Goal: Task Accomplishment & Management: Manage account settings

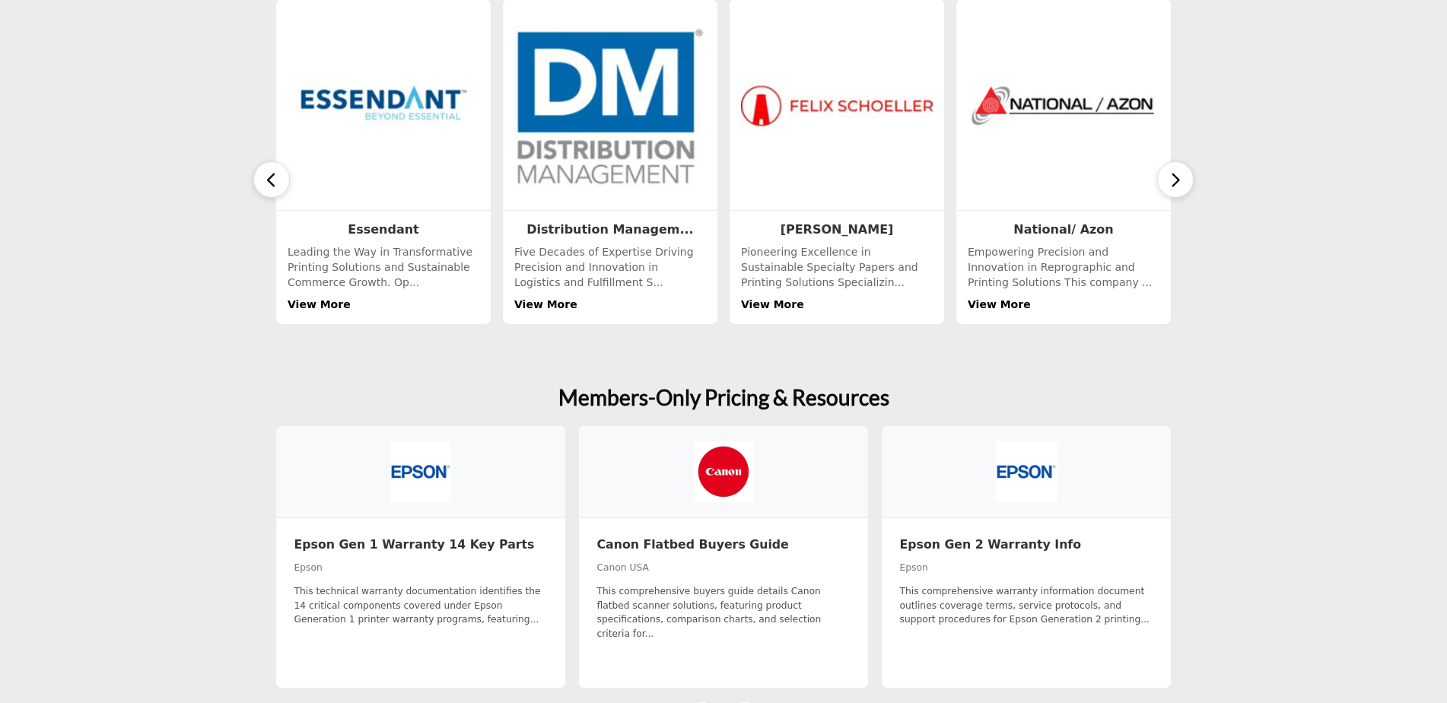
scroll to position [608, 0]
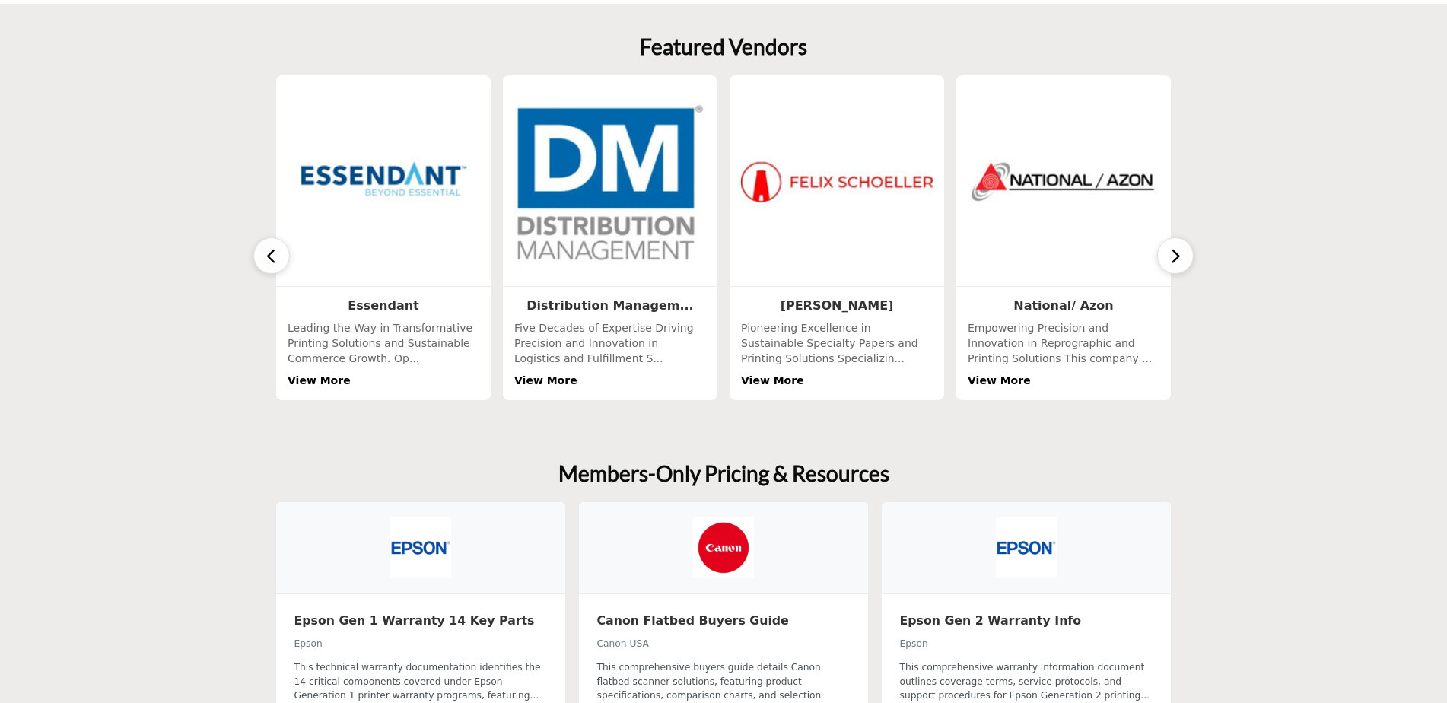
click at [1187, 257] on button "button" at bounding box center [1175, 255] width 37 height 37
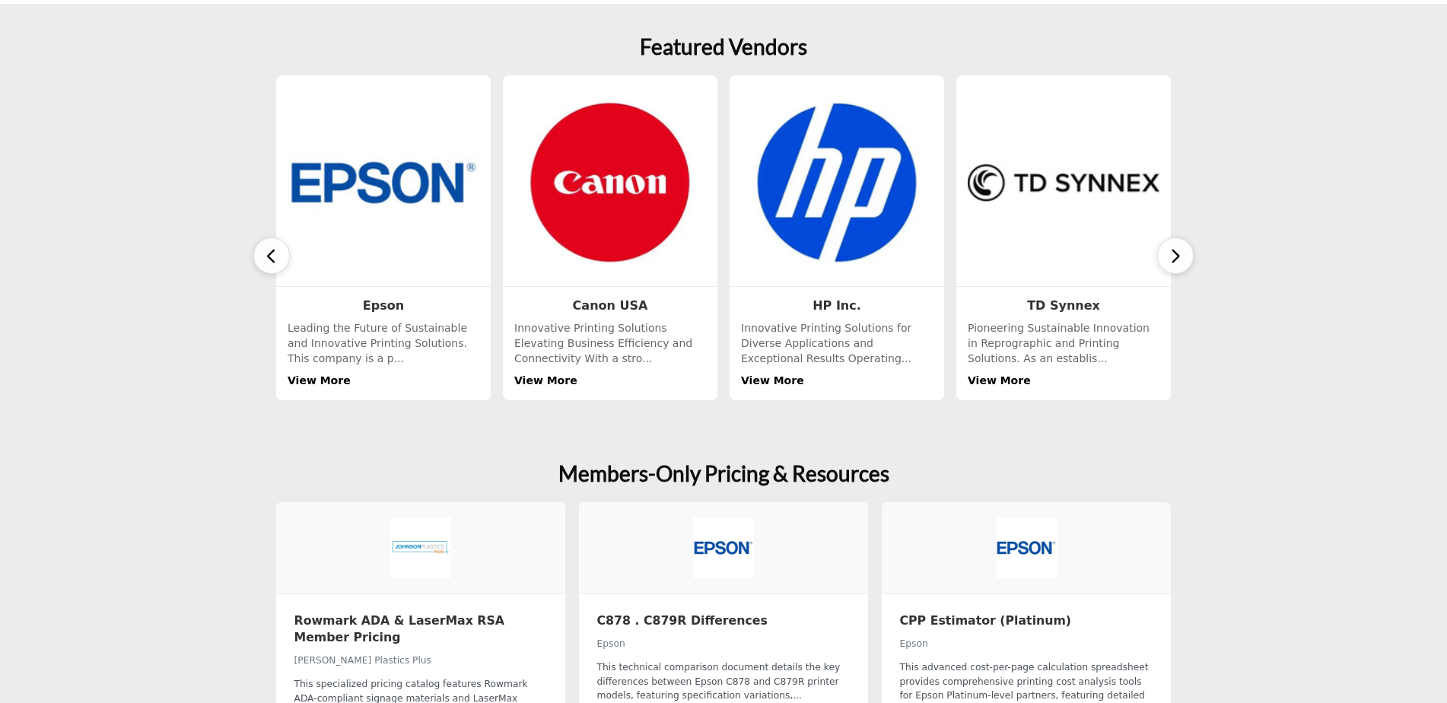
click at [1187, 257] on button "button" at bounding box center [1175, 255] width 37 height 37
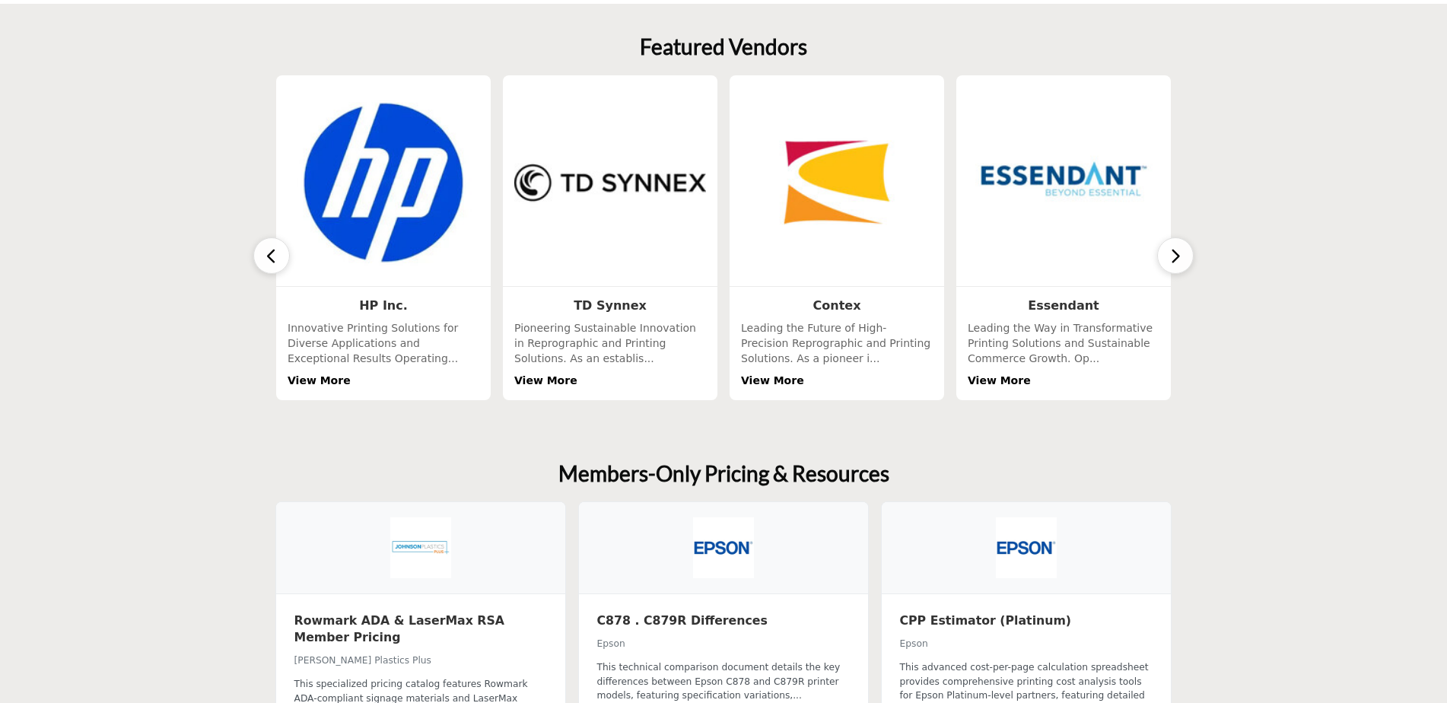
click at [1187, 257] on button "button" at bounding box center [1175, 255] width 37 height 37
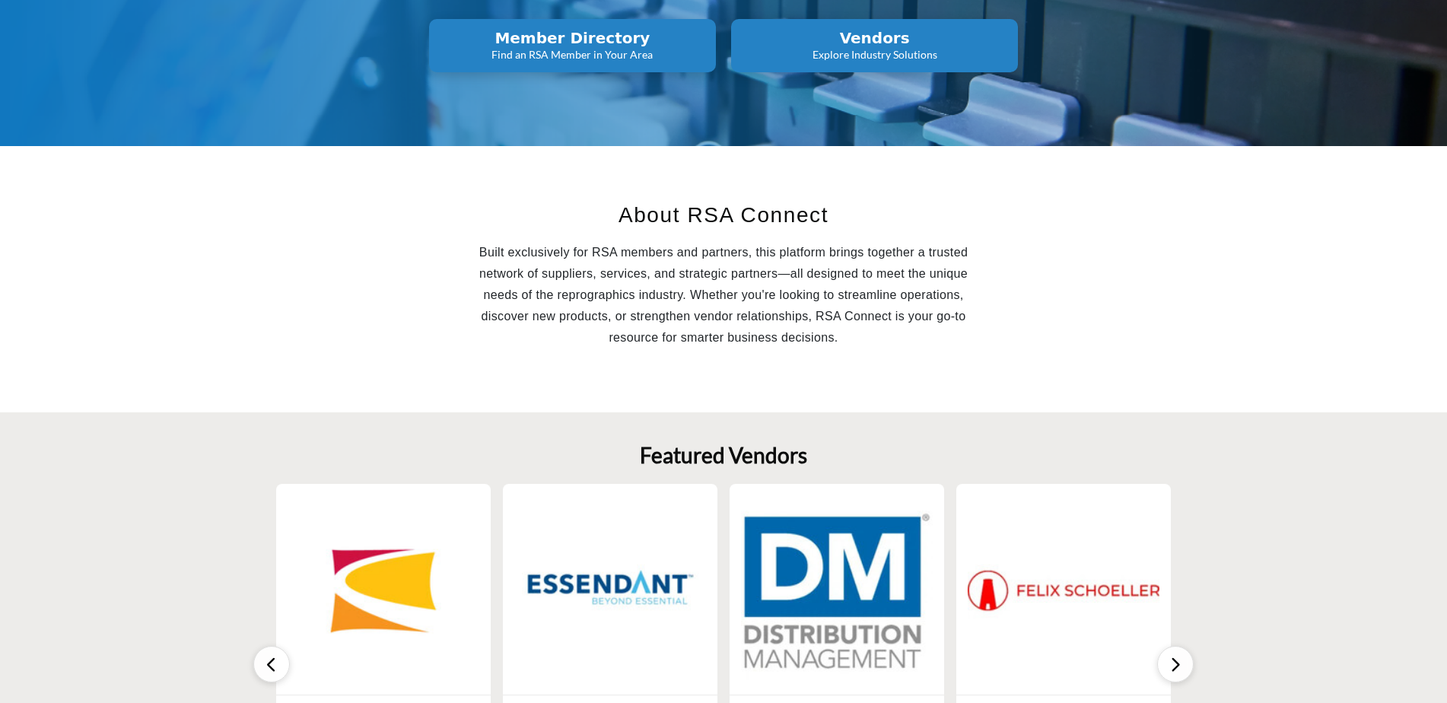
scroll to position [0, 0]
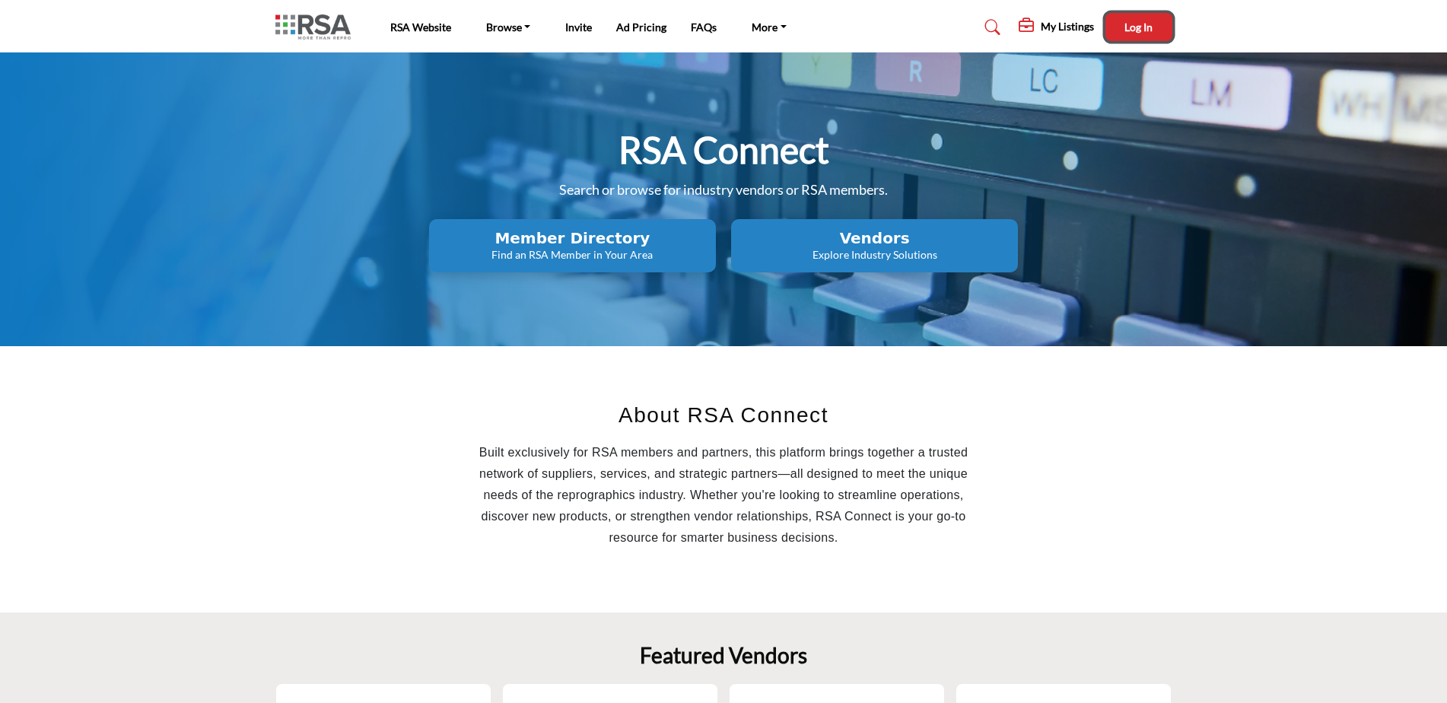
click at [1107, 29] on button "Log In" at bounding box center [1138, 27] width 67 height 28
click at [1112, 39] on div "Michael Vazquez My Profile My Interests My Lists My Vendors My RFPs My Listings…" at bounding box center [1110, 29] width 124 height 33
click at [1031, 27] on h5 "My Listings" at bounding box center [1013, 30] width 53 height 14
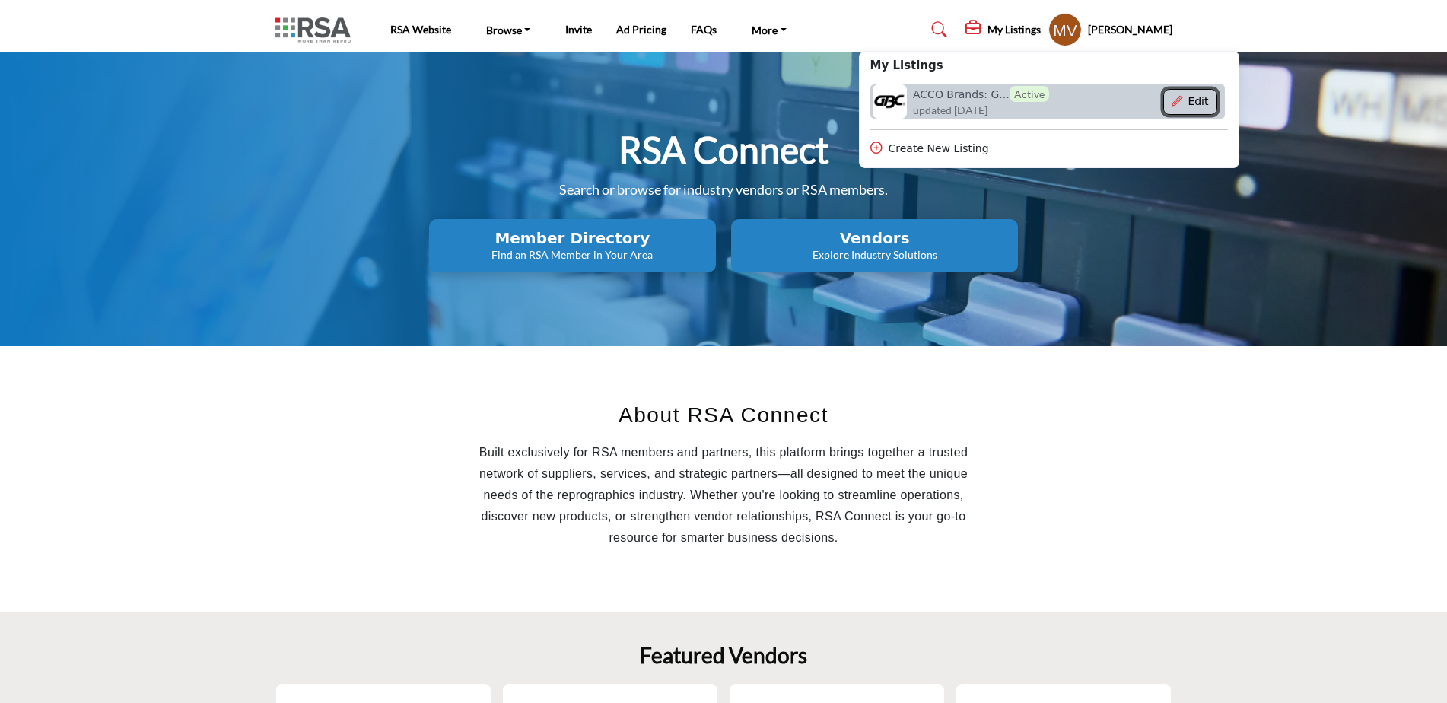
click at [1196, 106] on button "Edit" at bounding box center [1190, 102] width 54 height 26
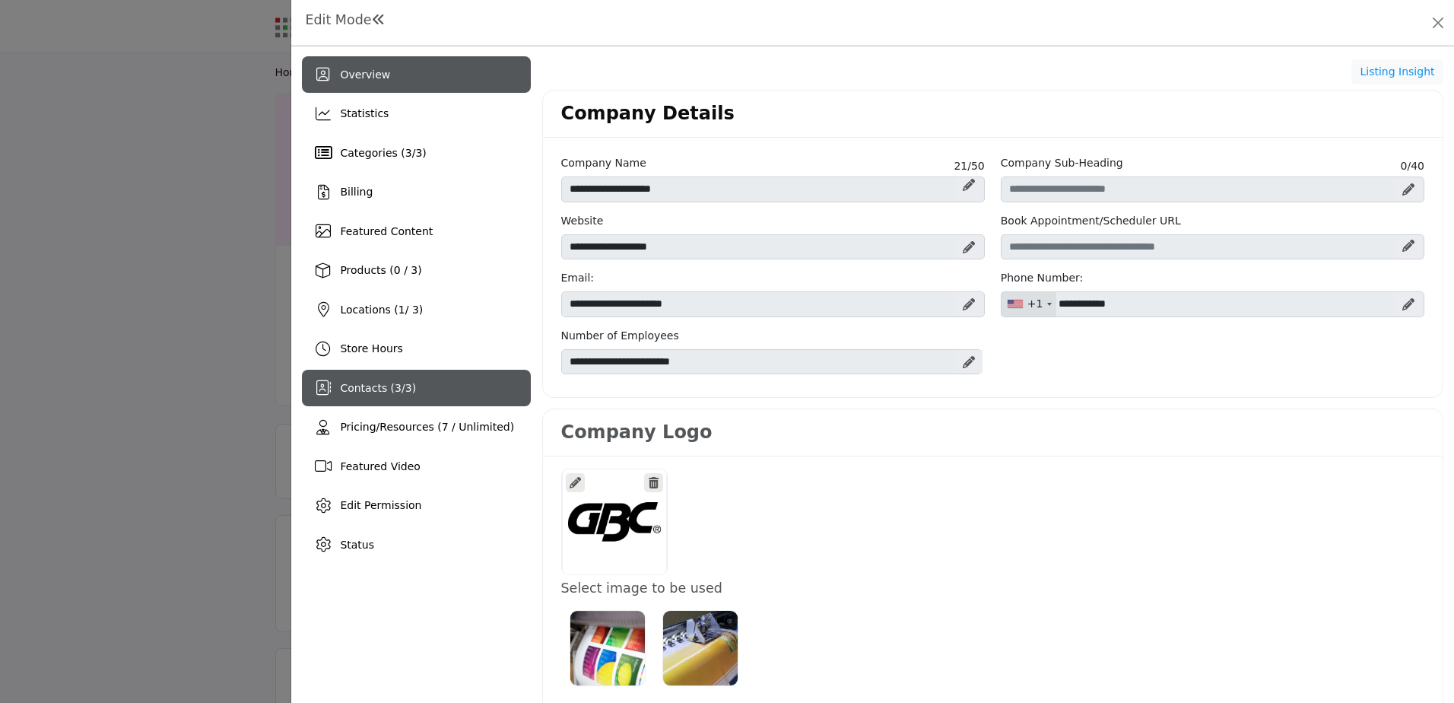
click at [379, 382] on span "Contacts ( 3 / 3 )" at bounding box center [378, 388] width 76 height 12
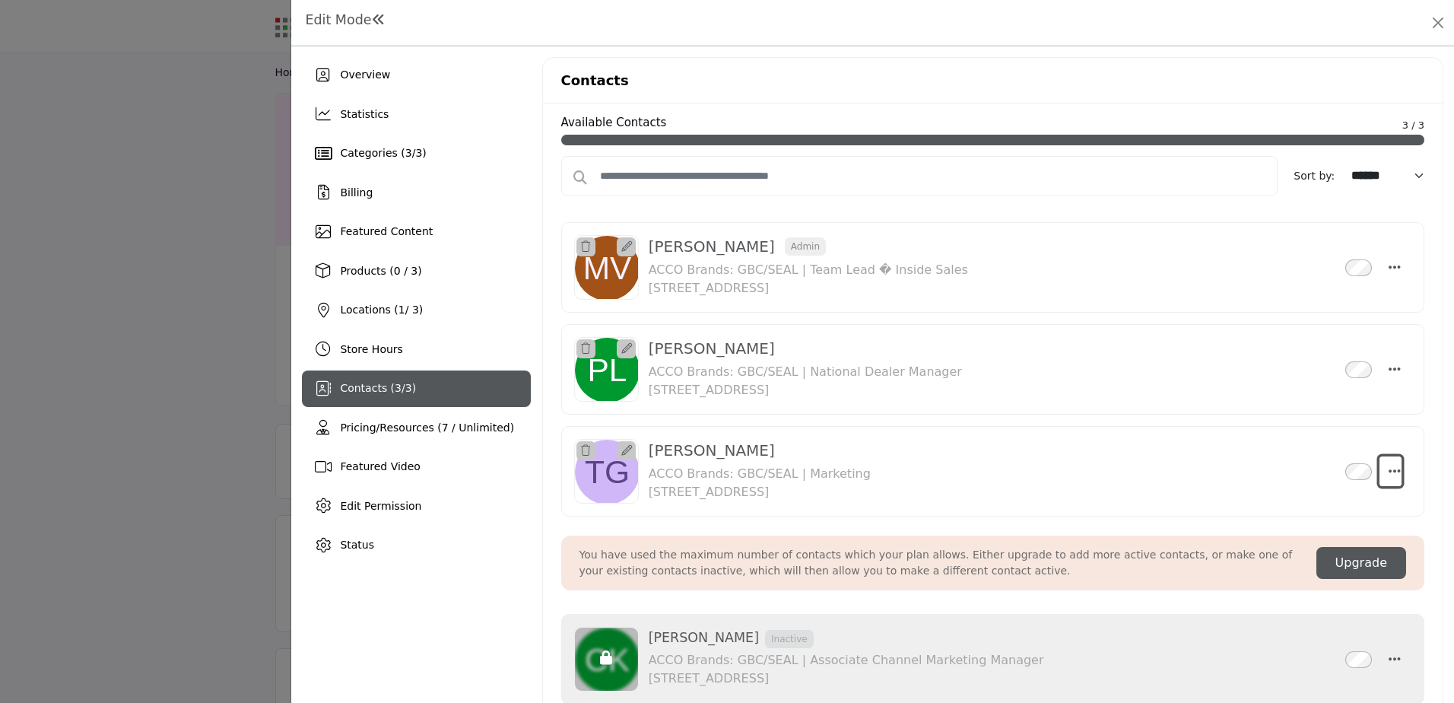
click at [1389, 471] on icon "Select Droddown options" at bounding box center [1395, 471] width 12 height 14
click at [1389, 473] on icon "Select Droddown options" at bounding box center [1395, 471] width 12 height 14
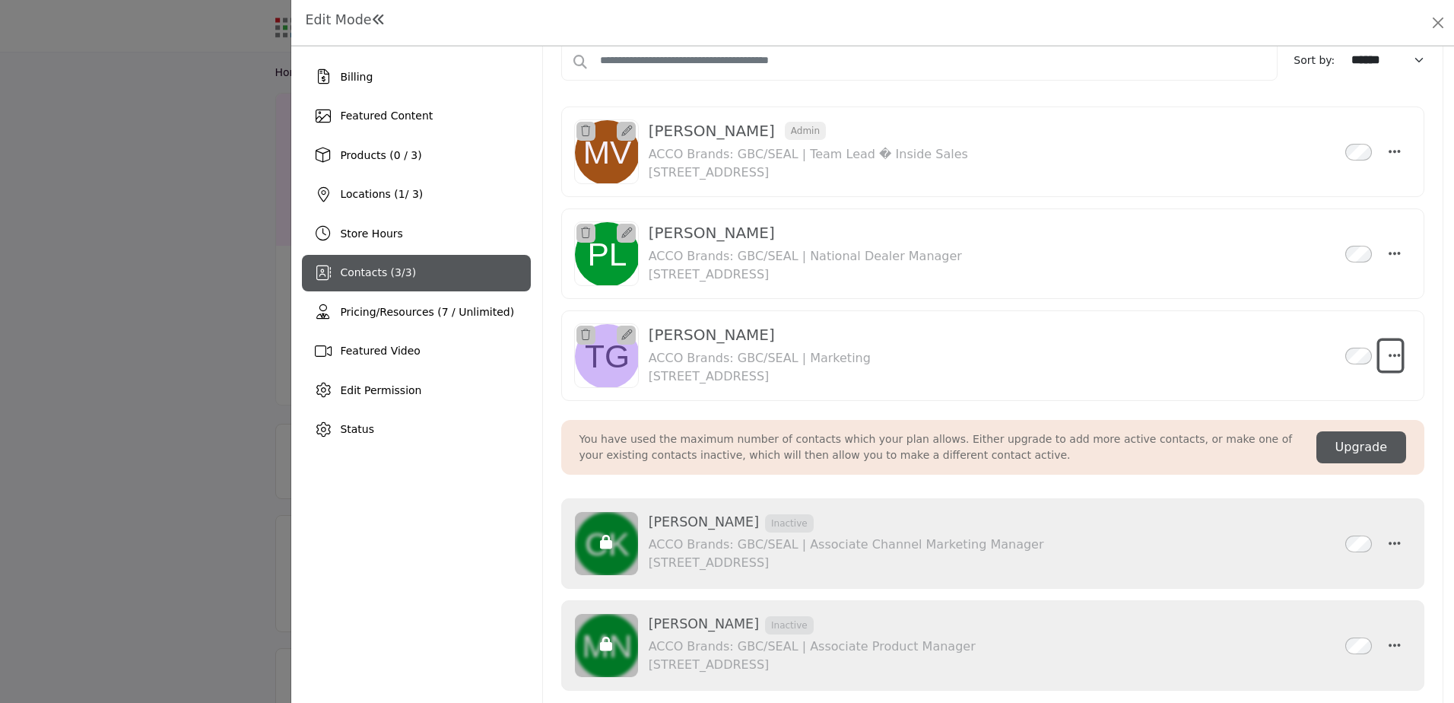
scroll to position [152, 0]
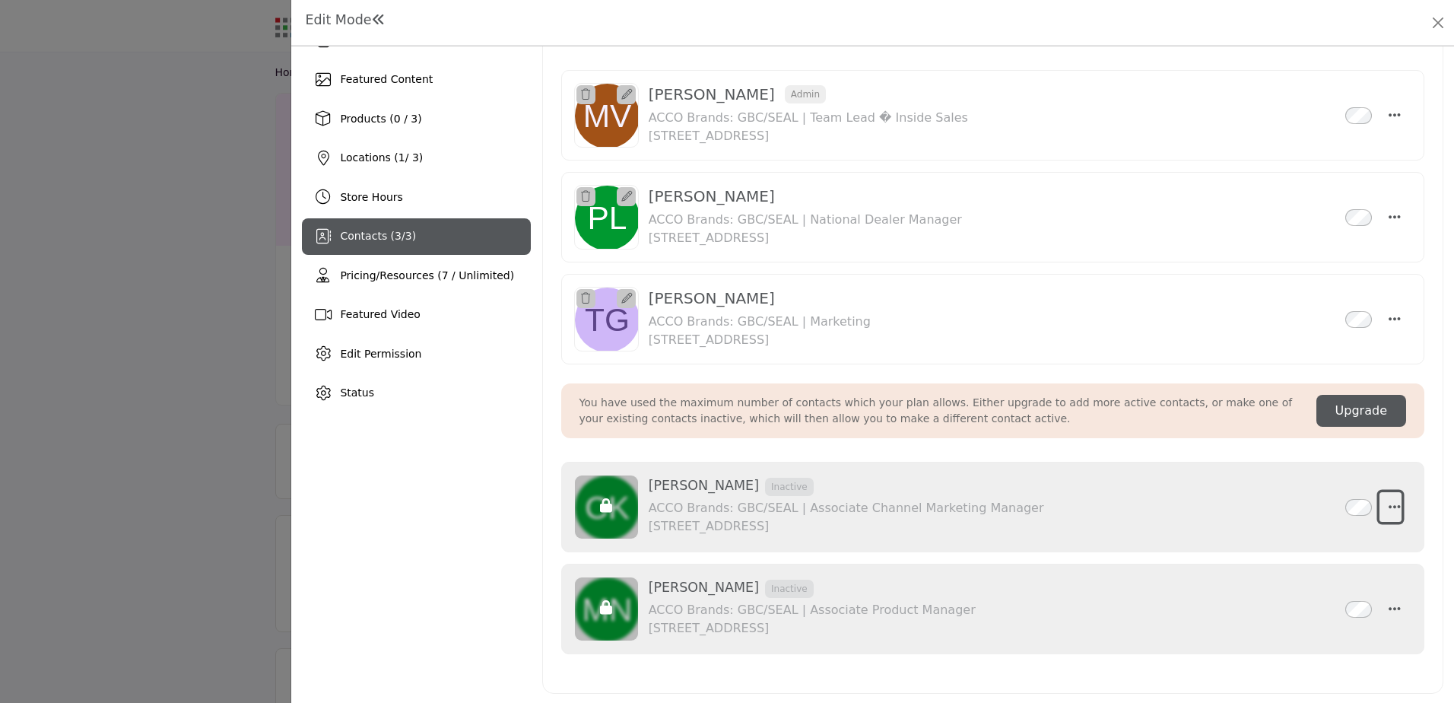
click at [1390, 510] on icon "button" at bounding box center [1395, 507] width 12 height 14
click at [1313, 587] on link "Delete" at bounding box center [1321, 579] width 148 height 27
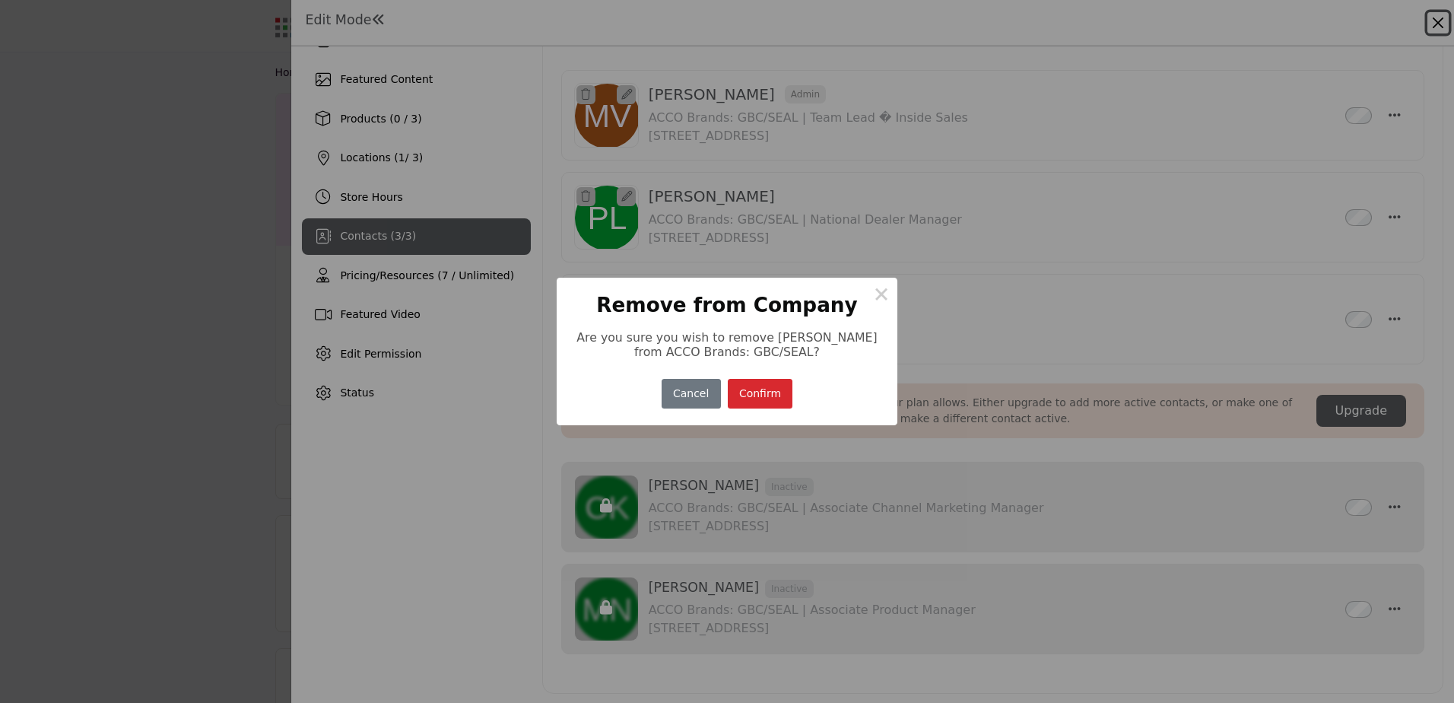
click at [773, 405] on button "Confirm" at bounding box center [760, 394] width 65 height 30
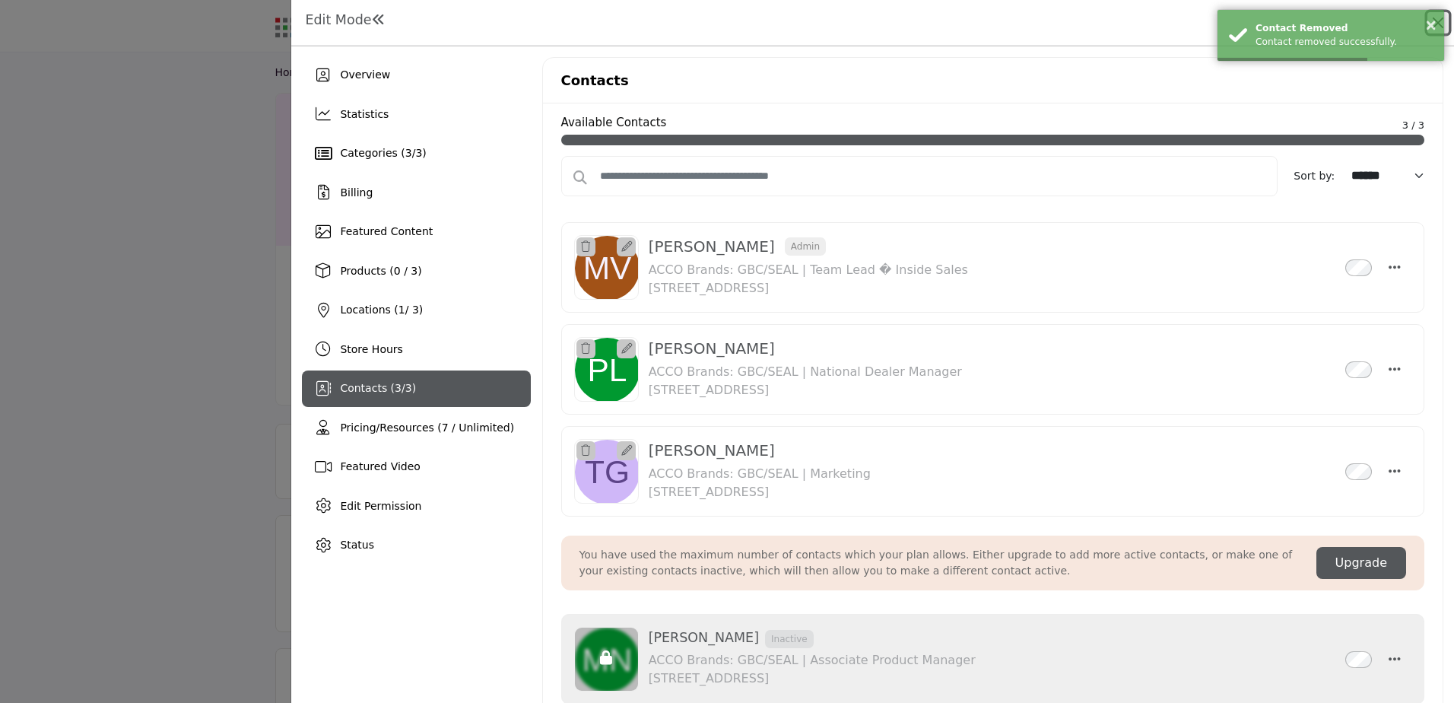
scroll to position [52, 0]
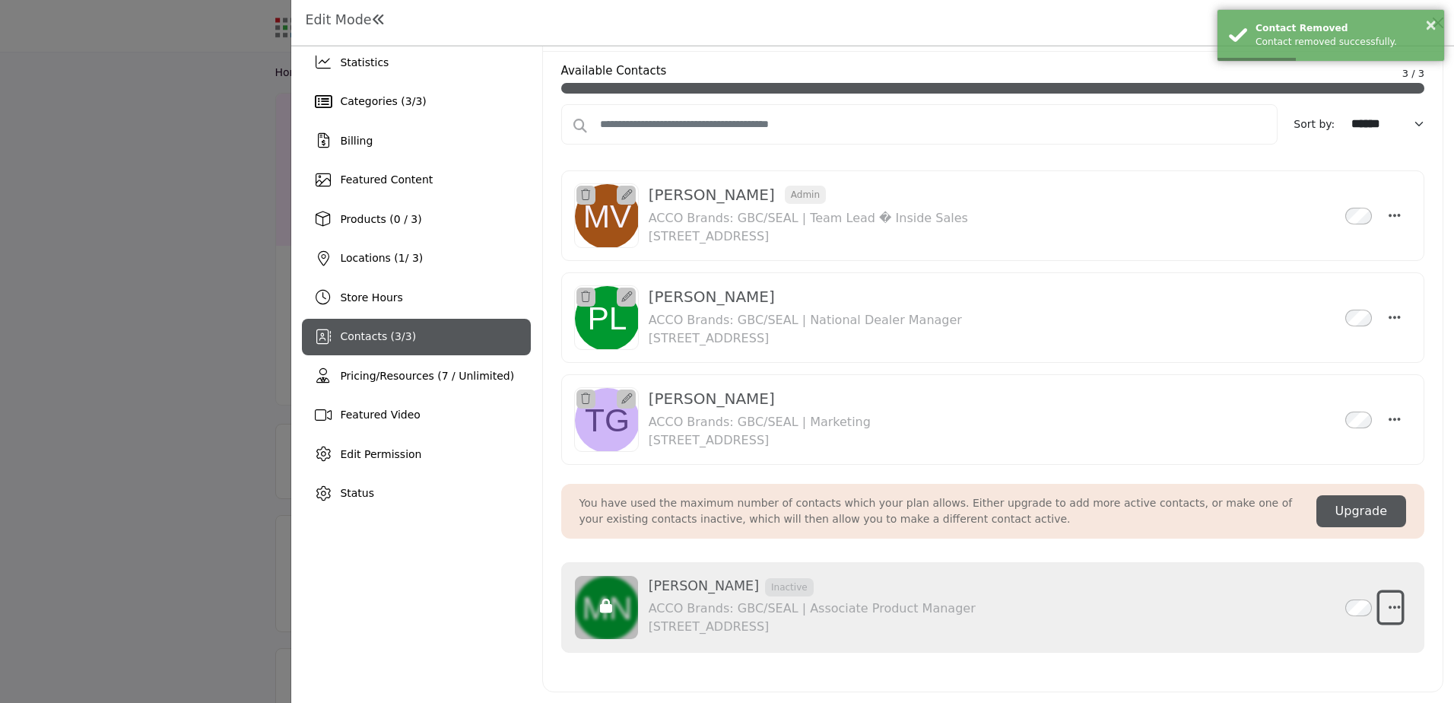
click at [1389, 604] on icon "button" at bounding box center [1395, 607] width 12 height 14
click at [1309, 541] on link "Delete" at bounding box center [1321, 533] width 148 height 27
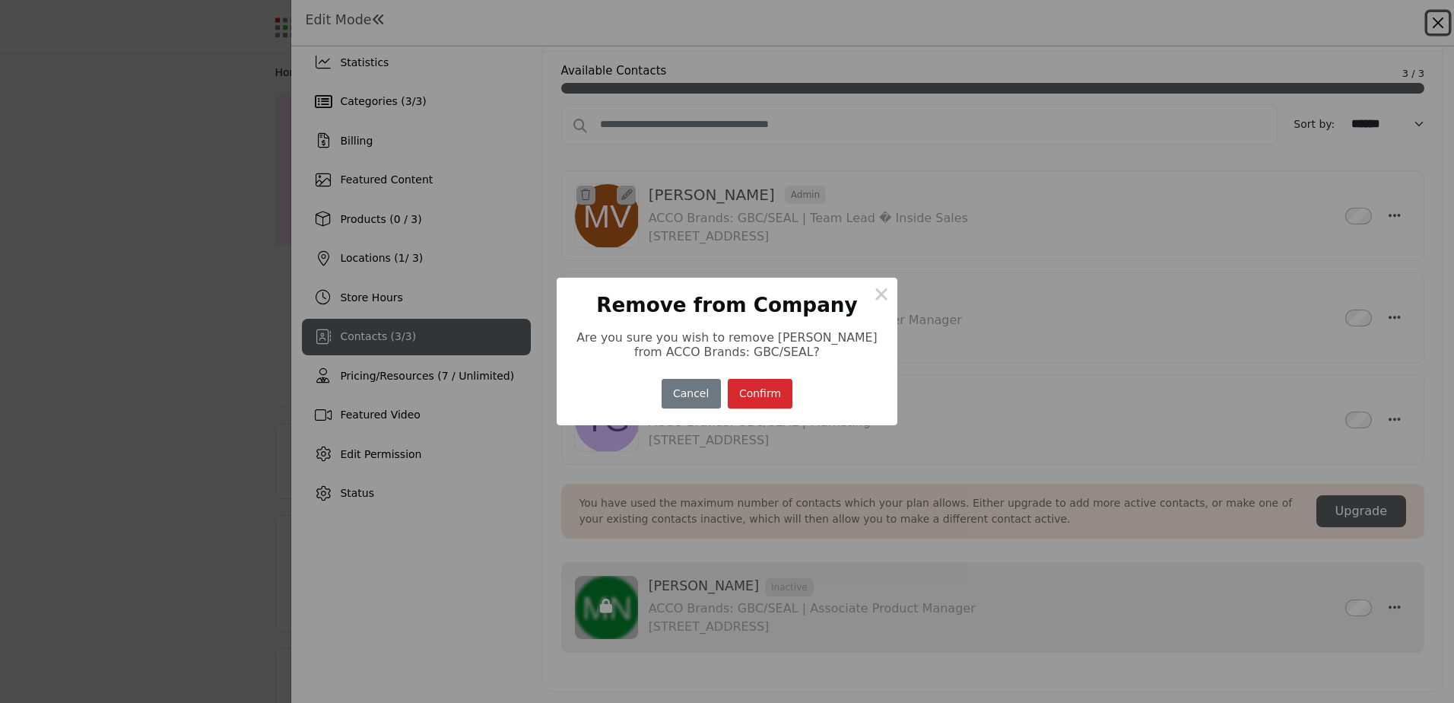
click at [749, 386] on button "Confirm" at bounding box center [760, 394] width 65 height 30
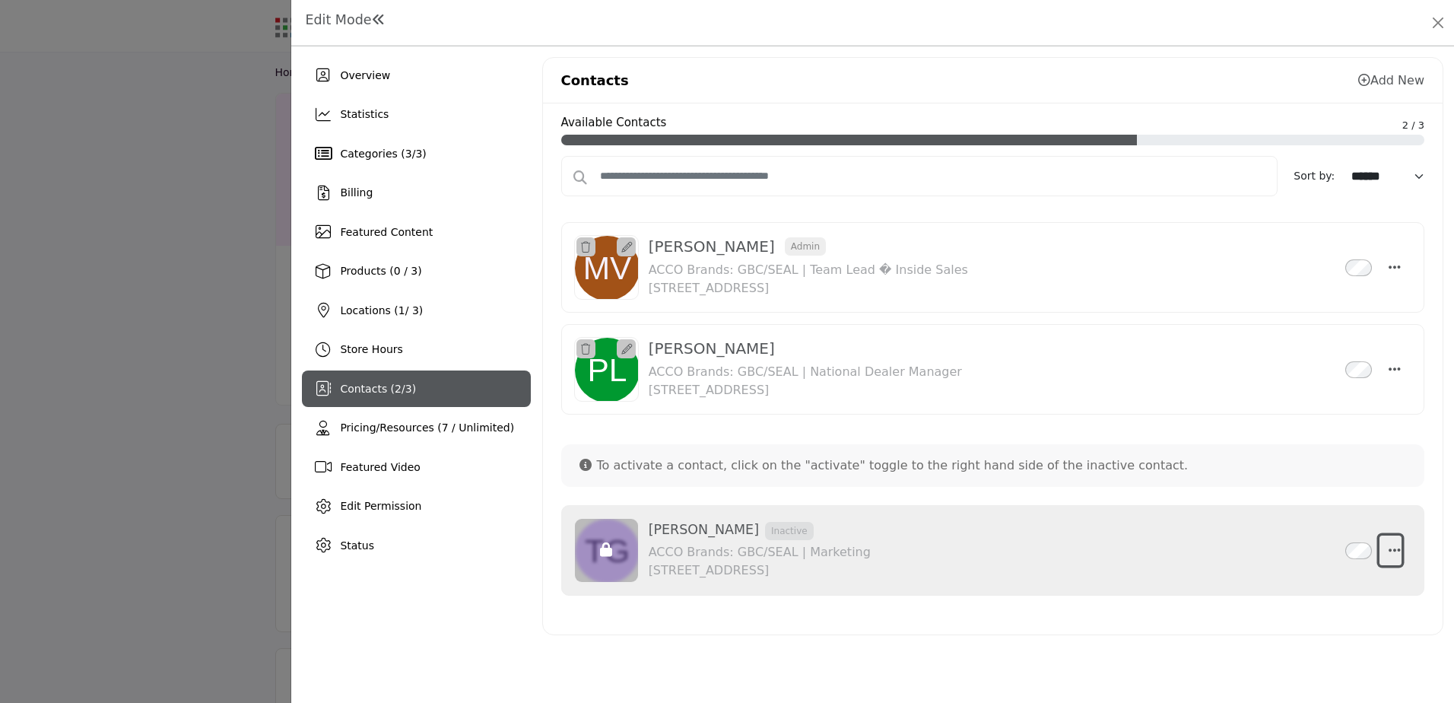
click at [1390, 548] on icon "button" at bounding box center [1395, 550] width 12 height 14
click at [590, 465] on icon at bounding box center [586, 465] width 12 height 12
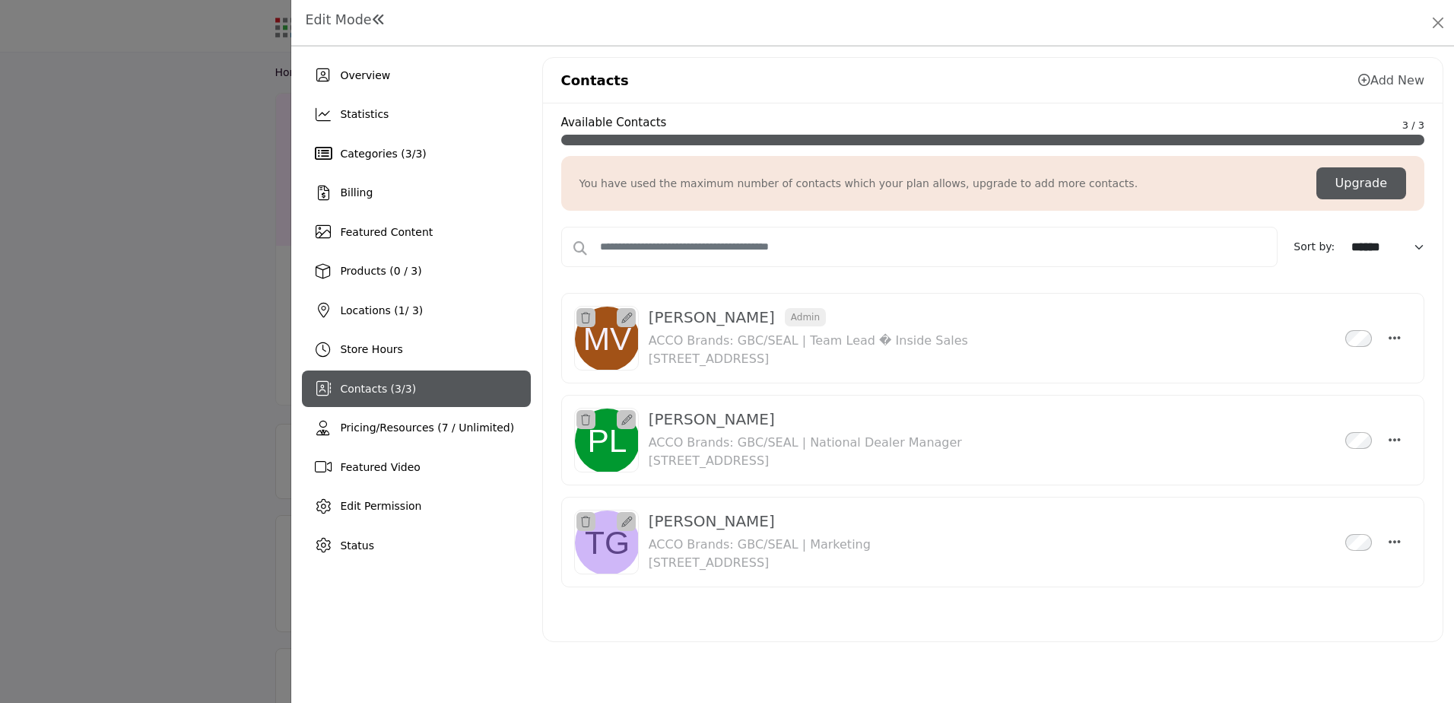
drag, startPoint x: 1343, startPoint y: 538, endPoint x: 1318, endPoint y: 601, distance: 67.2
click at [1318, 601] on div "Michael Vazquez Admin Inactive ACCO Brands: GBC/SEAL | Team Lead � Inside Sales…" at bounding box center [992, 445] width 863 height 321
click at [380, 510] on span "Edit Permission" at bounding box center [380, 506] width 81 height 12
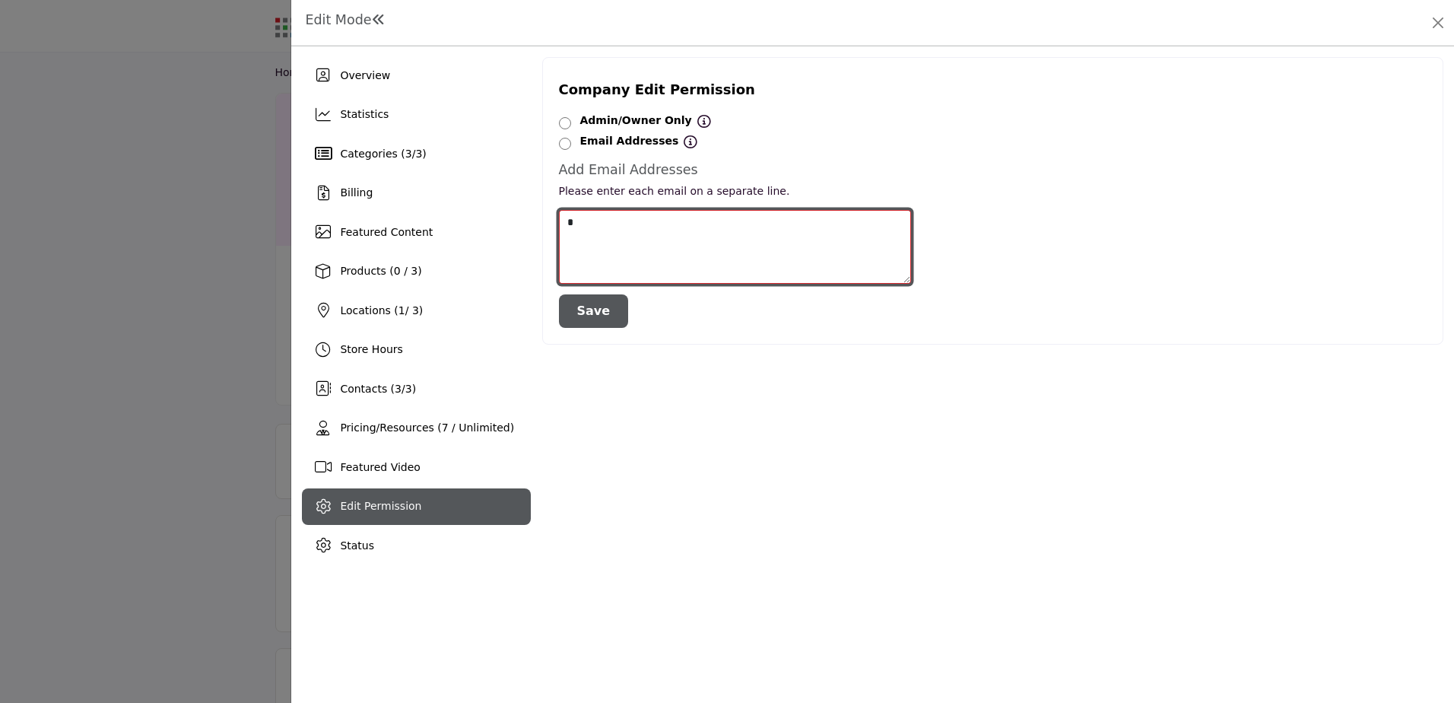
click at [610, 255] on textarea at bounding box center [735, 247] width 352 height 74
type textarea "**********"
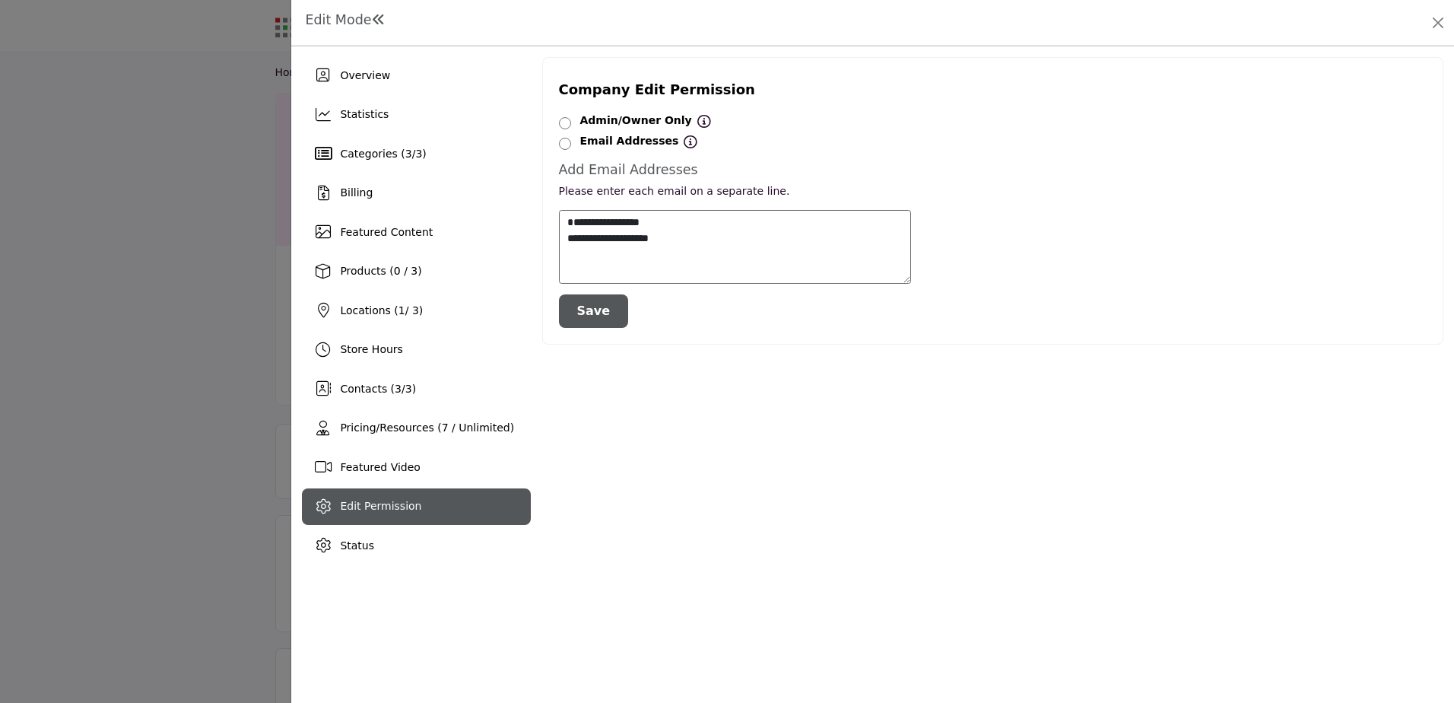
click at [606, 298] on button "Save" at bounding box center [594, 310] width 70 height 33
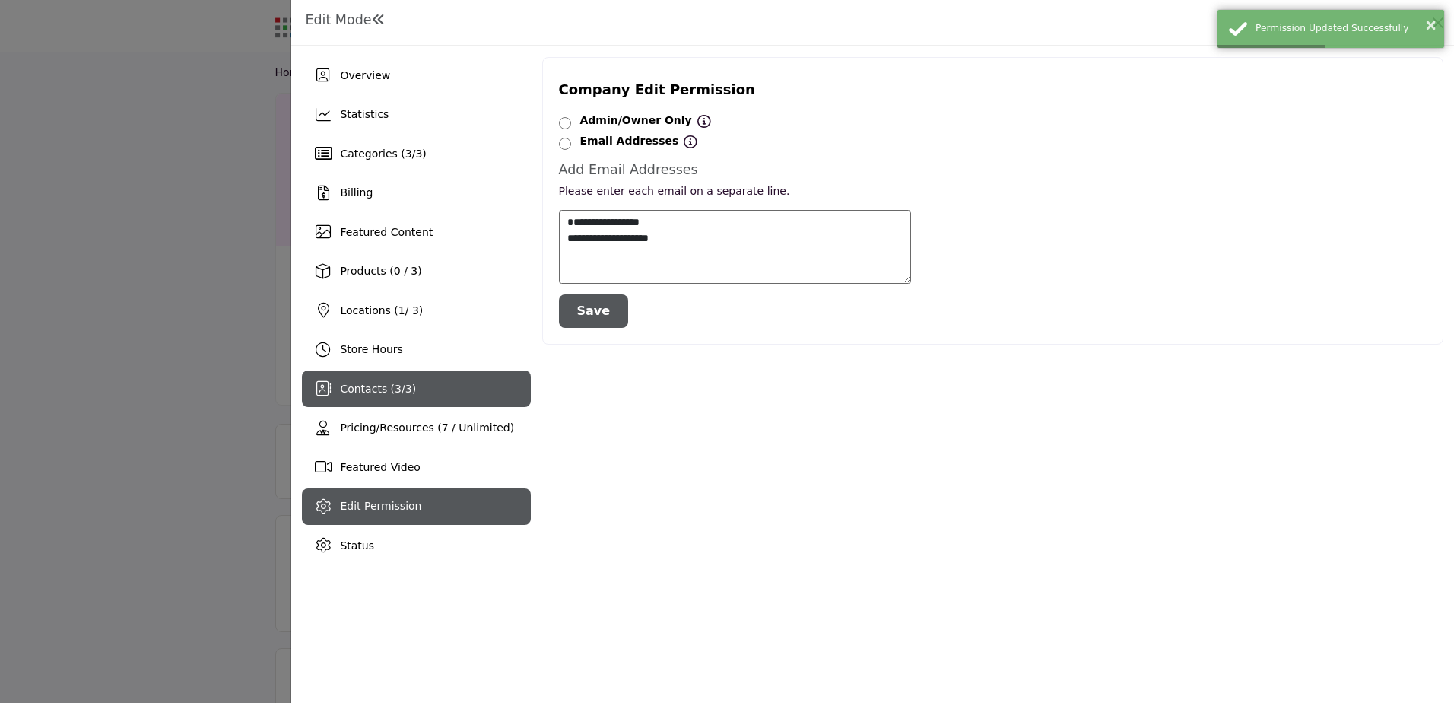
click at [437, 382] on div "Contacts ( 3 / 3 )" at bounding box center [416, 388] width 228 height 37
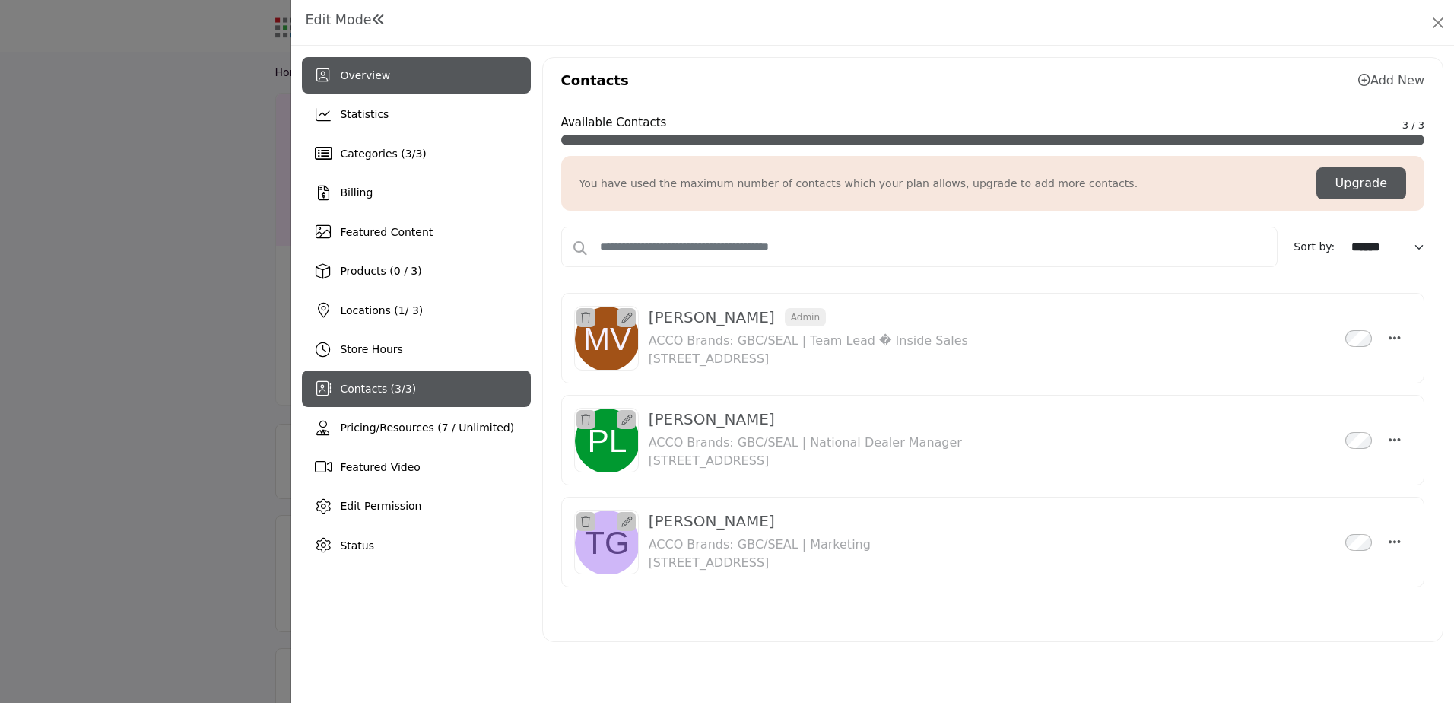
click at [325, 80] on icon at bounding box center [323, 75] width 14 height 15
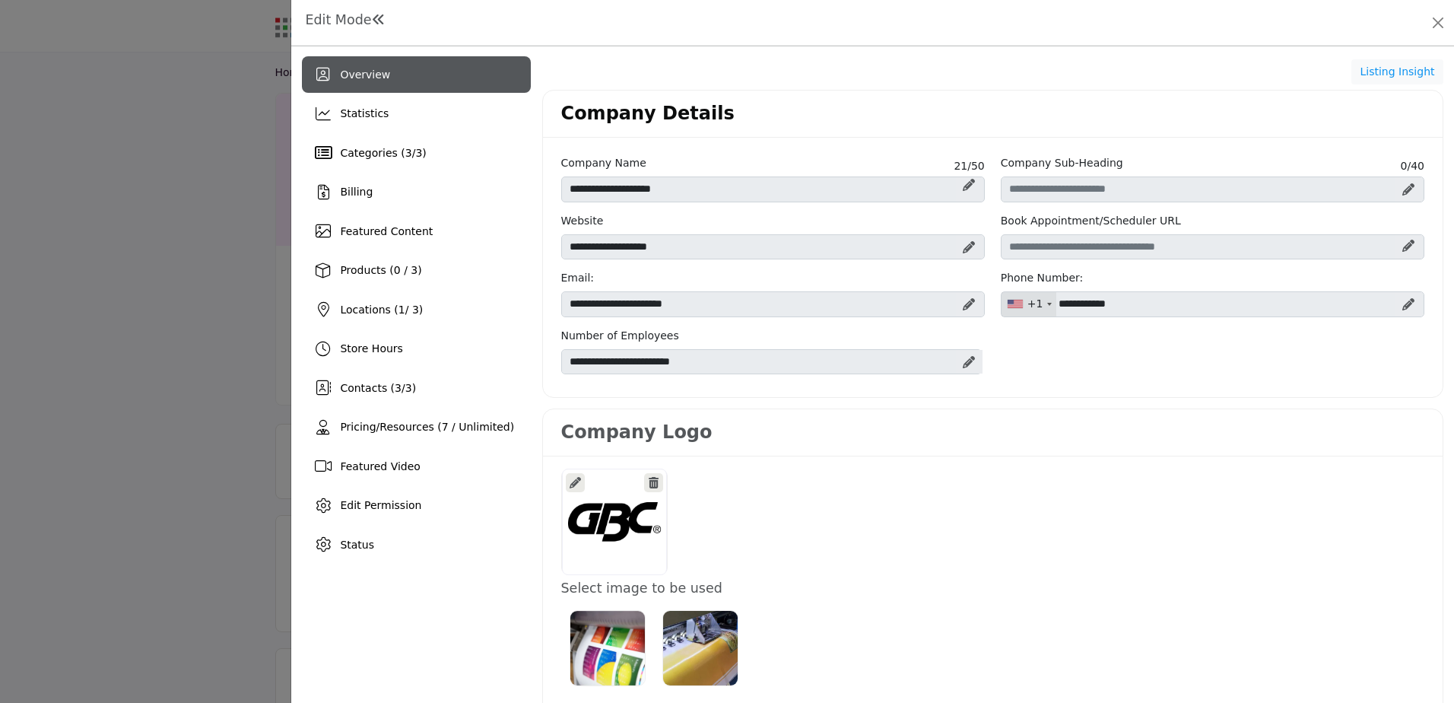
click at [1402, 300] on icon at bounding box center [1408, 304] width 12 height 12
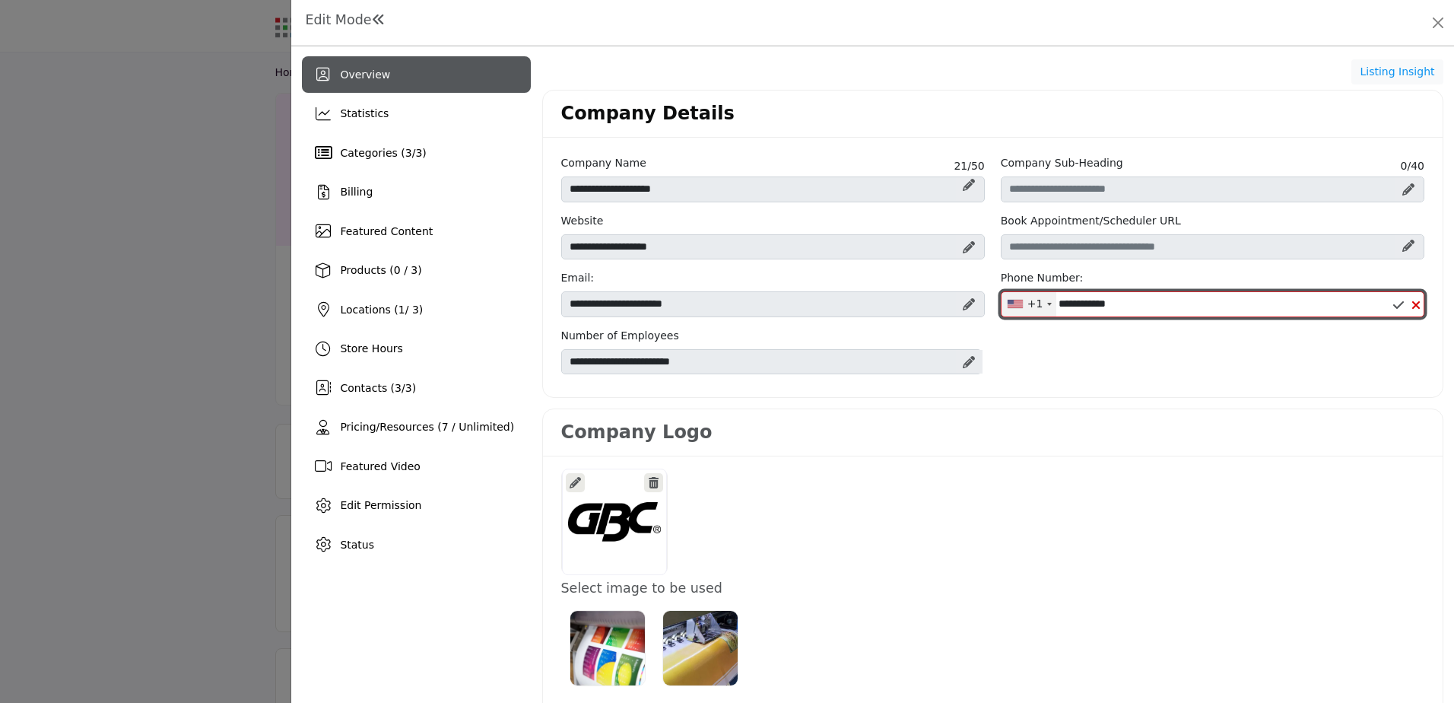
drag, startPoint x: 1228, startPoint y: 305, endPoint x: 1049, endPoint y: 307, distance: 179.5
click at [1049, 307] on div "+1 United States (US) +1 United Kingdom (GB) +44 Afghanistan (‫افغانستان‬‎) (AF…" at bounding box center [1213, 304] width 424 height 26
type input "**********"
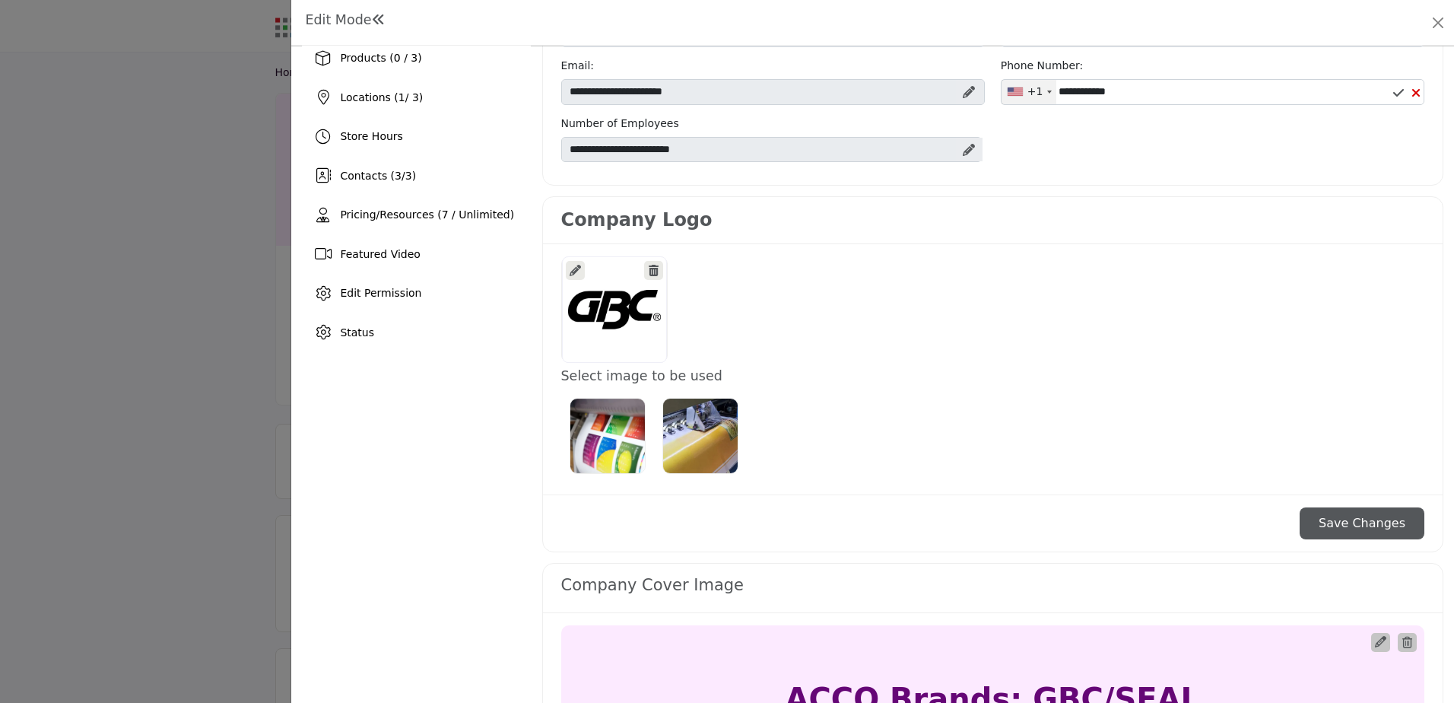
scroll to position [228, 0]
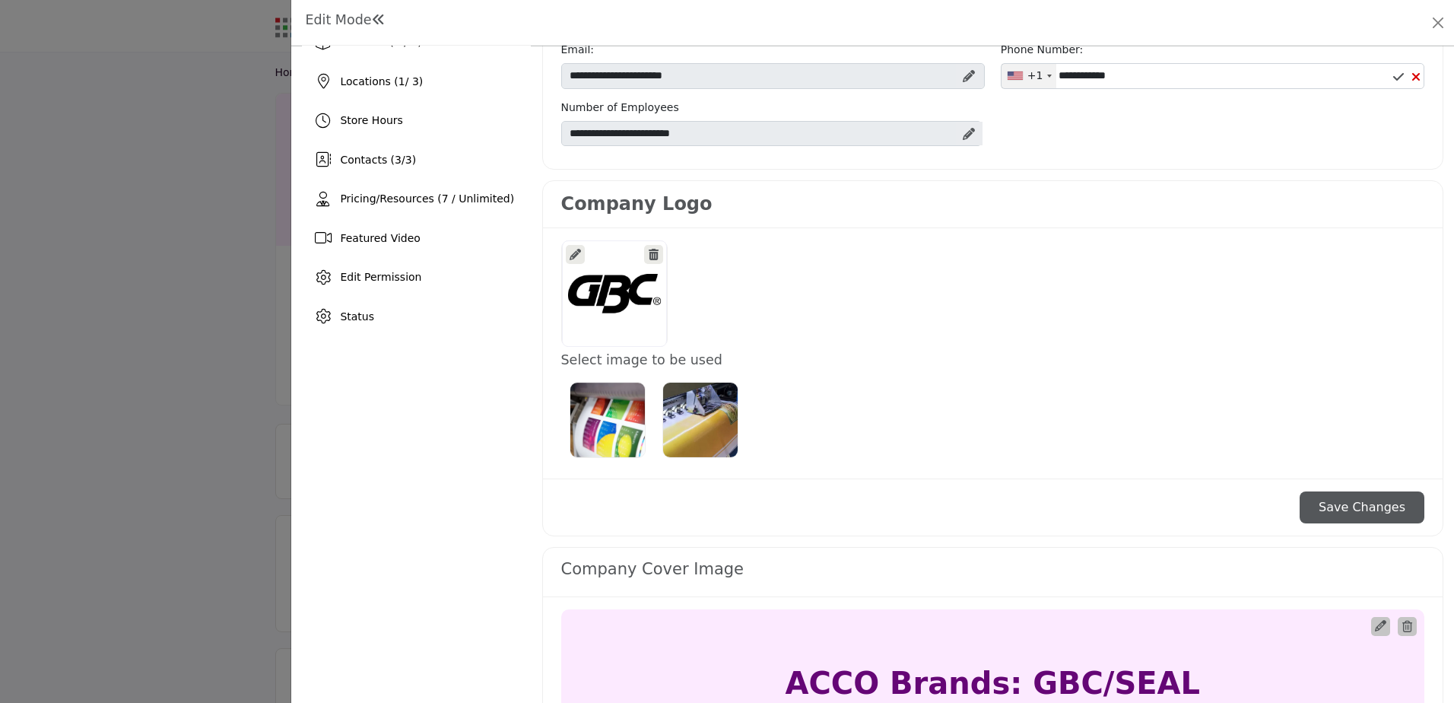
click at [1338, 491] on button "Save Changes" at bounding box center [1362, 507] width 125 height 32
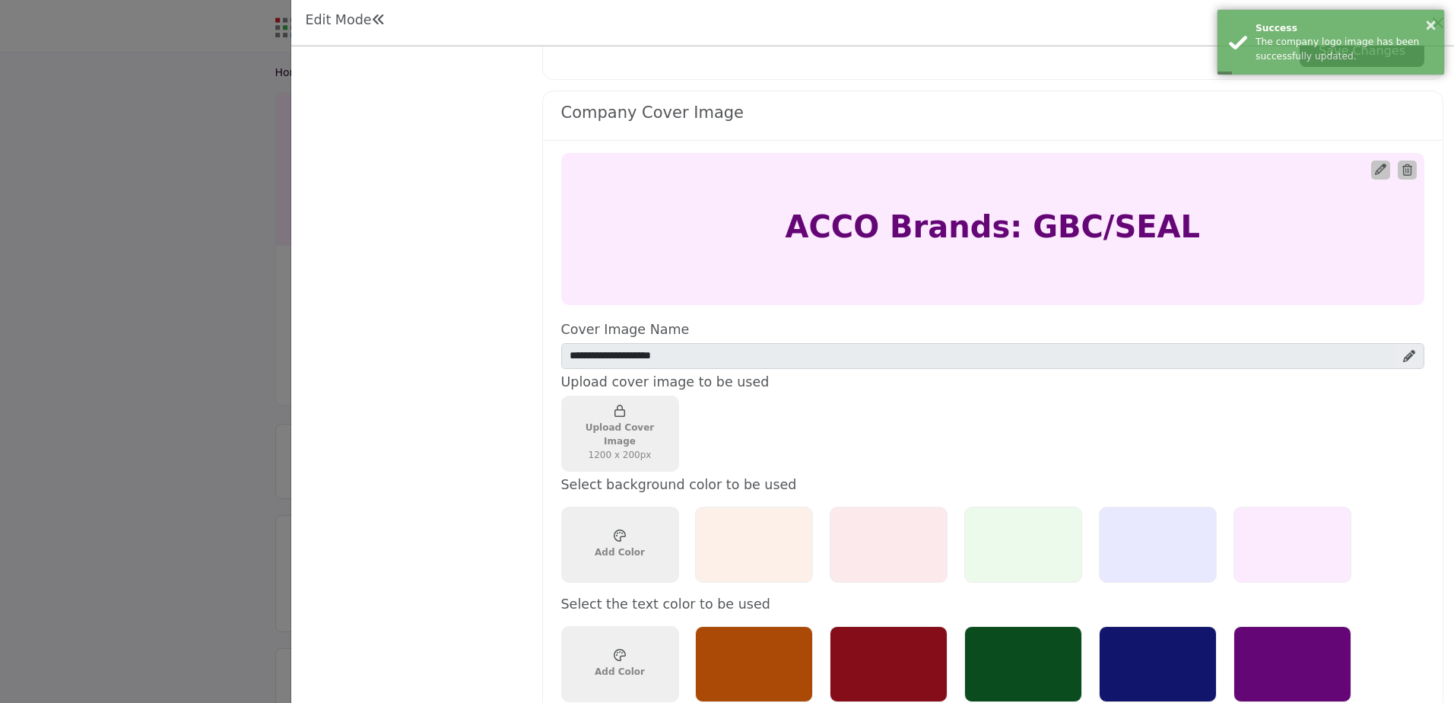
scroll to position [761, 0]
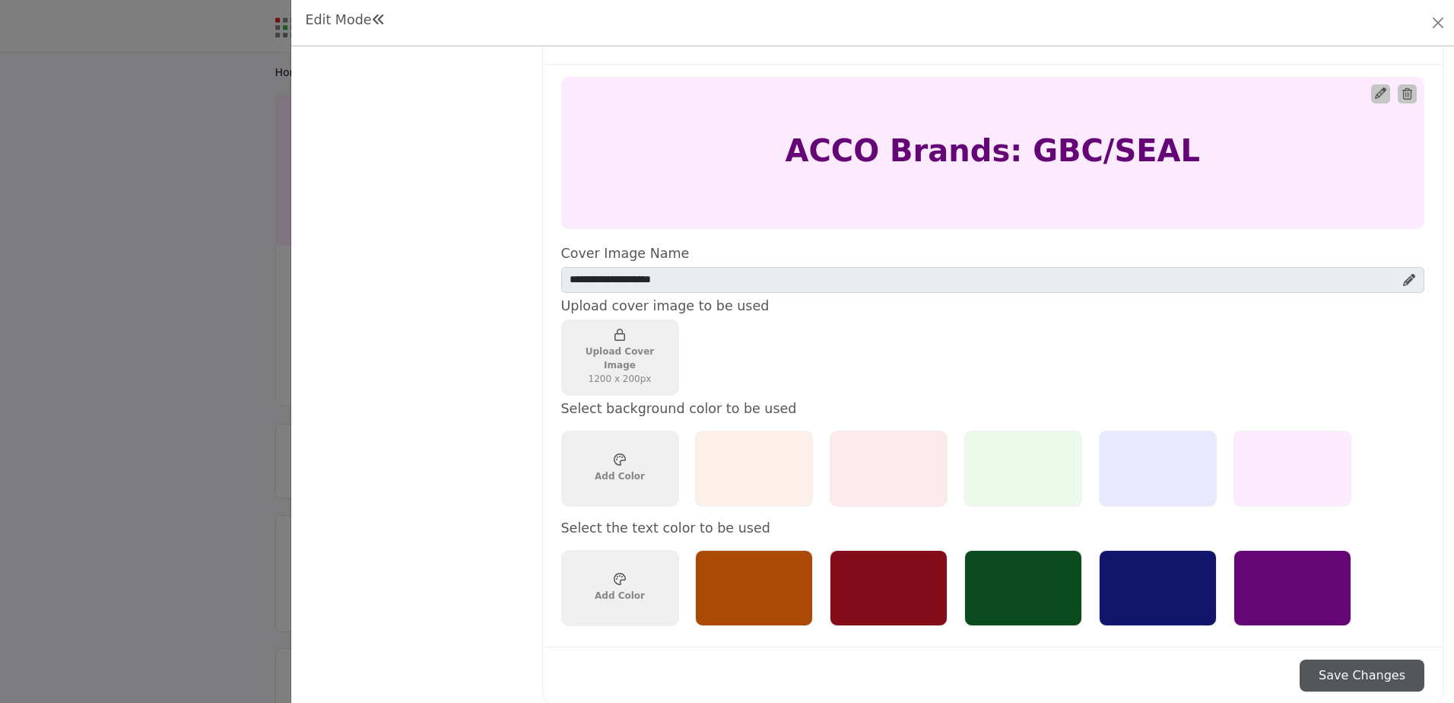
click at [1148, 459] on div at bounding box center [1158, 468] width 118 height 76
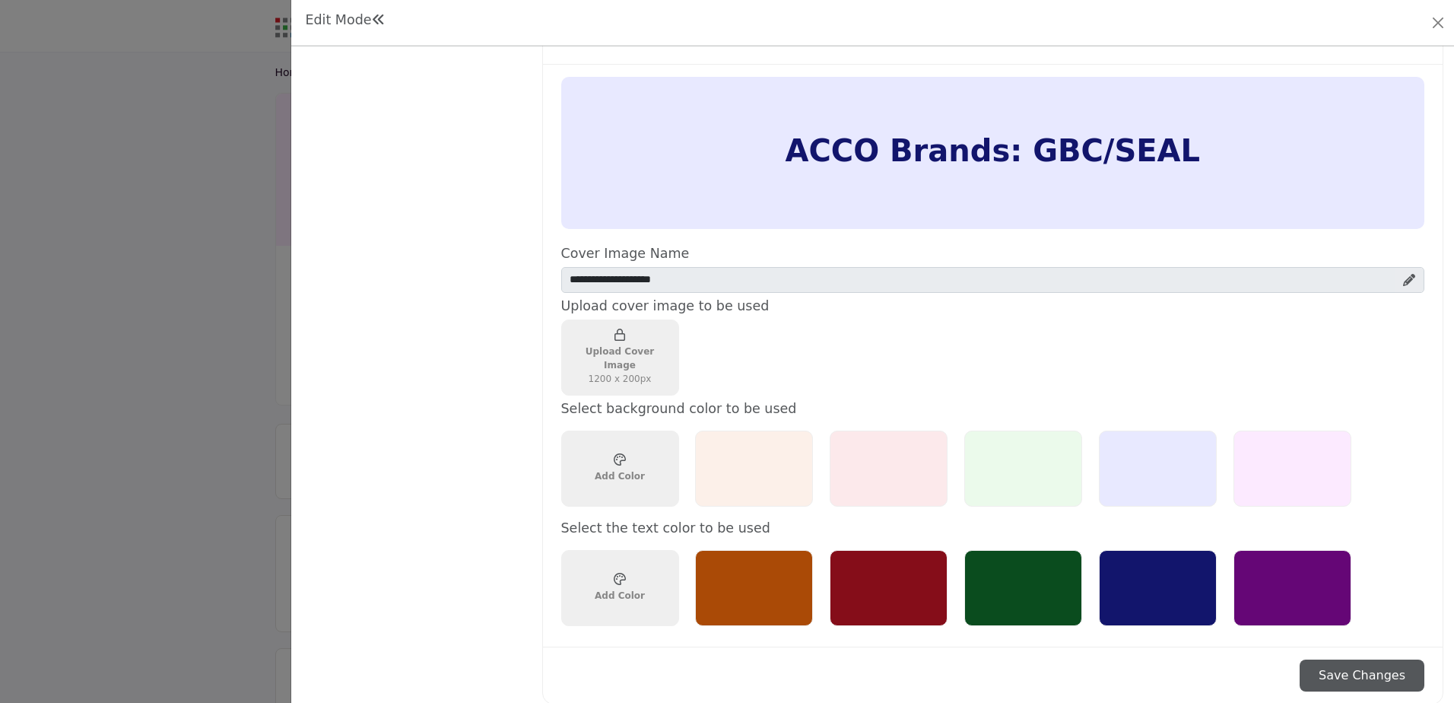
click at [913, 578] on div at bounding box center [889, 588] width 118 height 76
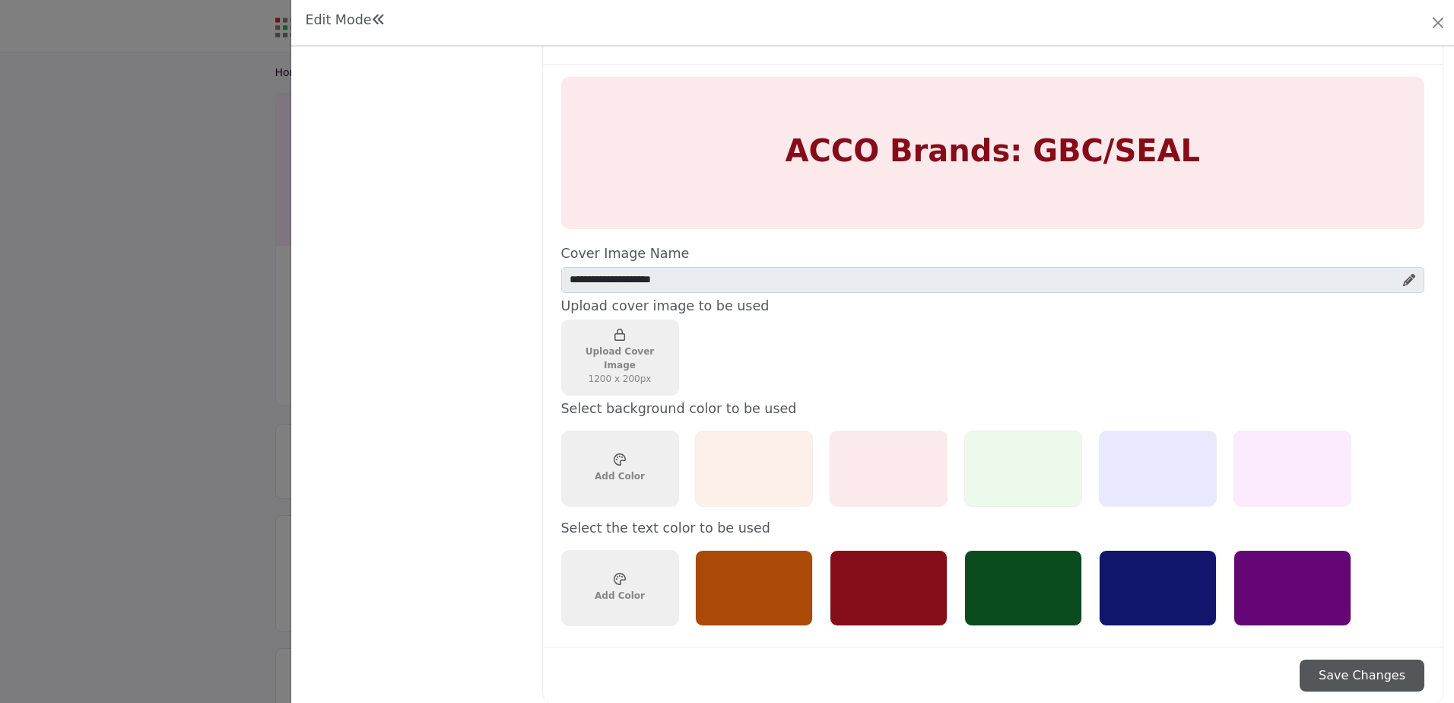
click at [1199, 469] on div at bounding box center [1158, 468] width 118 height 76
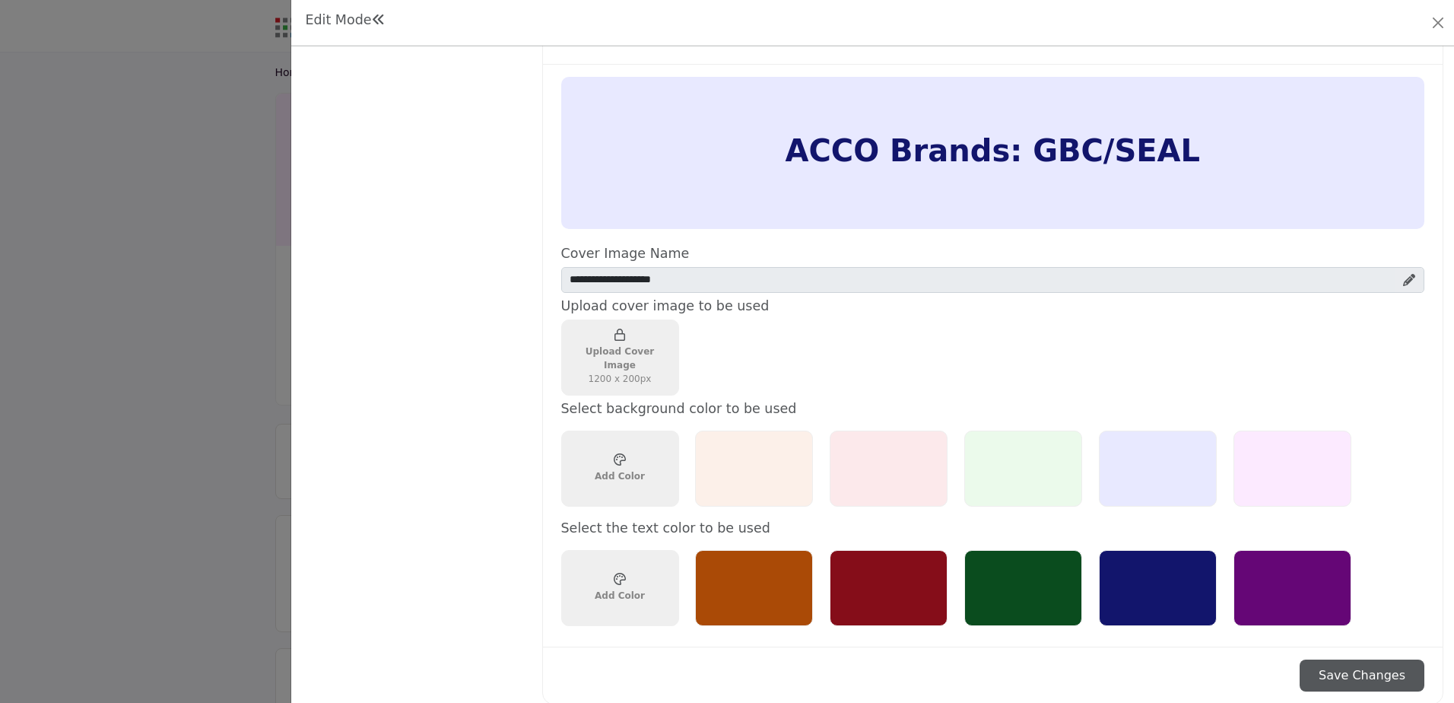
click at [788, 465] on div at bounding box center [754, 468] width 118 height 76
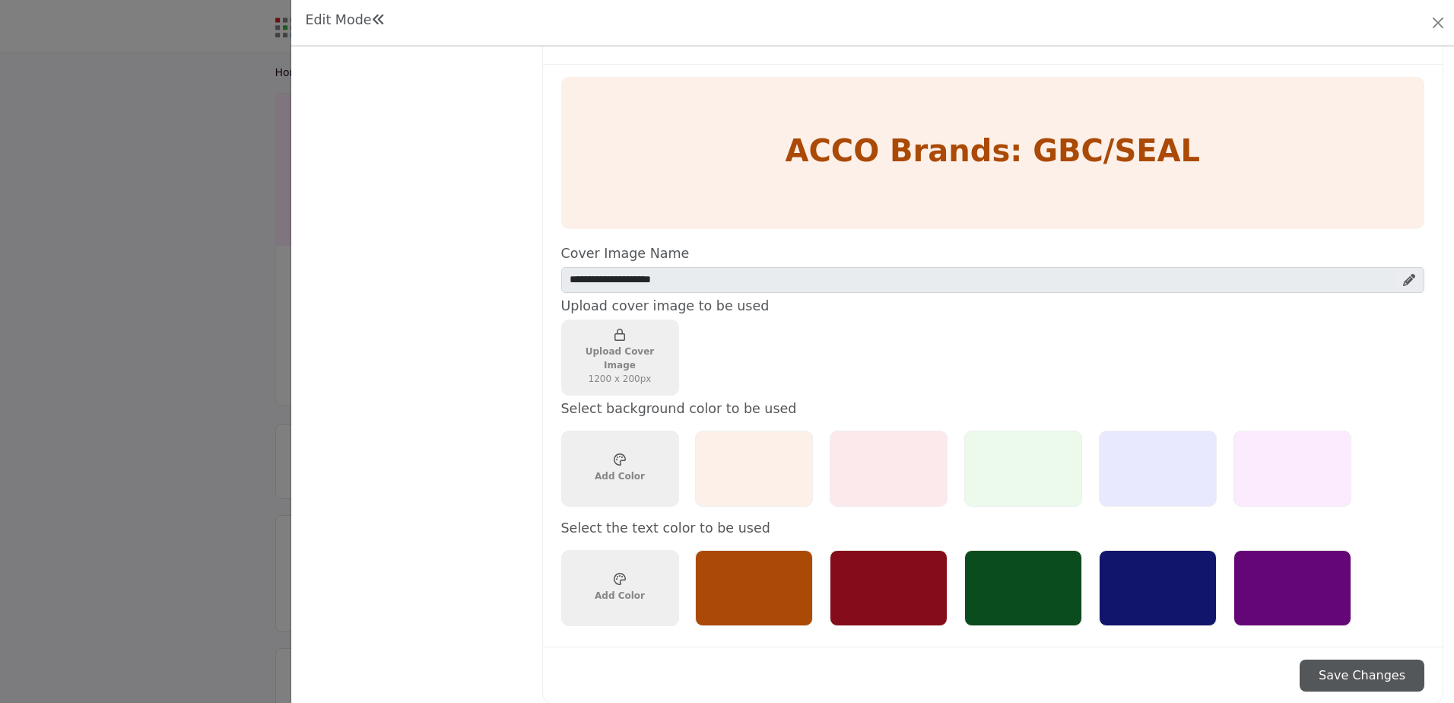
click at [929, 469] on div at bounding box center [889, 468] width 118 height 76
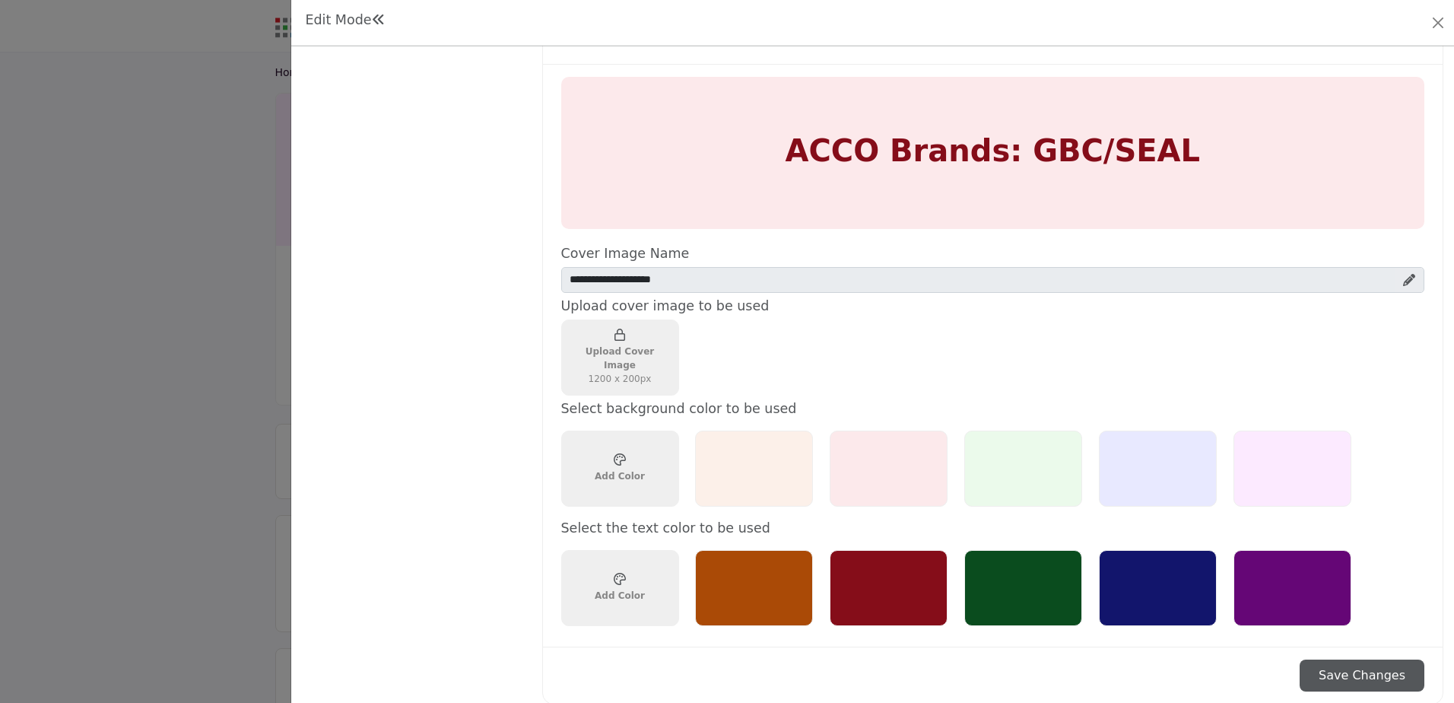
click at [1101, 465] on div at bounding box center [1158, 468] width 118 height 76
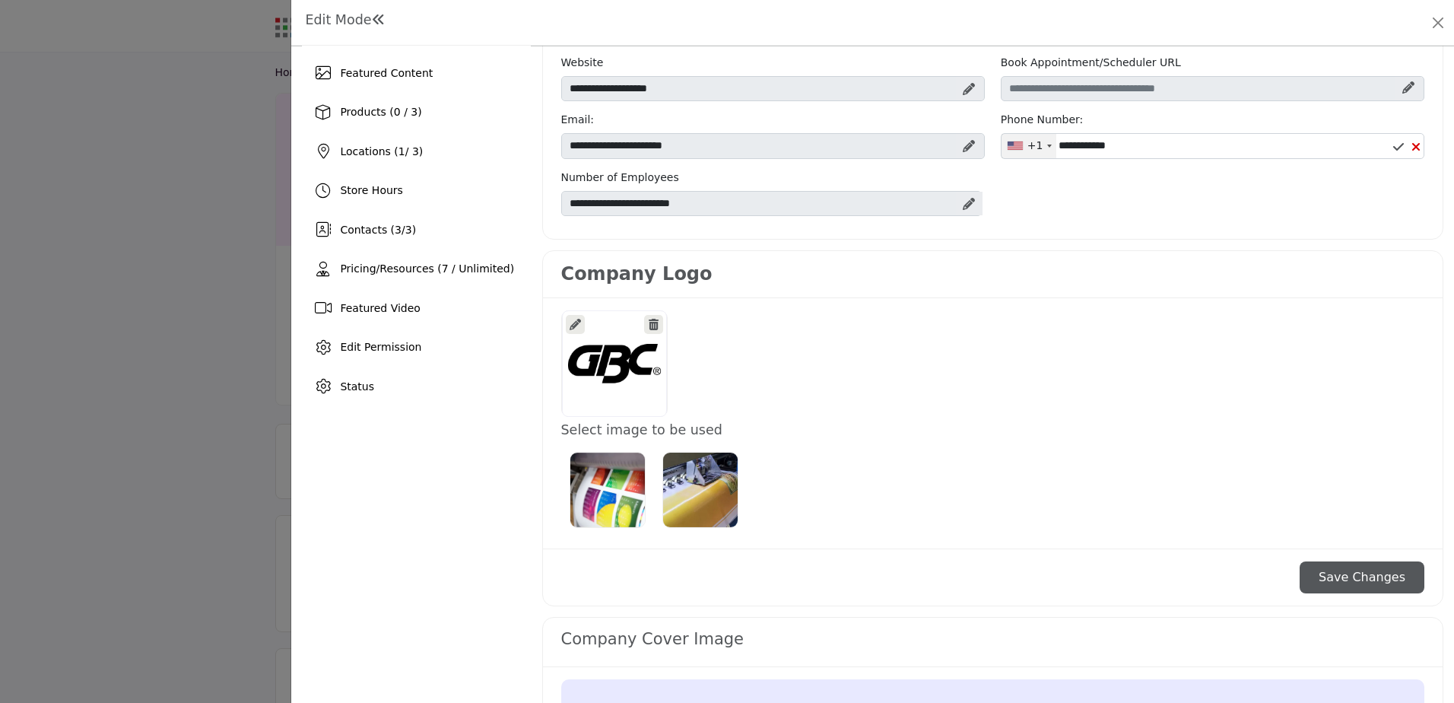
scroll to position [0, 0]
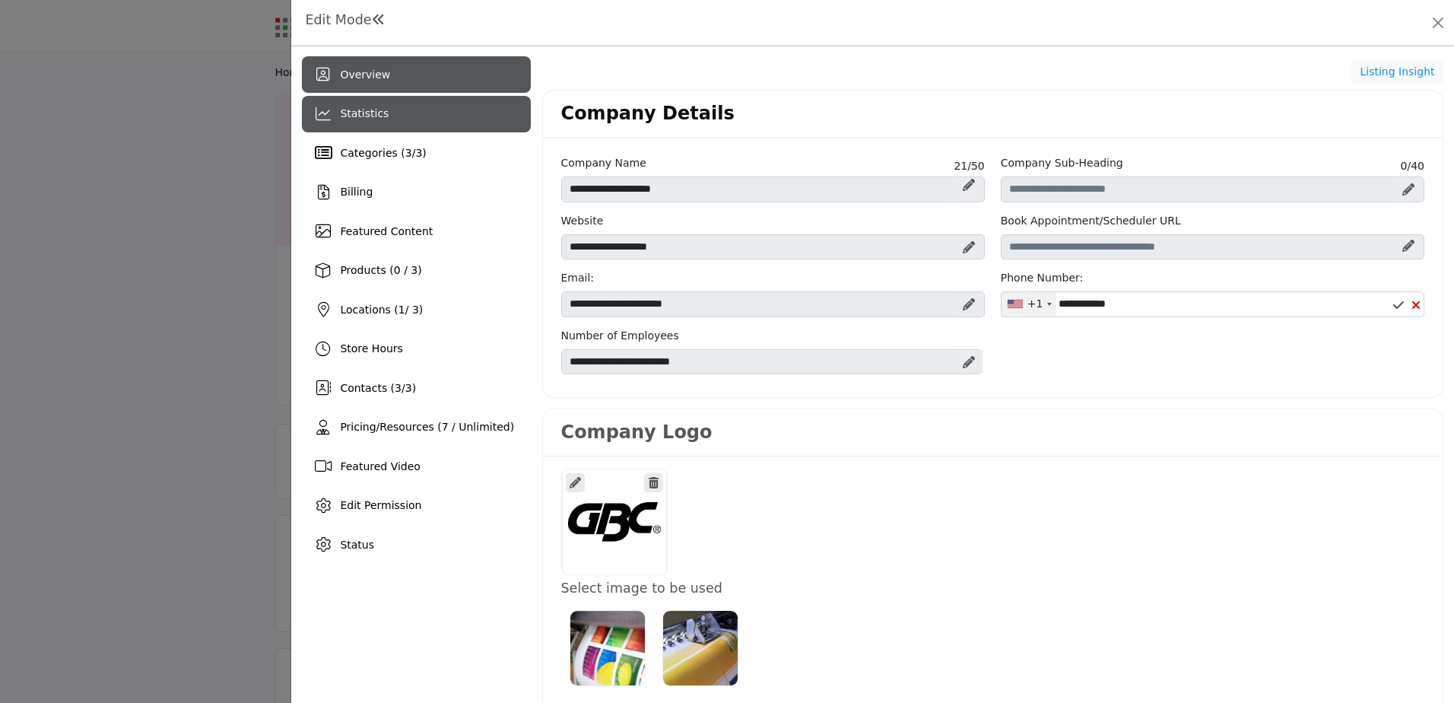
click at [370, 125] on div "Statistics" at bounding box center [416, 114] width 228 height 37
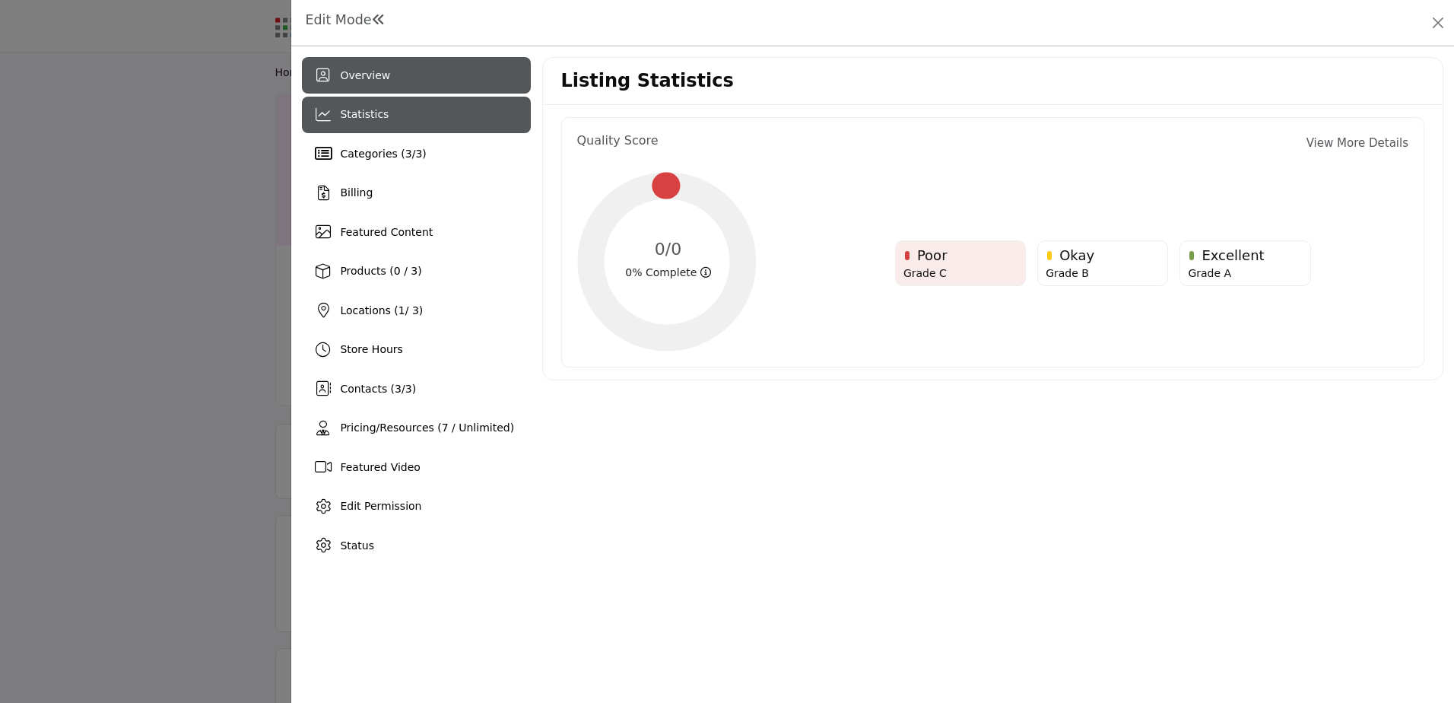
click at [372, 69] on span "Overview" at bounding box center [365, 75] width 50 height 12
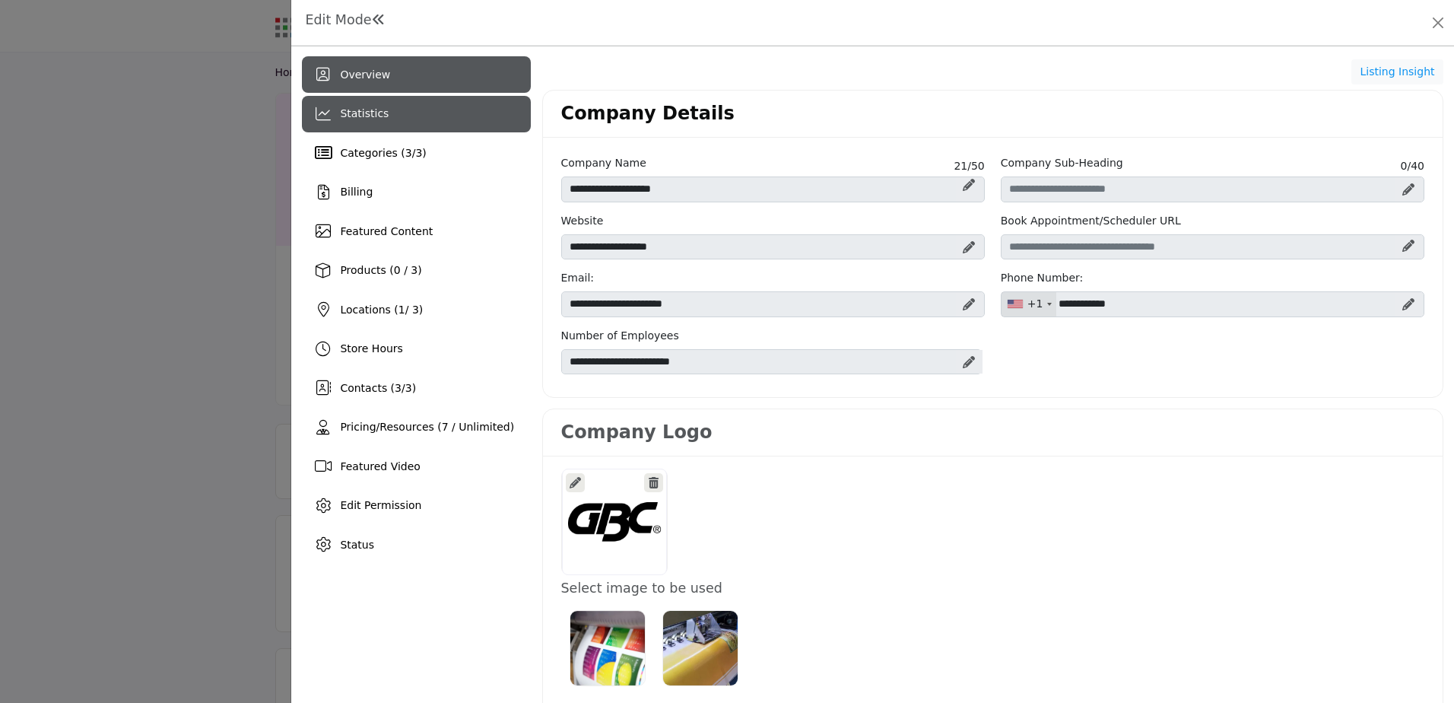
click at [379, 125] on div "Statistics" at bounding box center [416, 114] width 228 height 37
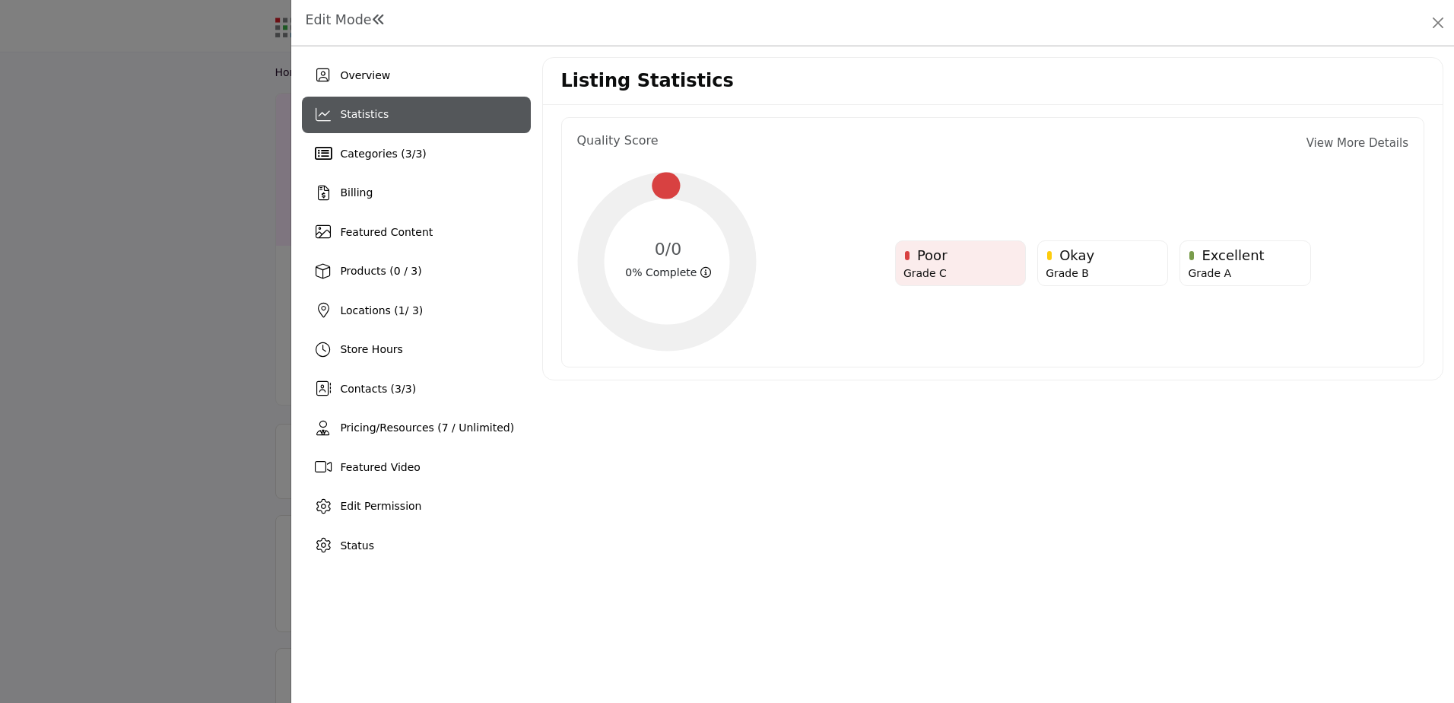
click at [1374, 148] on link "View More Details" at bounding box center [1358, 143] width 102 height 17
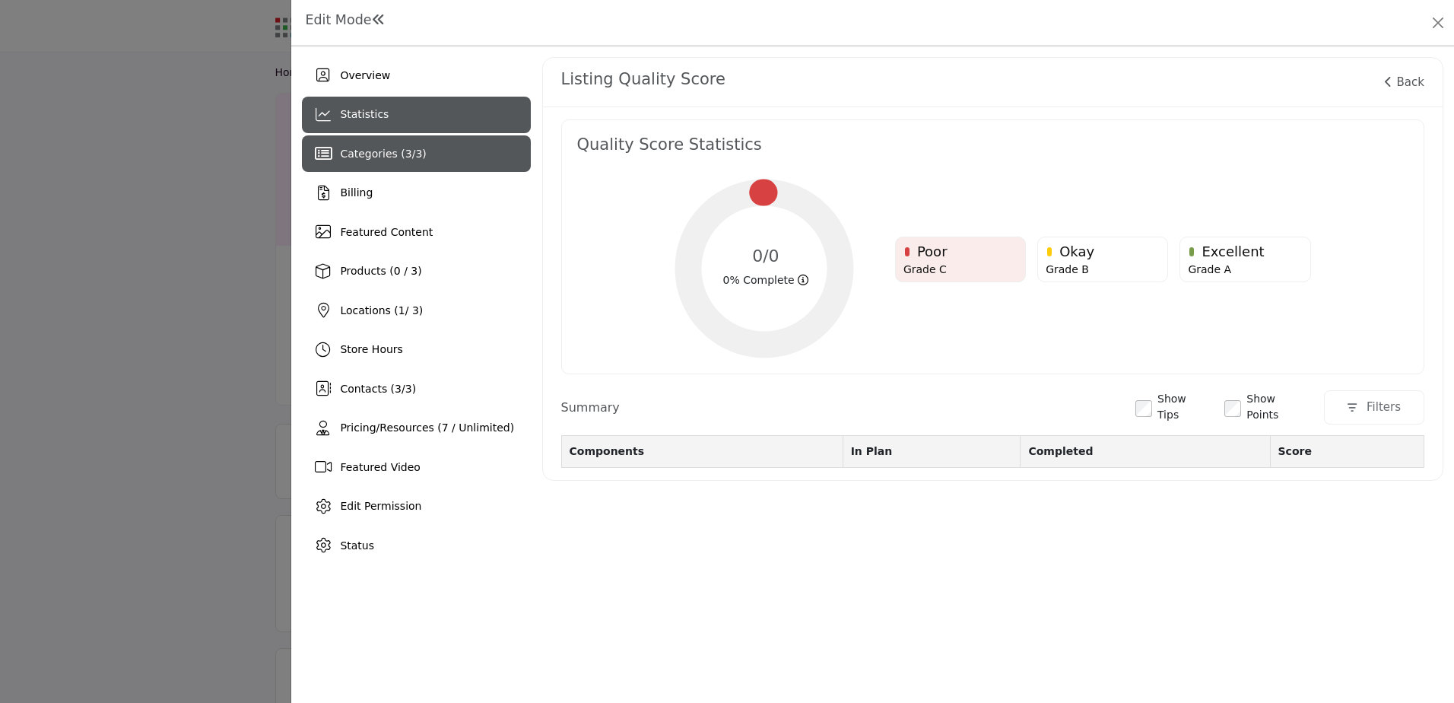
click at [365, 157] on span "Categories ( 3 / 3 )" at bounding box center [383, 154] width 86 height 12
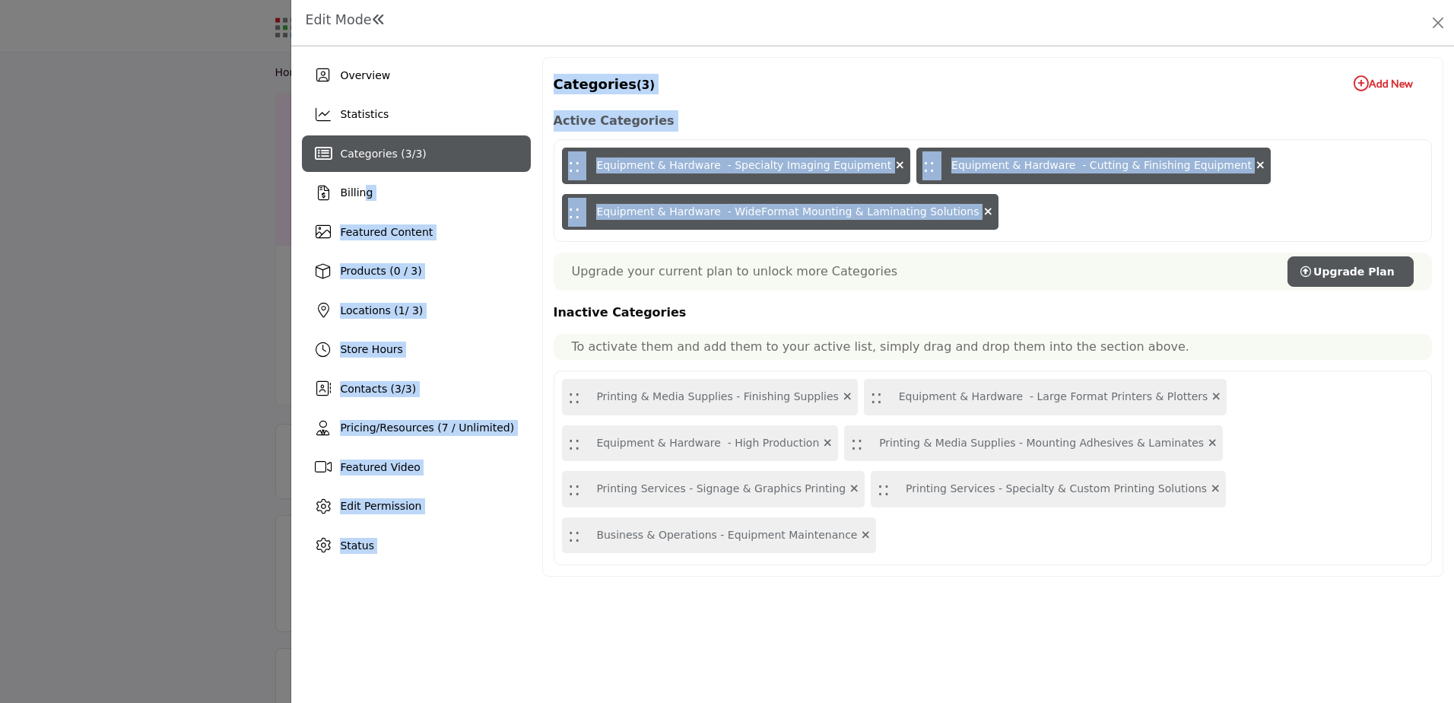
click at [565, 297] on div "Overview Statistics Categories ( 3 / 3 ) Billing Featured Content Locations ( 1" at bounding box center [873, 316] width 1142 height 519
click at [531, 577] on div "Overview Statistics Categories ( 3 / 3 ) Billing Featured Content 1 3" at bounding box center [872, 374] width 1163 height 656
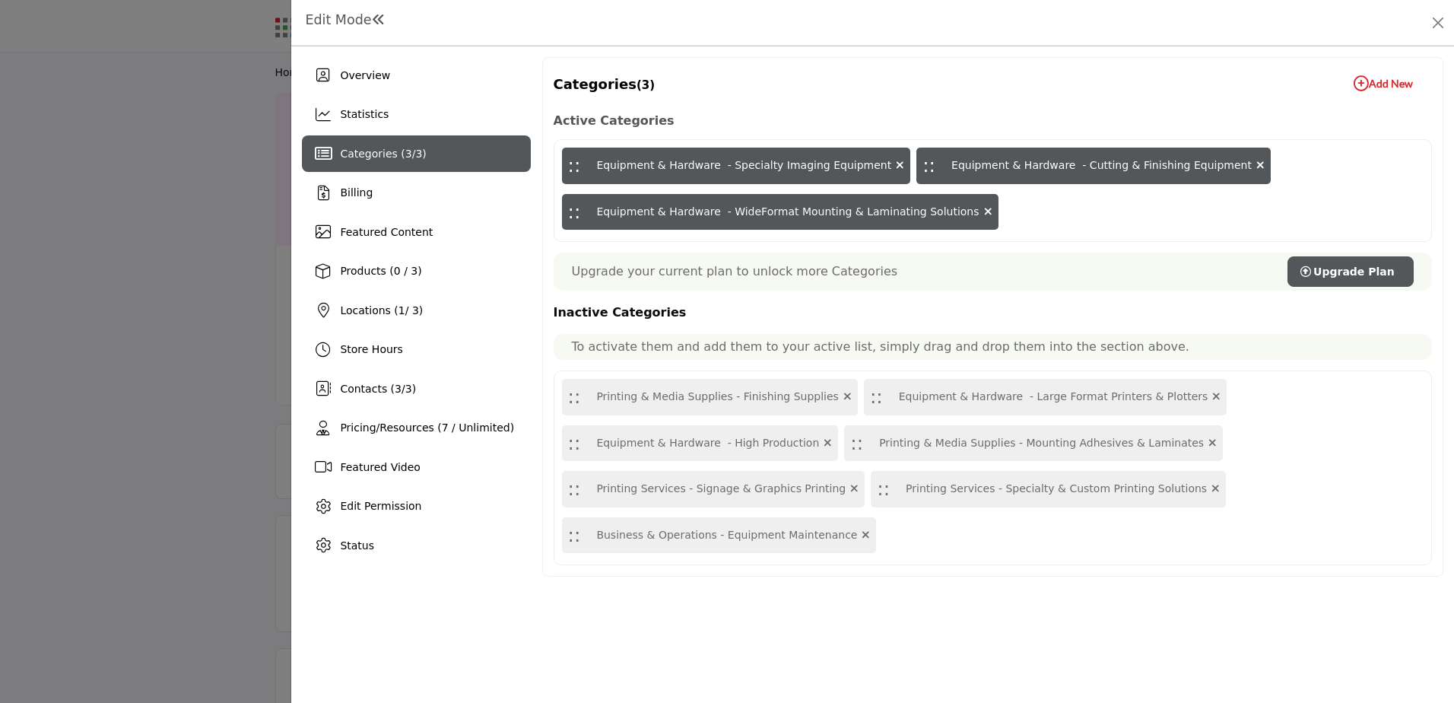
click at [844, 444] on div ":: Printing & Media Supplies - Mounting Adhesives & Laminates" at bounding box center [1033, 443] width 379 height 37
drag, startPoint x: 846, startPoint y: 444, endPoint x: 1011, endPoint y: 241, distance: 261.7
click at [1011, 241] on div "Active Categories :: Equipment & Hardware - Specialty Imaging Equipment :: Equi…" at bounding box center [993, 337] width 878 height 455
click at [1348, 75] on button "Add New Add New" at bounding box center [1383, 83] width 97 height 30
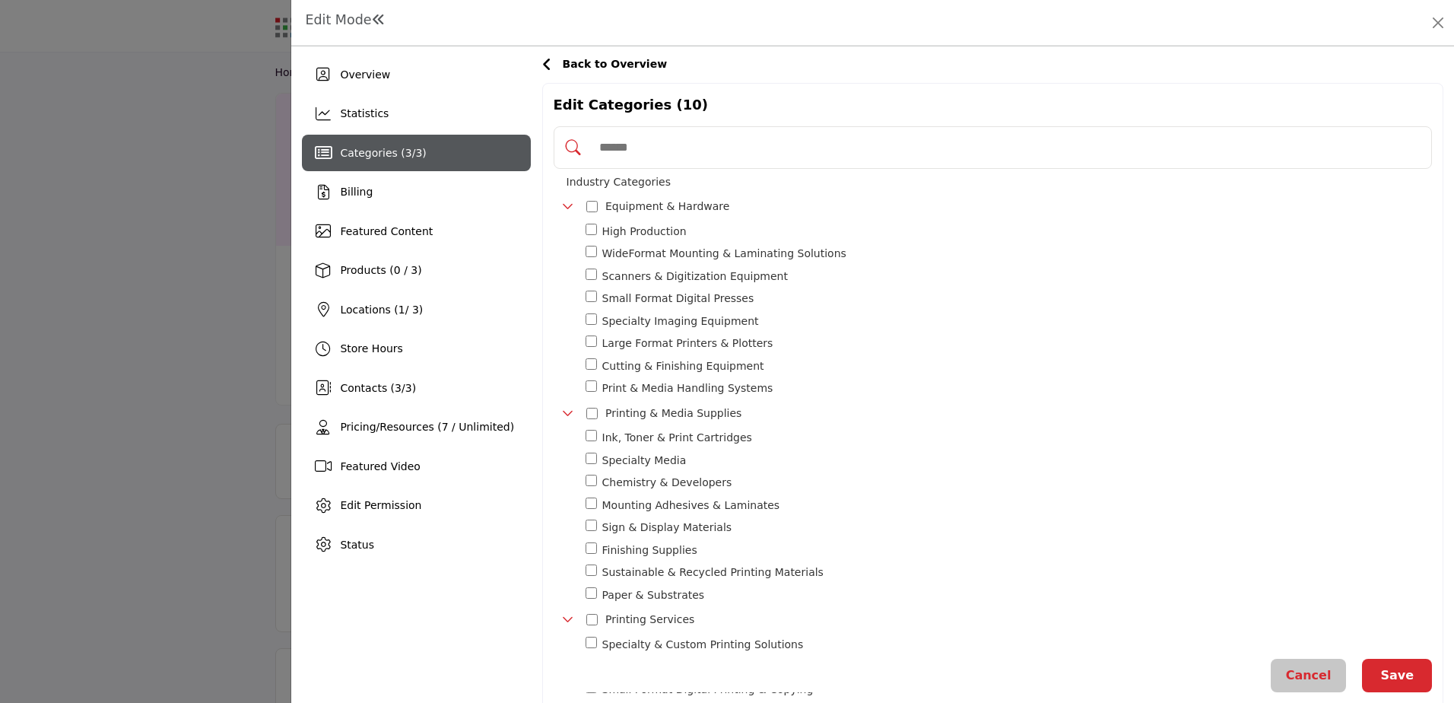
click at [469, 140] on div "Categories ( 3 / 3 )" at bounding box center [416, 153] width 228 height 37
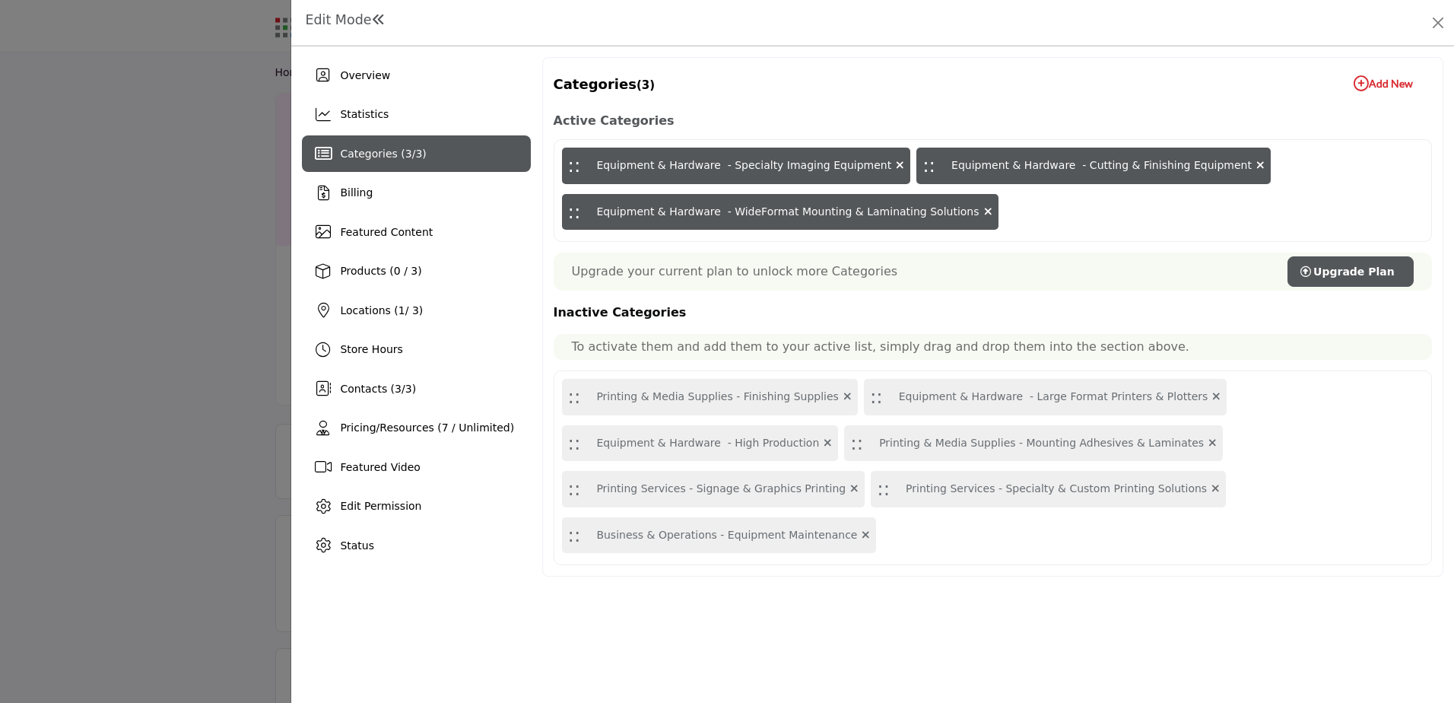
drag, startPoint x: 756, startPoint y: 446, endPoint x: 889, endPoint y: 317, distance: 185.0
click at [889, 317] on div "Inactive Categories To activate them and add them to your active list, simply d…" at bounding box center [993, 433] width 878 height 263
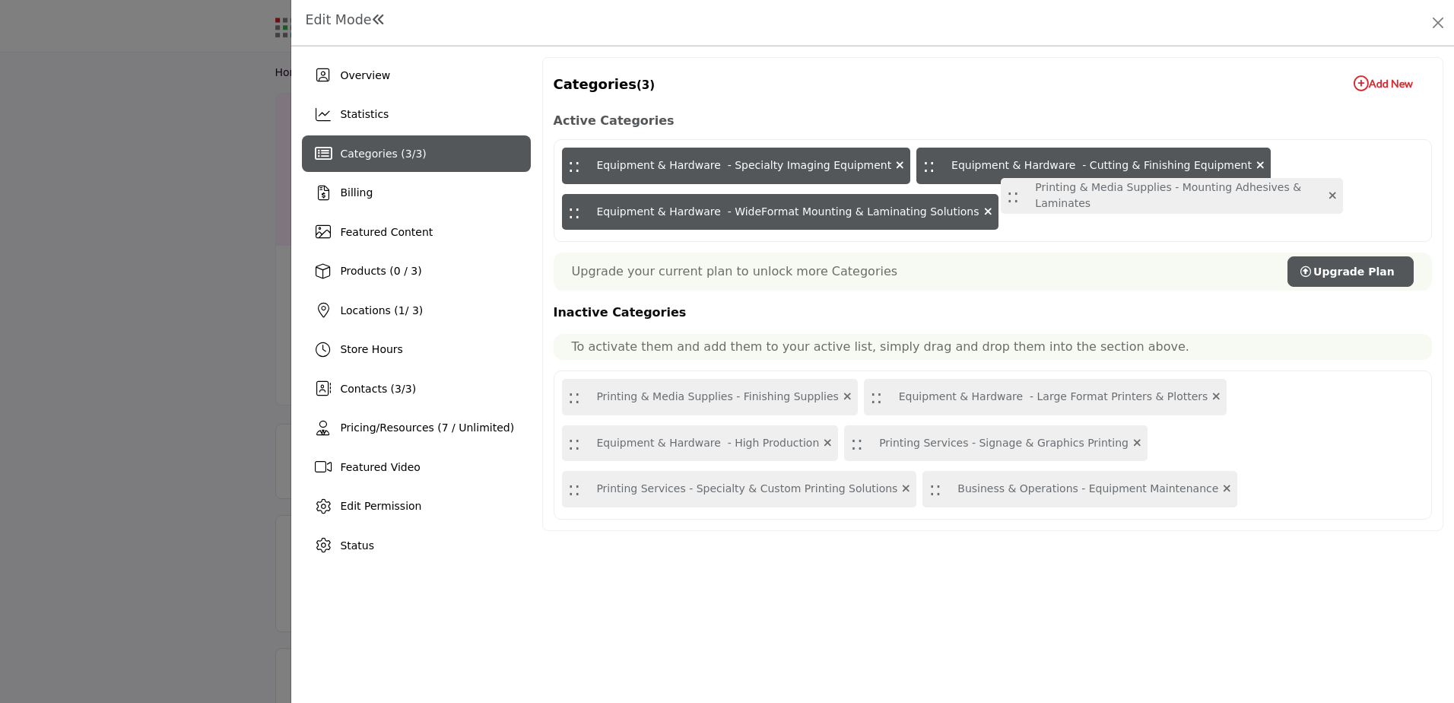
drag, startPoint x: 576, startPoint y: 451, endPoint x: 1015, endPoint y: 204, distance: 503.7
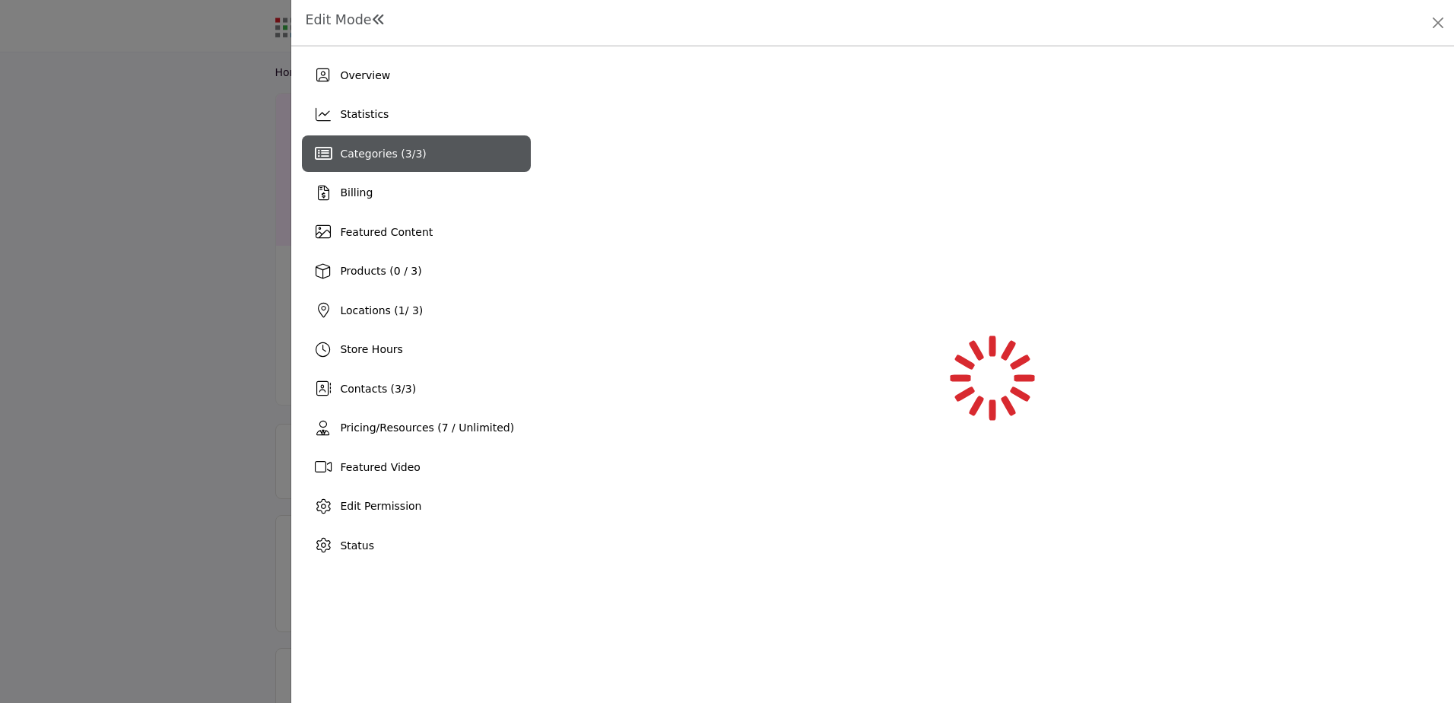
click at [406, 144] on div "Categories ( 3 / 3 )" at bounding box center [416, 153] width 228 height 37
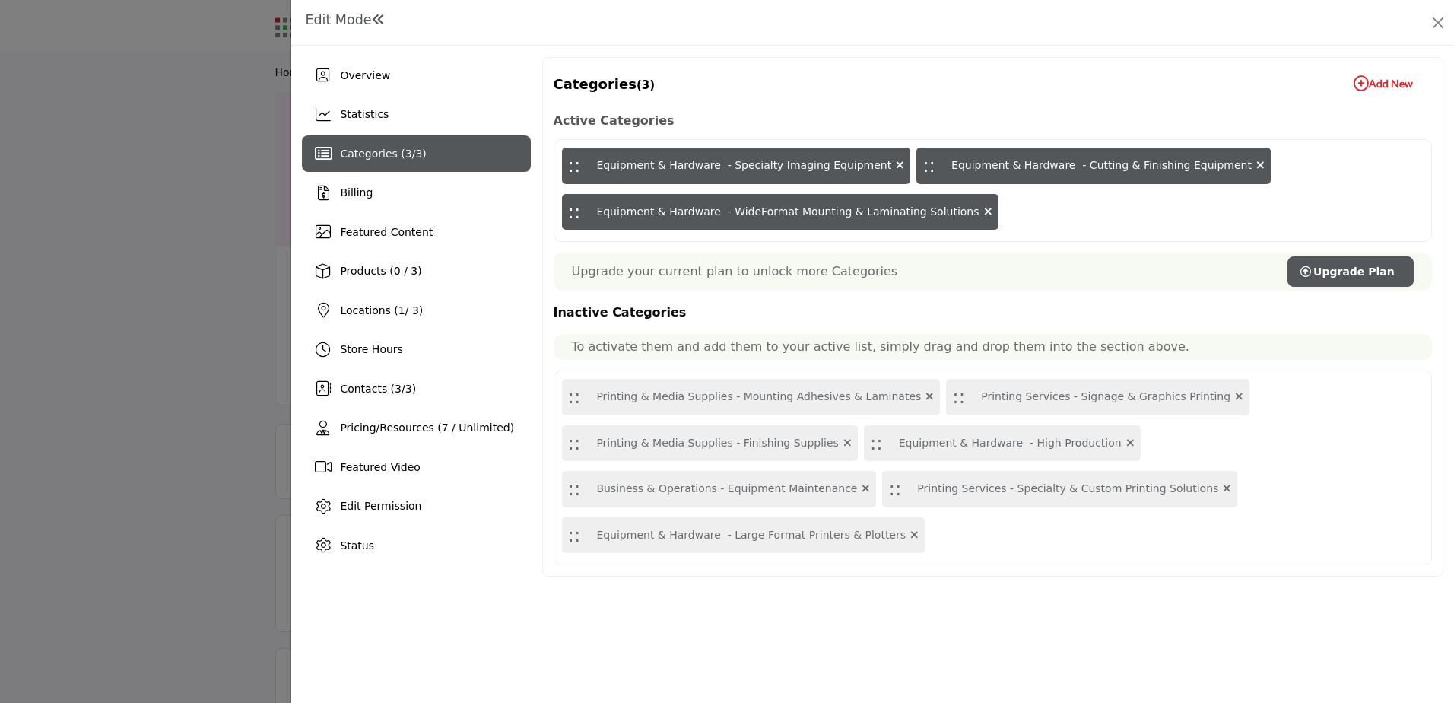
click at [1399, 89] on b "Add New Add New" at bounding box center [1383, 83] width 59 height 15
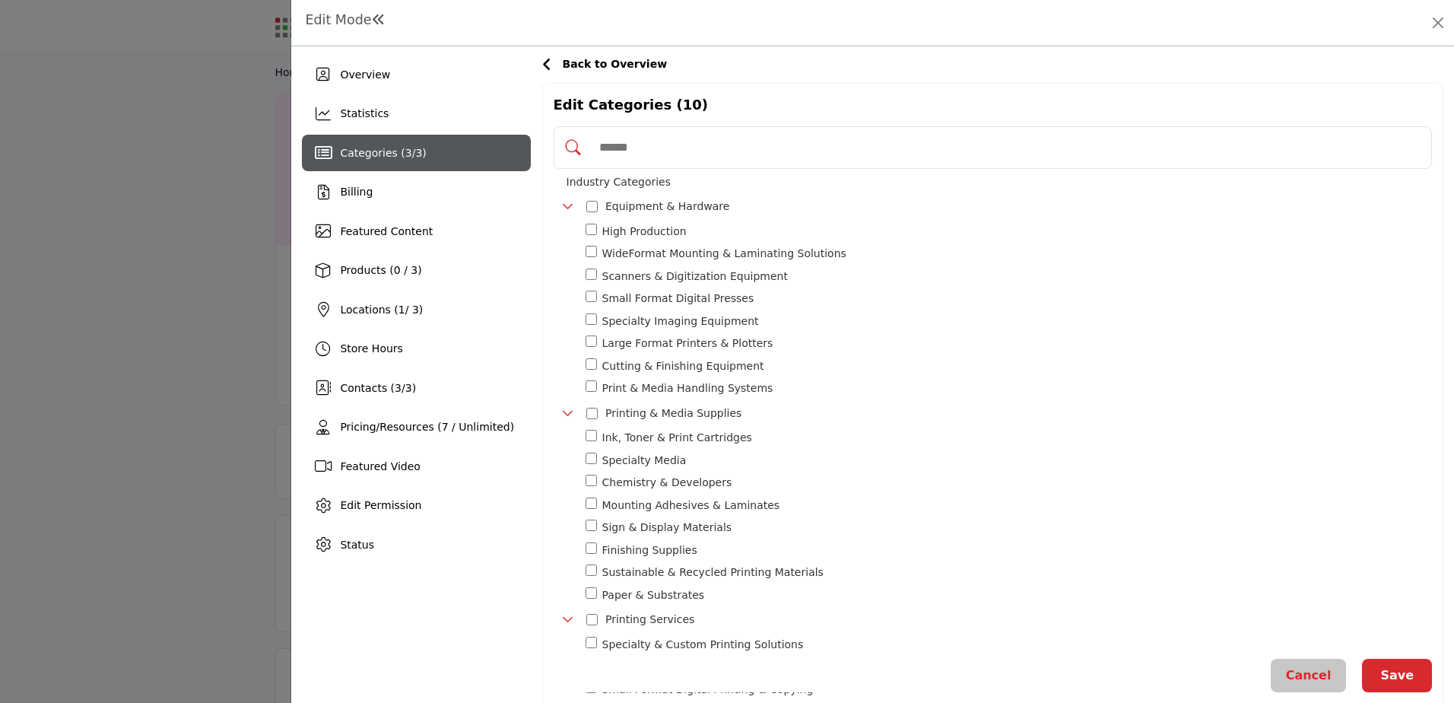
click at [577, 59] on span "Back to Overview" at bounding box center [615, 64] width 105 height 12
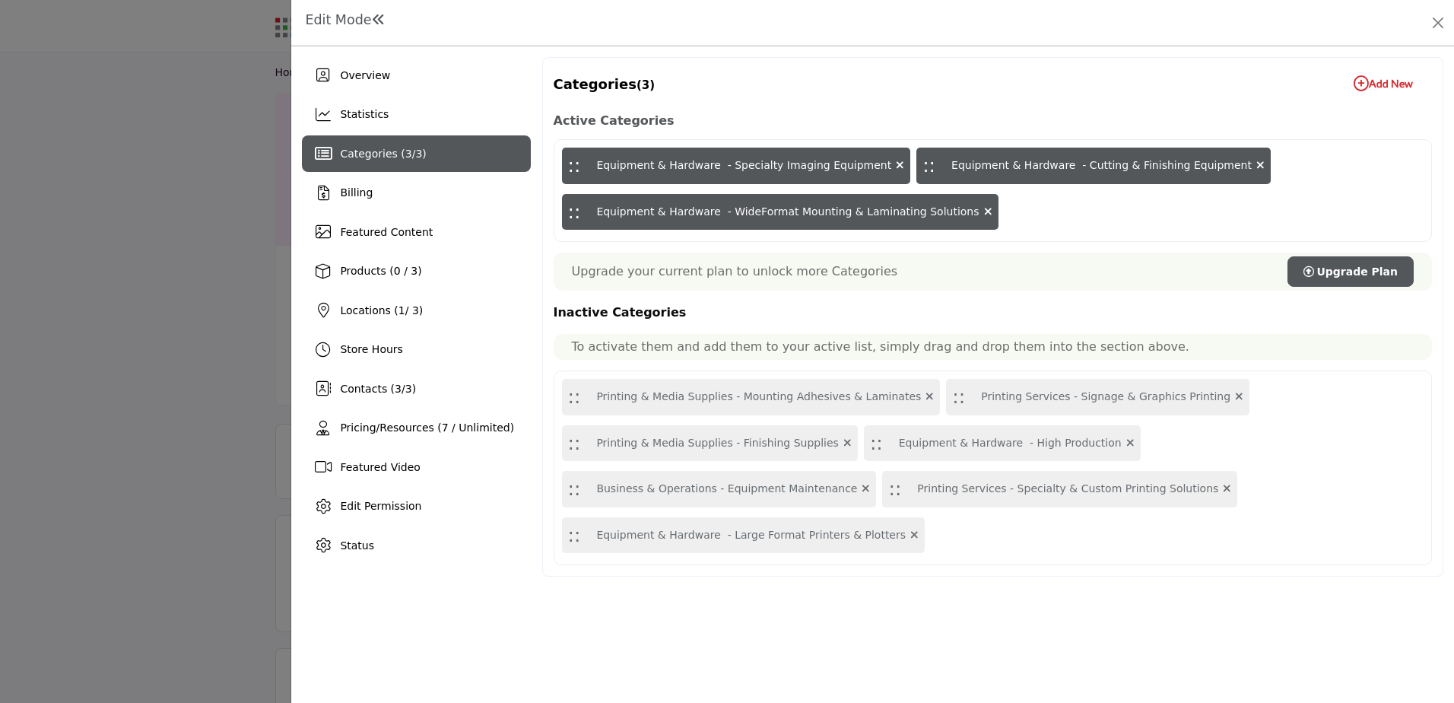
drag, startPoint x: 567, startPoint y: 170, endPoint x: 685, endPoint y: 347, distance: 212.6
click at [685, 347] on div "Active Categories :: Equipment & Hardware - Specialty Imaging Equipment :: Equi…" at bounding box center [993, 337] width 878 height 455
drag, startPoint x: 577, startPoint y: 164, endPoint x: 576, endPoint y: 183, distance: 19.8
click at [577, 189] on div ":: Equipment & Hardware - Specialty Imaging Equipment :: Equipment & Hardware -…" at bounding box center [993, 190] width 878 height 103
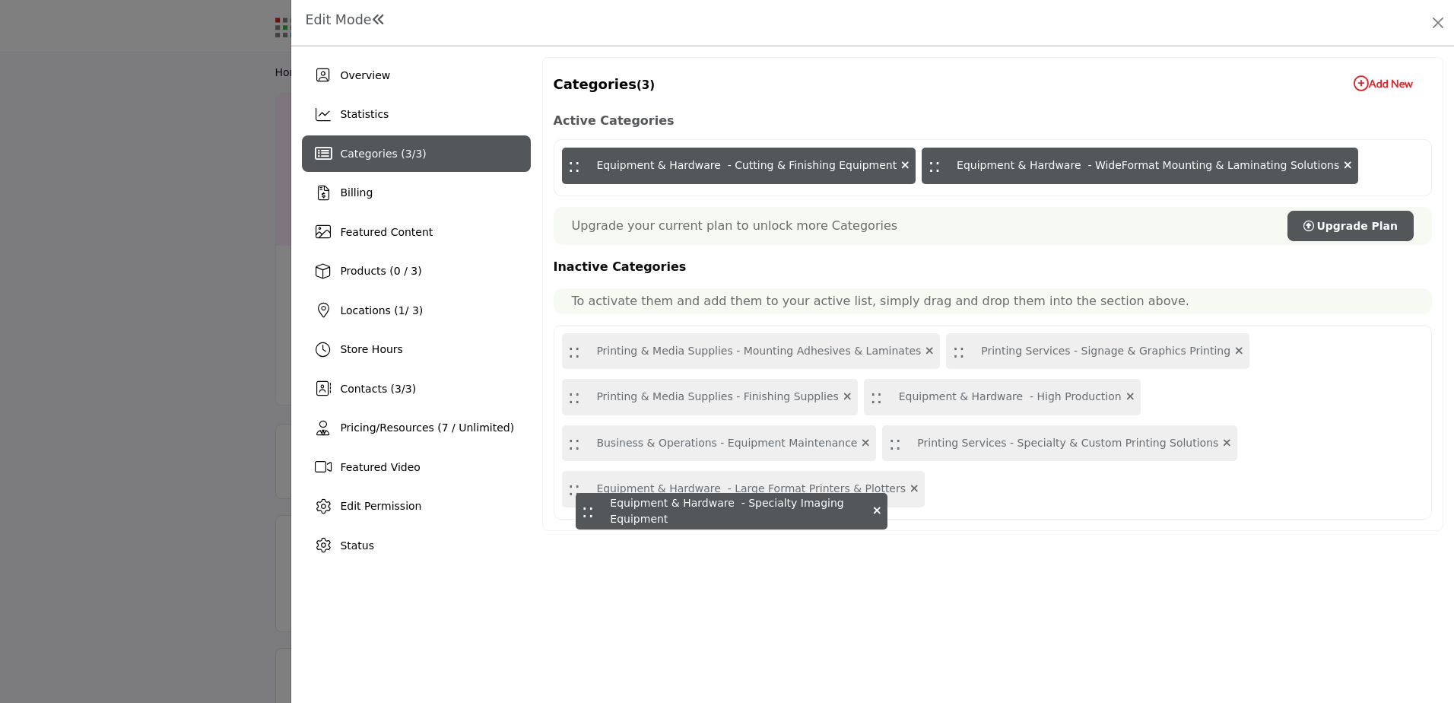
drag, startPoint x: 568, startPoint y: 164, endPoint x: 582, endPoint y: 510, distance: 345.6
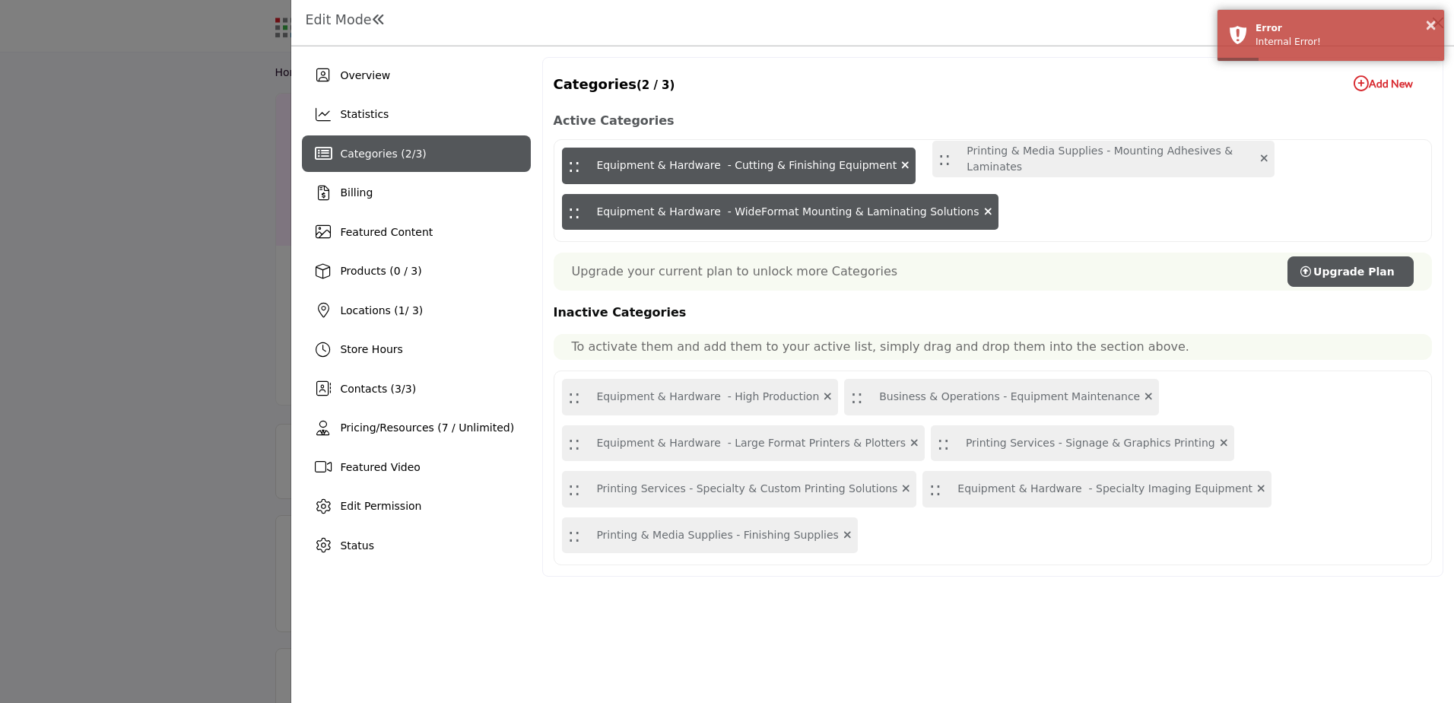
drag, startPoint x: 573, startPoint y: 402, endPoint x: 944, endPoint y: 164, distance: 440.3
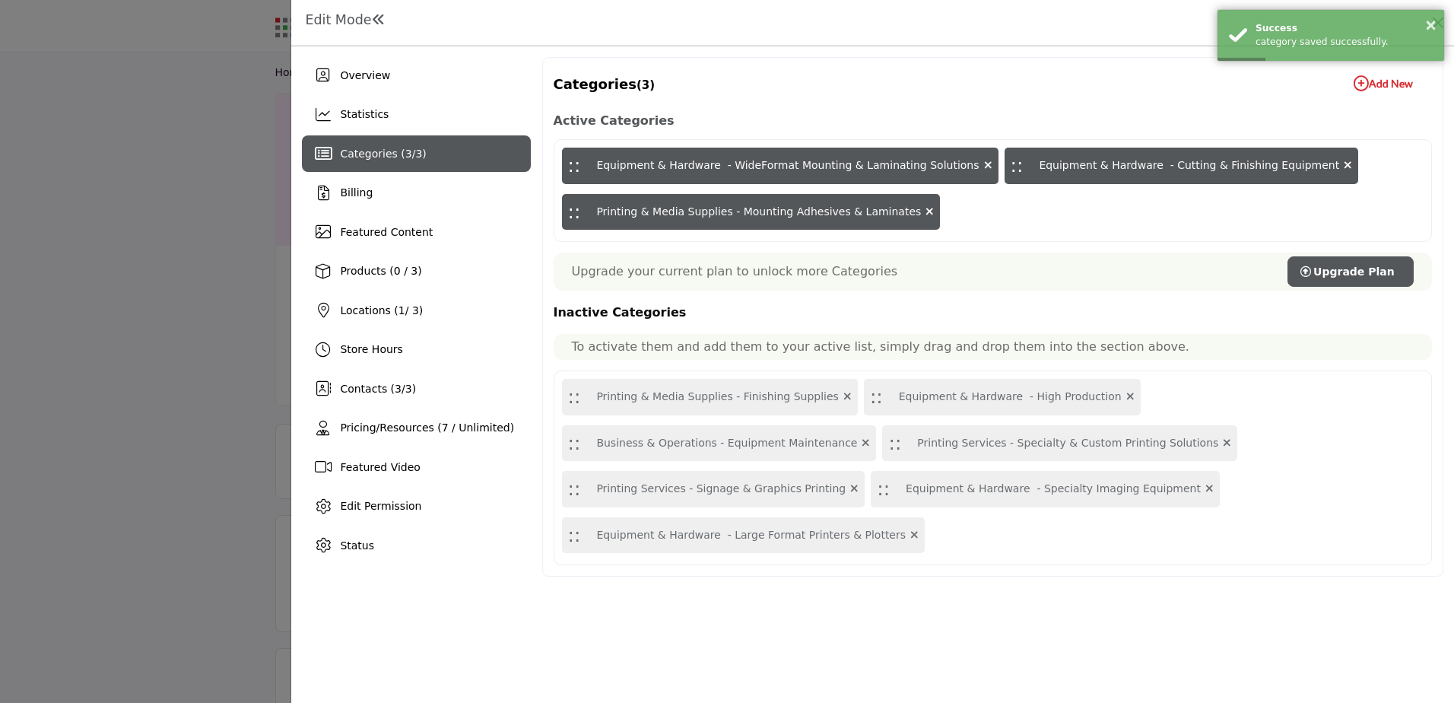
click at [776, 595] on div "Overview Statistics Categories ( 3 / 3 ) Billing Featured Content 1 3" at bounding box center [872, 374] width 1163 height 656
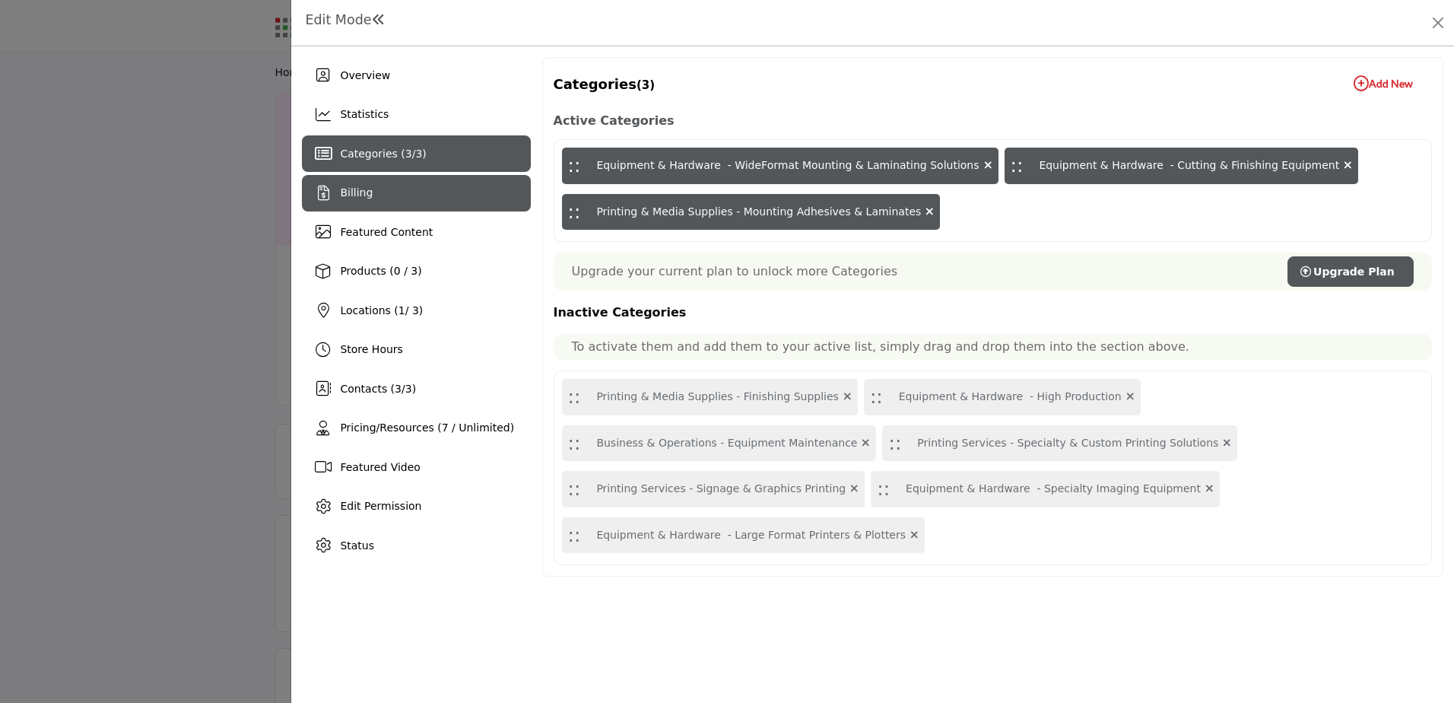
click at [401, 189] on div "Billing" at bounding box center [416, 193] width 228 height 37
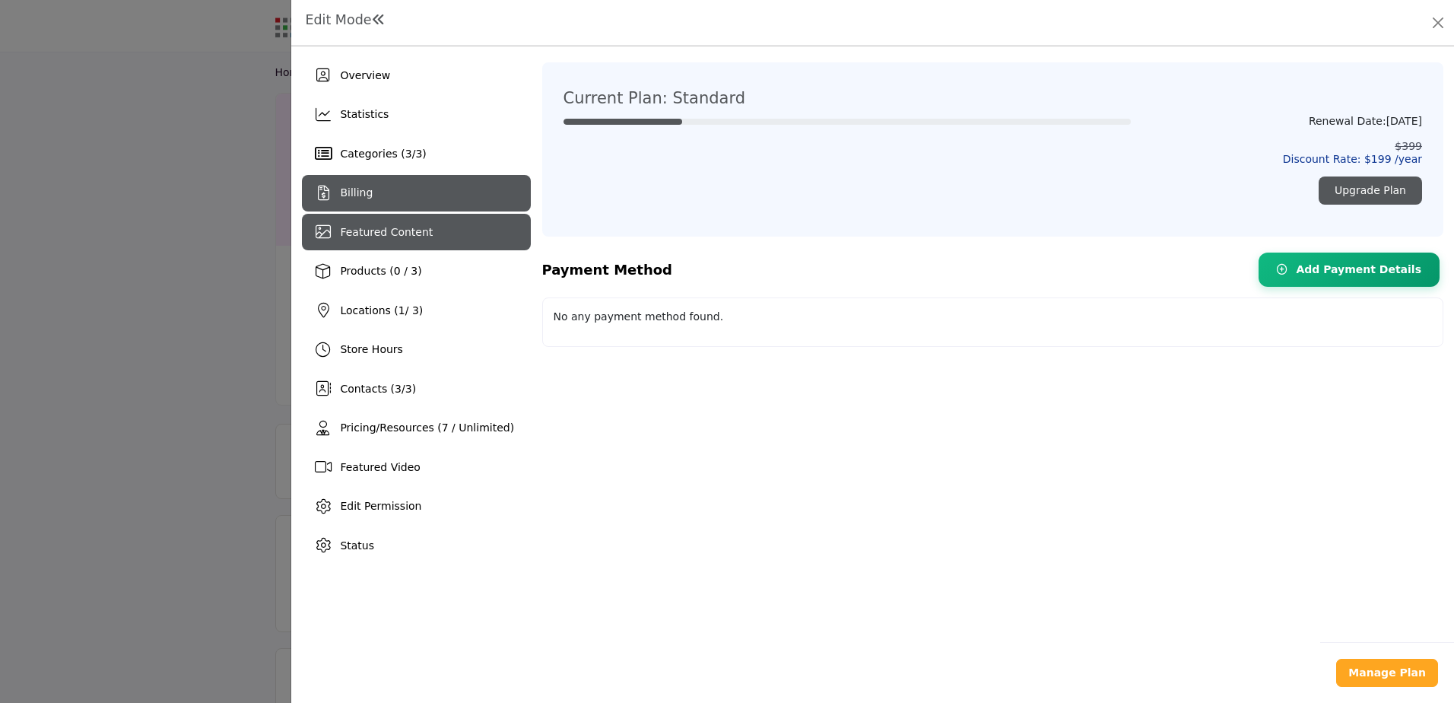
click at [424, 236] on div "Featured Content" at bounding box center [416, 232] width 228 height 37
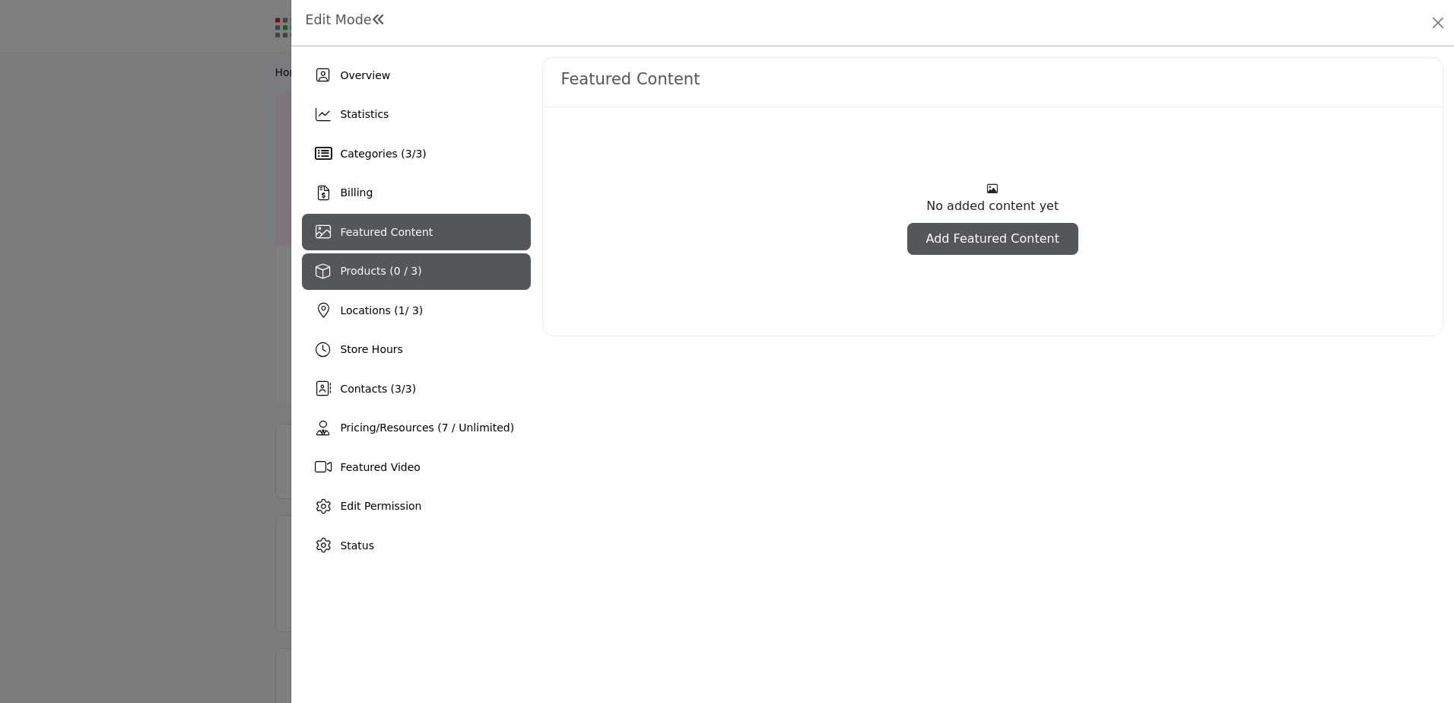
click at [424, 262] on div "Products (0 / 3)" at bounding box center [416, 271] width 228 height 37
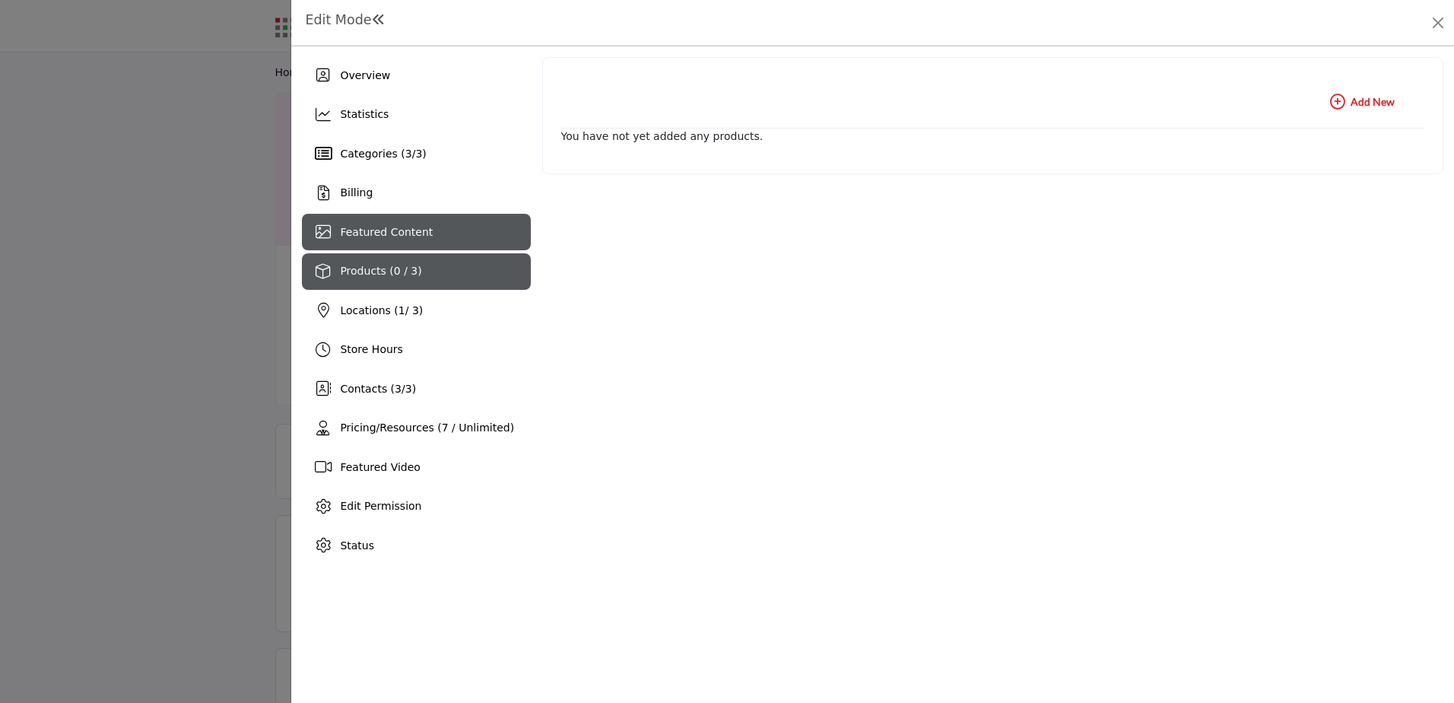
click at [424, 240] on div "Featured Content" at bounding box center [416, 232] width 228 height 37
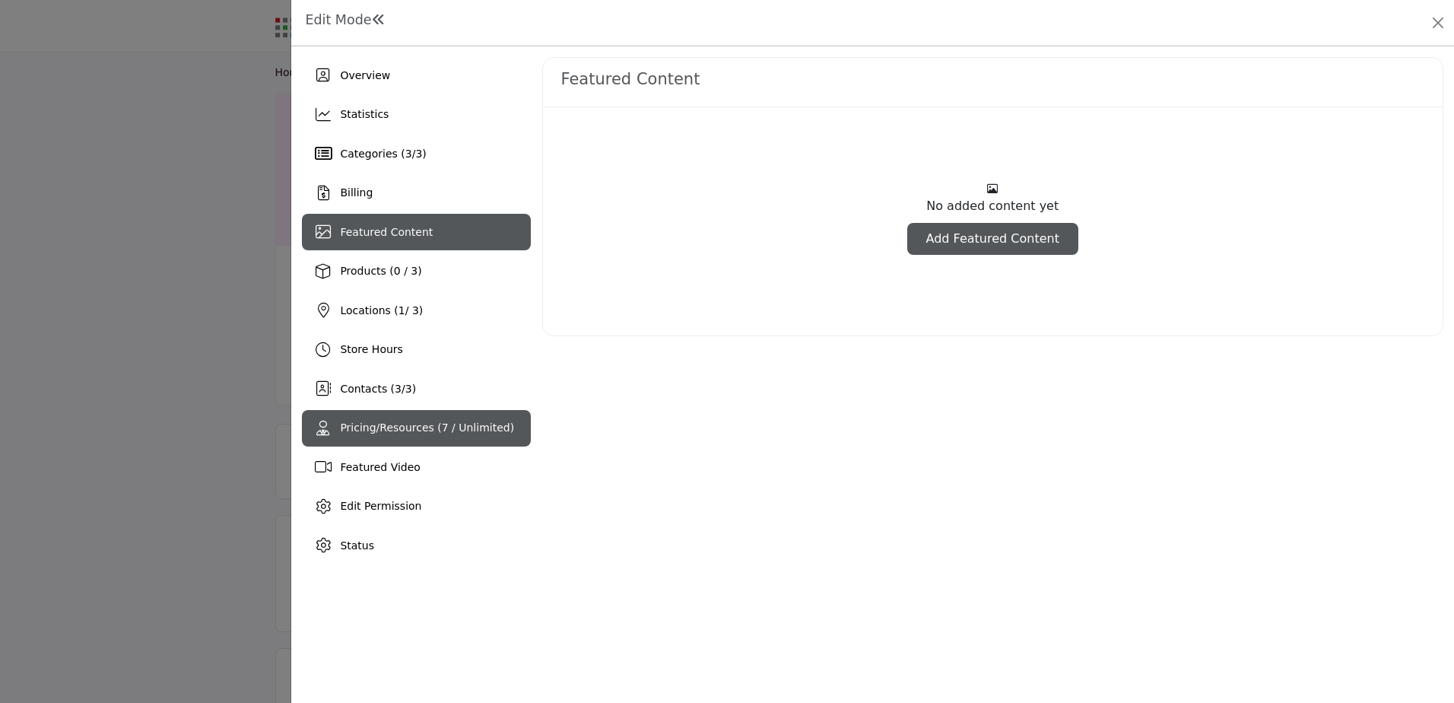
click at [471, 444] on div "Pricing/Resources (7 / Unlimited)" at bounding box center [416, 428] width 228 height 37
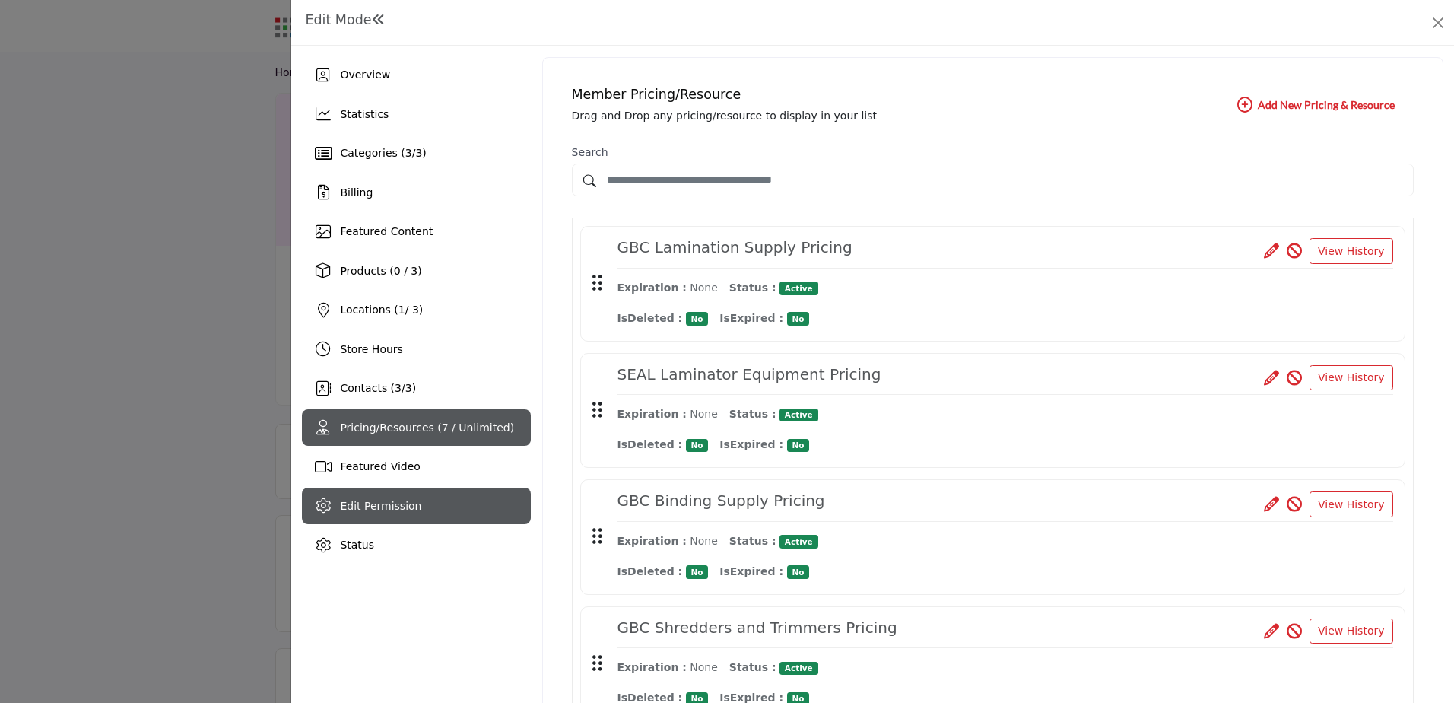
click at [434, 499] on div "Edit Permission" at bounding box center [416, 506] width 228 height 37
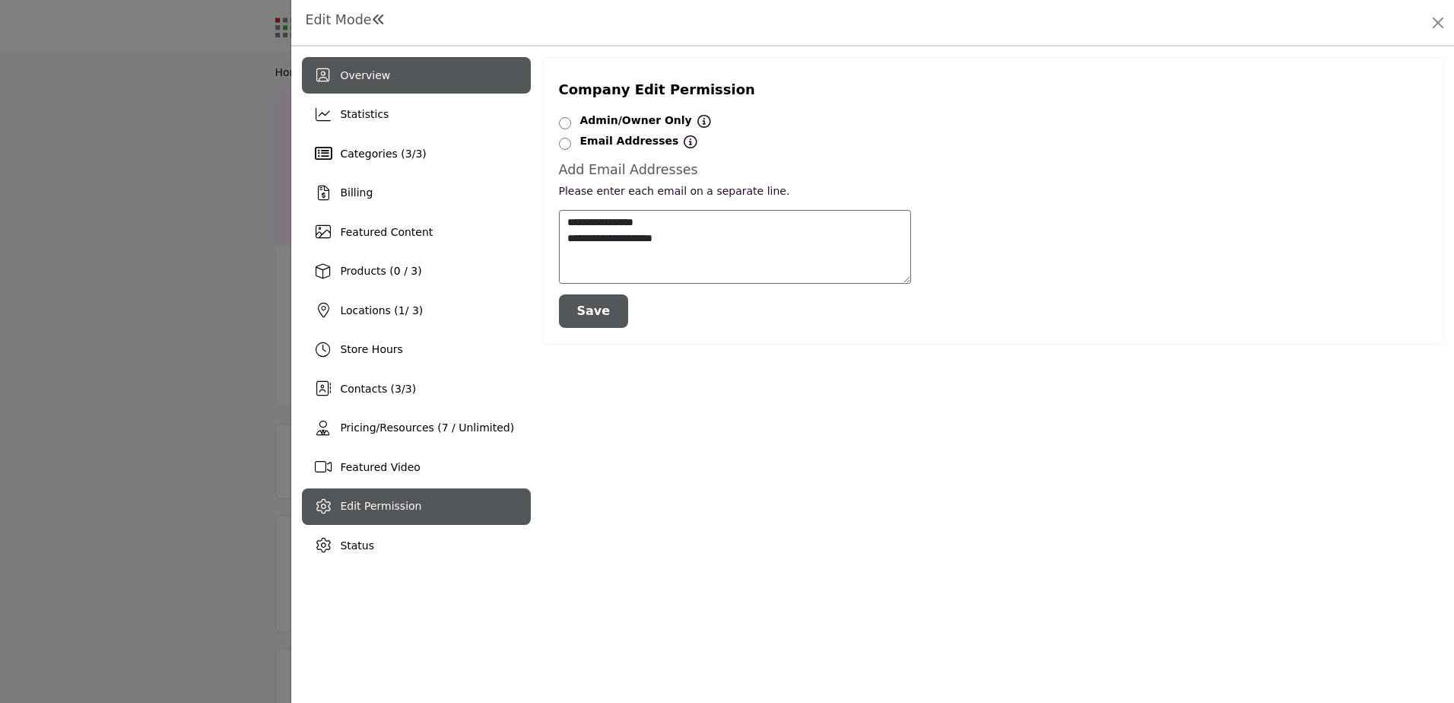
click at [361, 85] on div "Overview" at bounding box center [416, 75] width 228 height 37
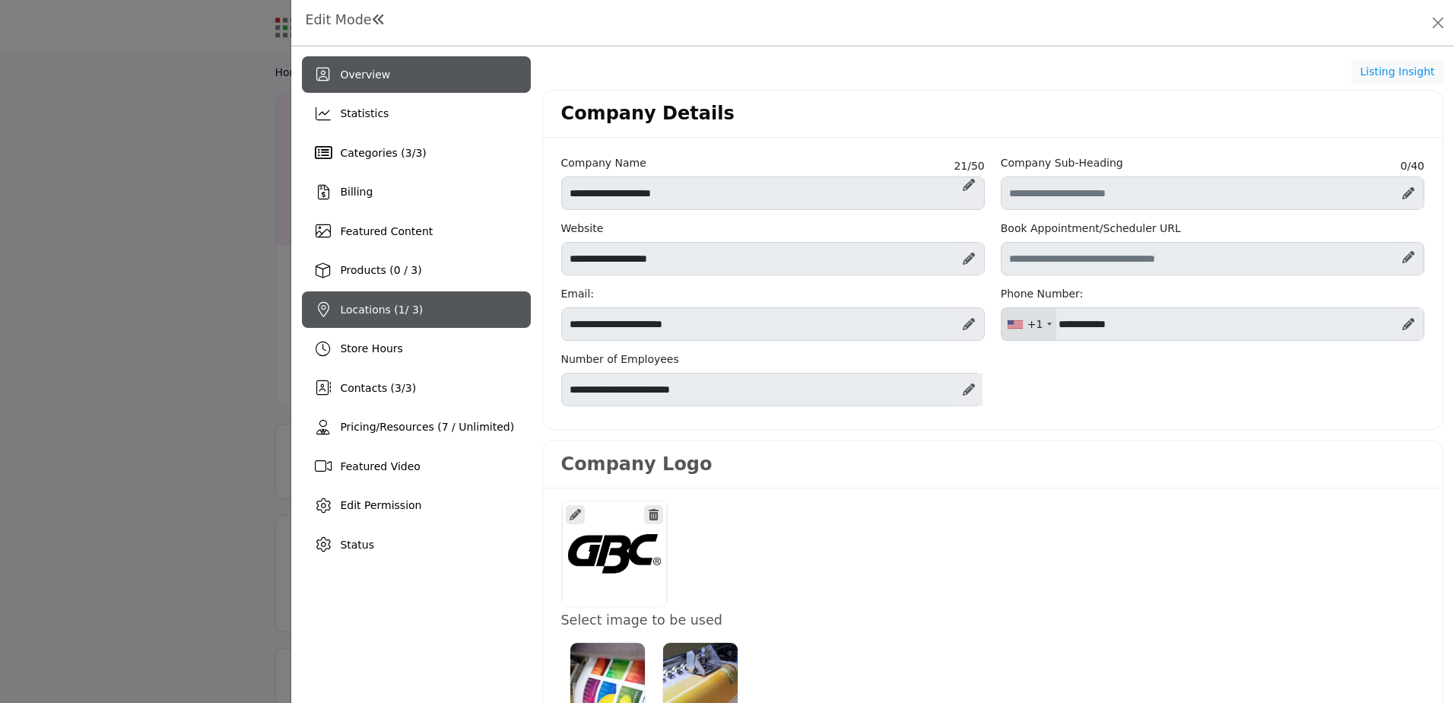
click at [408, 308] on span "Locations ( 1 / 3)" at bounding box center [381, 309] width 83 height 12
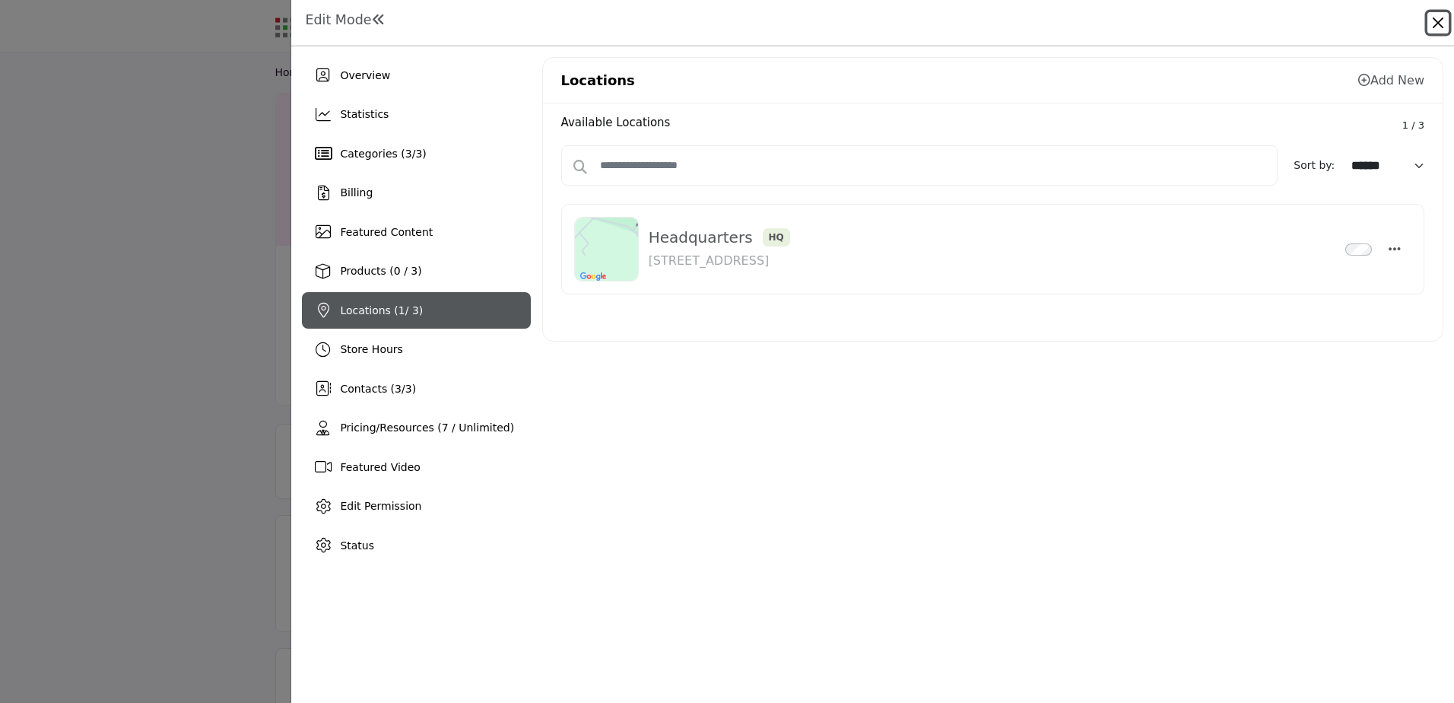
click at [1437, 24] on button "Close" at bounding box center [1438, 22] width 21 height 21
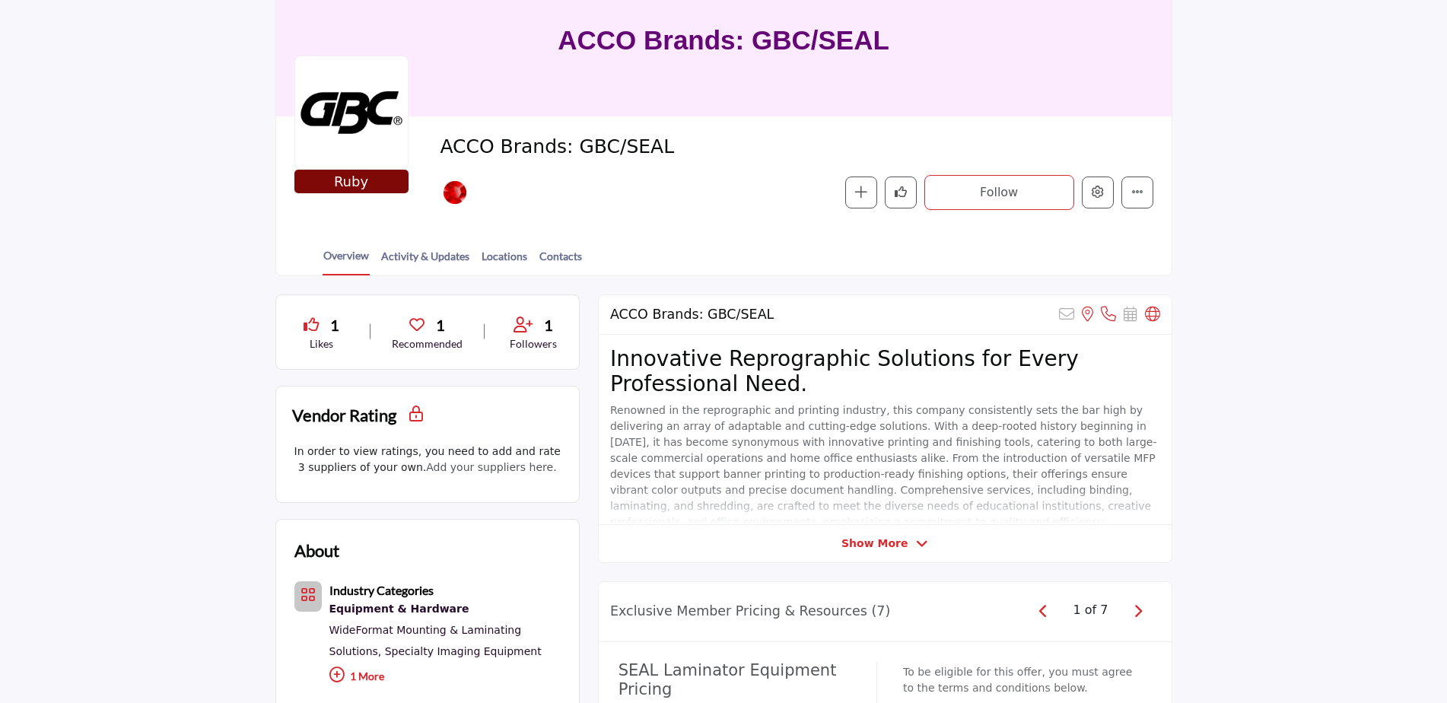
scroll to position [152, 0]
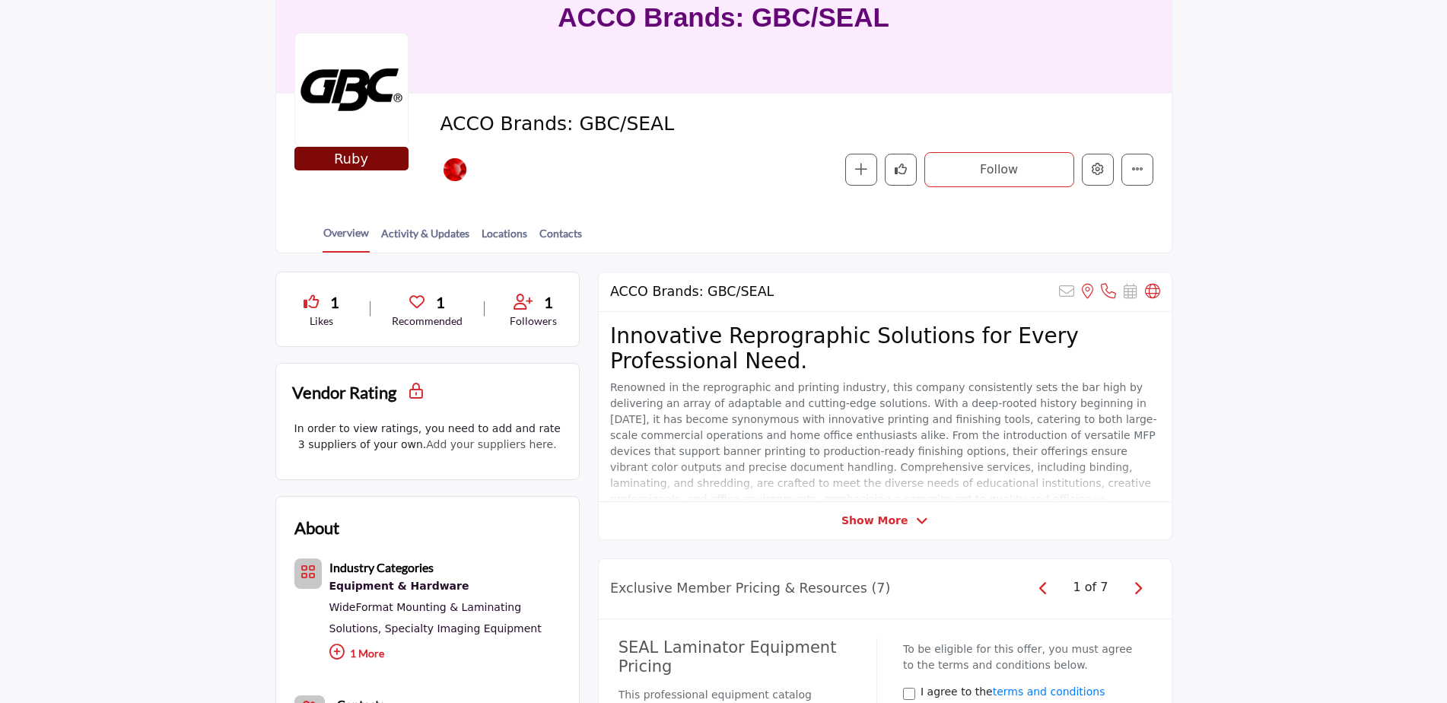
click at [539, 301] on div "1" at bounding box center [533, 302] width 55 height 23
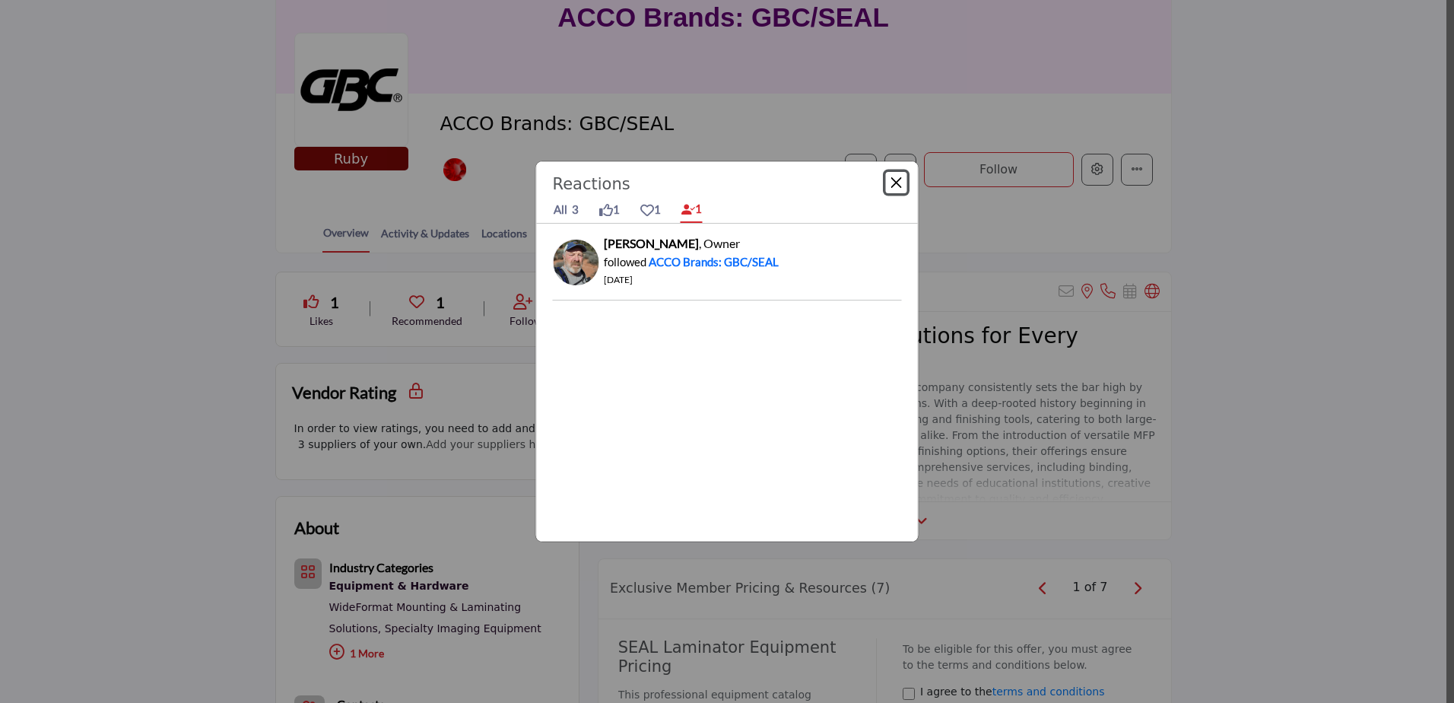
click at [900, 183] on button "Close" at bounding box center [896, 182] width 21 height 21
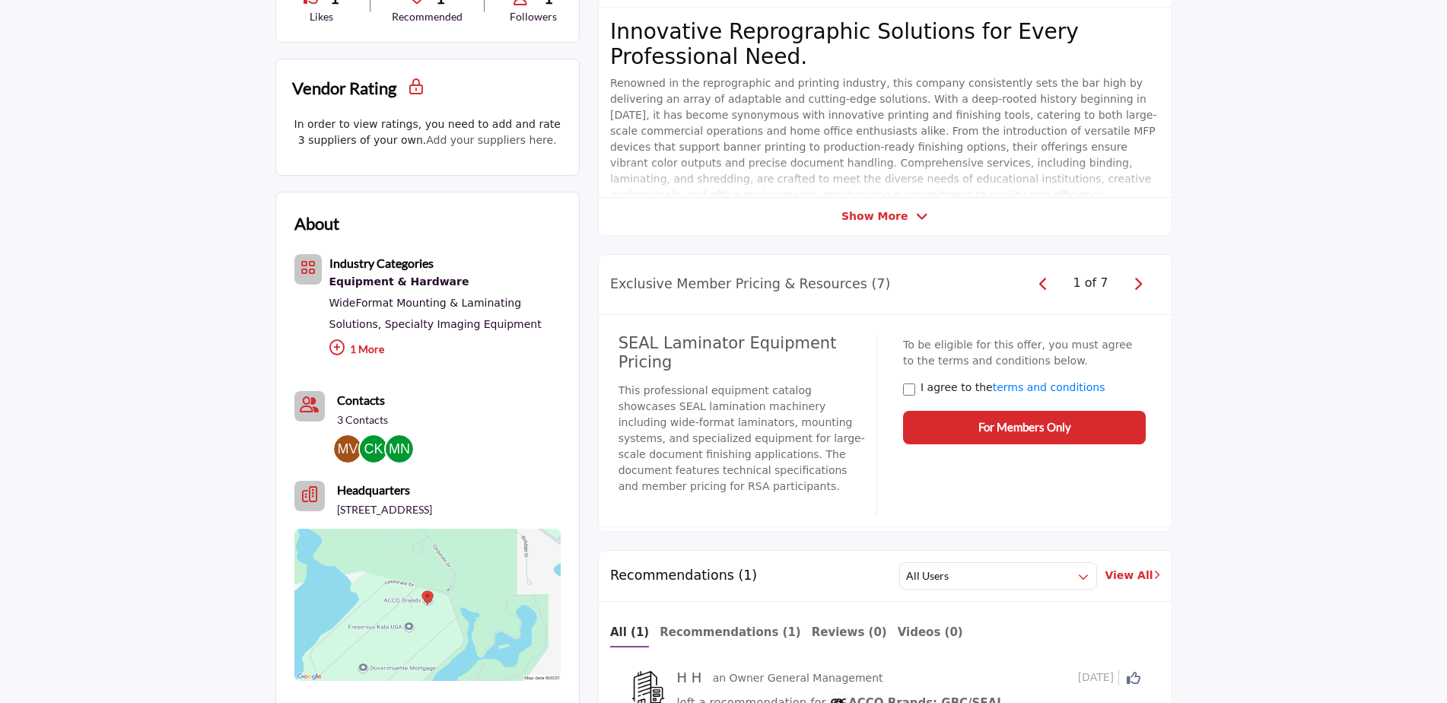
scroll to position [532, 0]
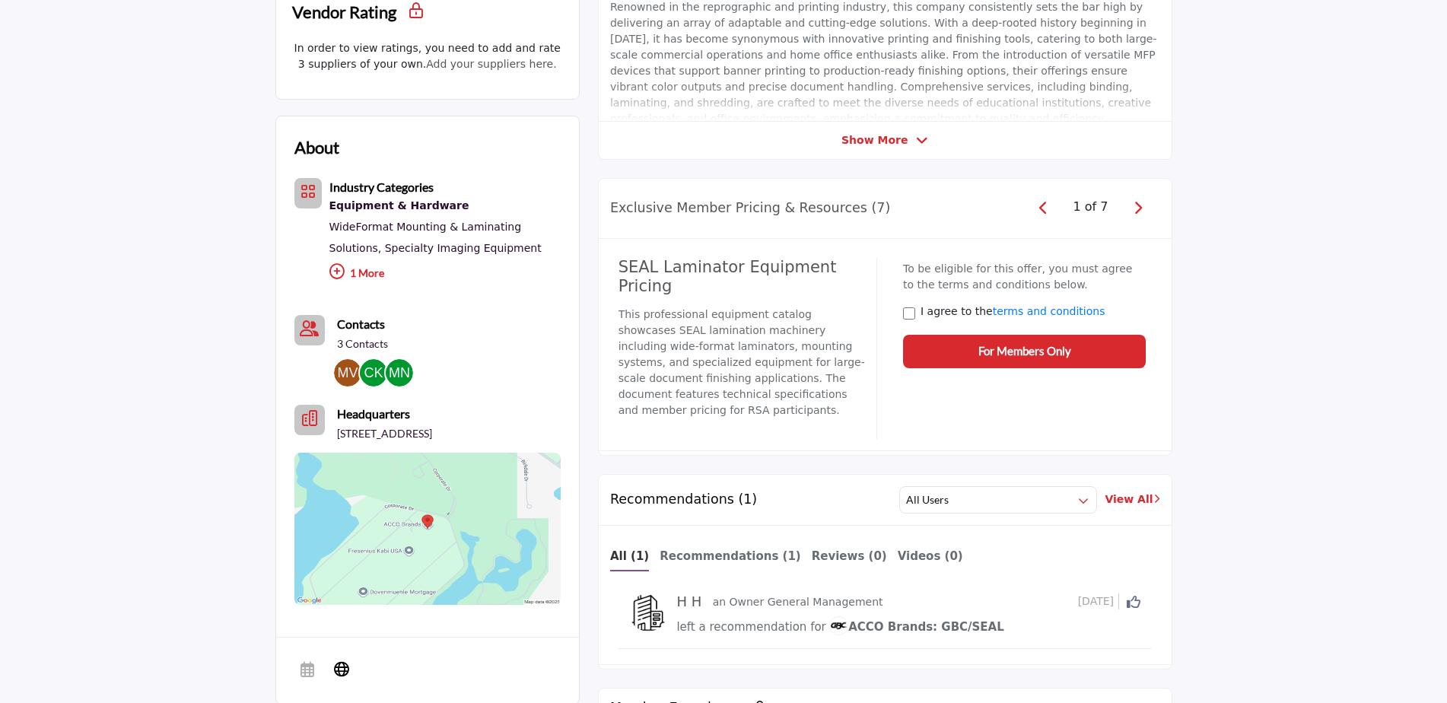
click at [355, 319] on b "Contacts" at bounding box center [361, 323] width 48 height 14
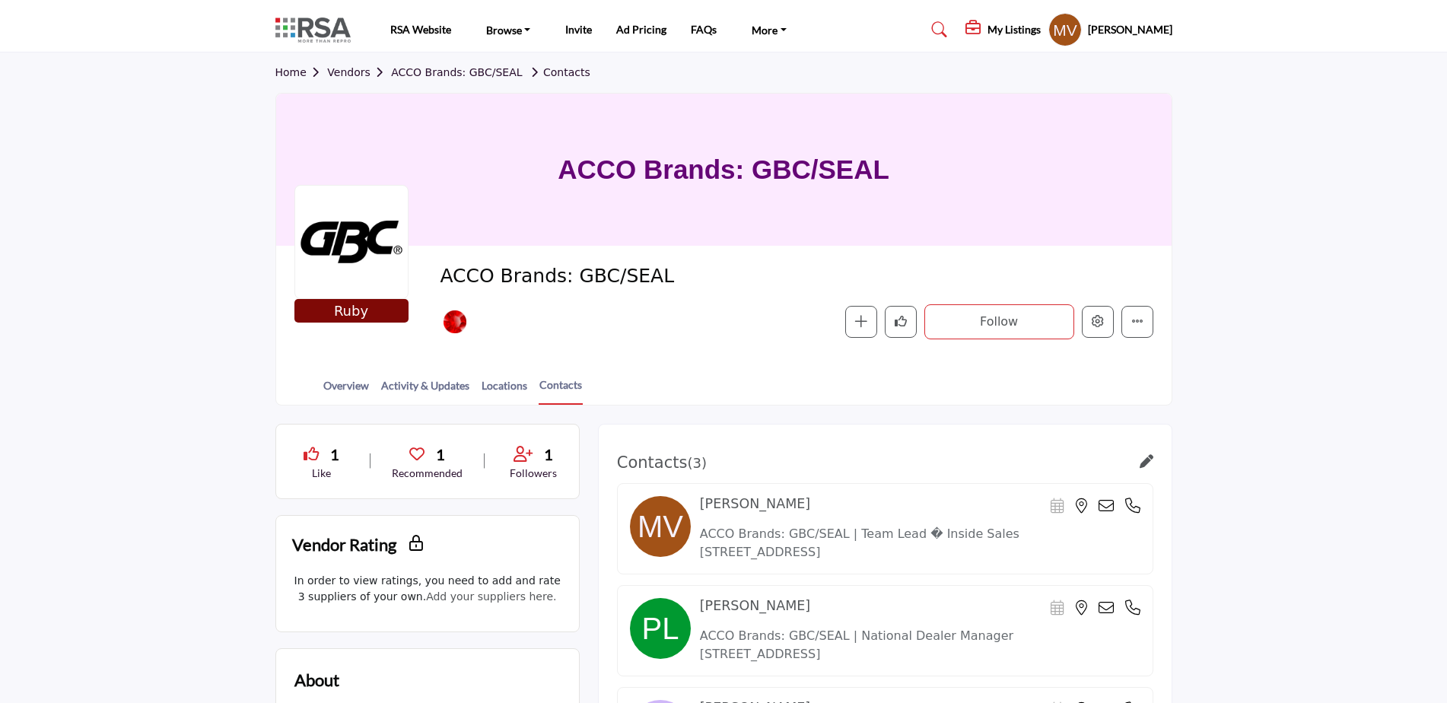
click at [990, 33] on h5 "My Listings" at bounding box center [1013, 30] width 53 height 14
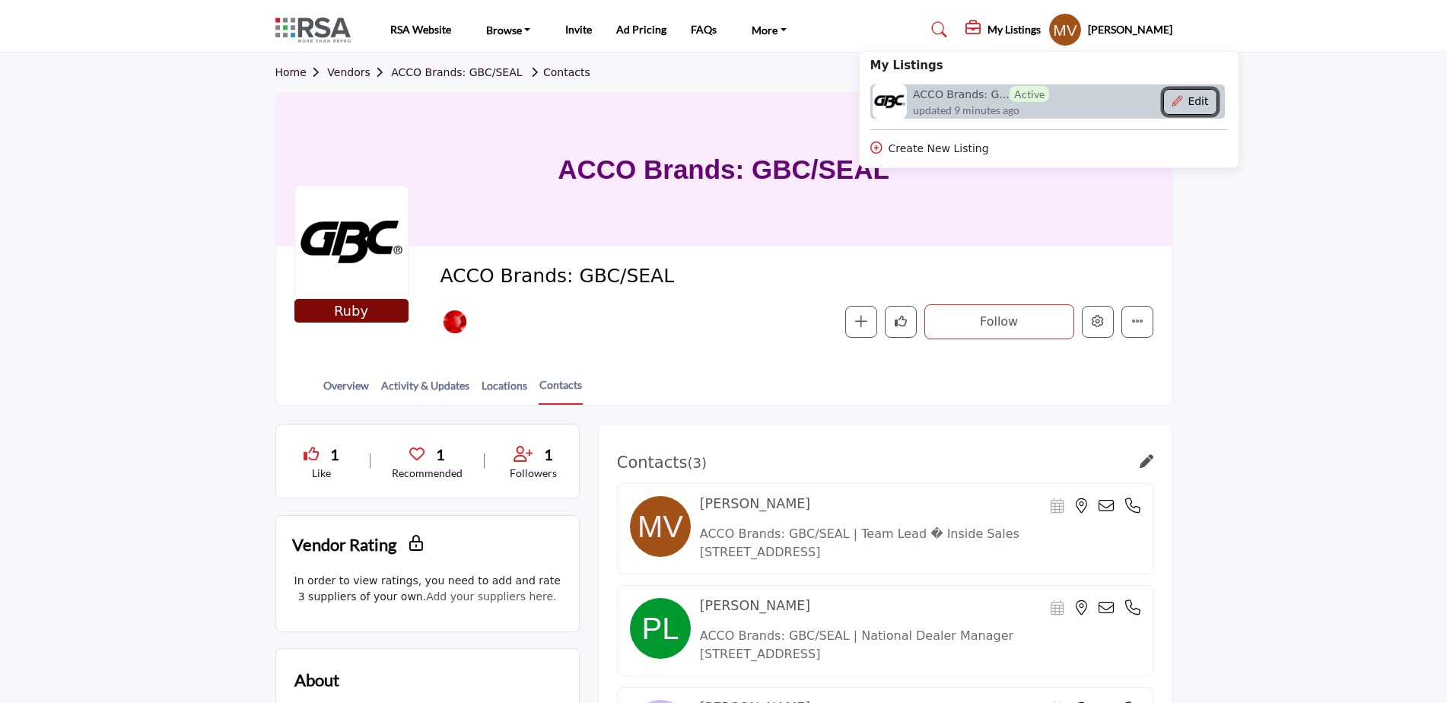
click at [1183, 95] on button "Edit" at bounding box center [1190, 102] width 54 height 26
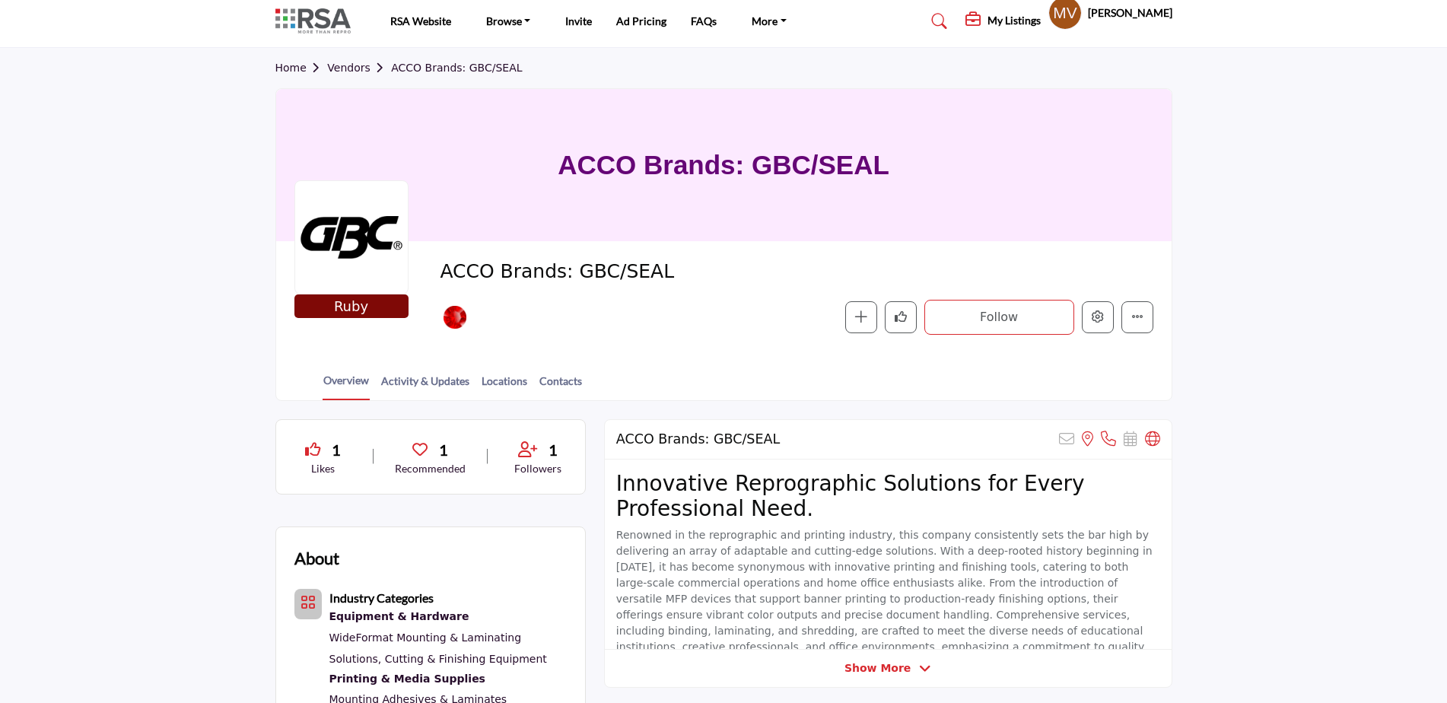
scroll to position [228, 0]
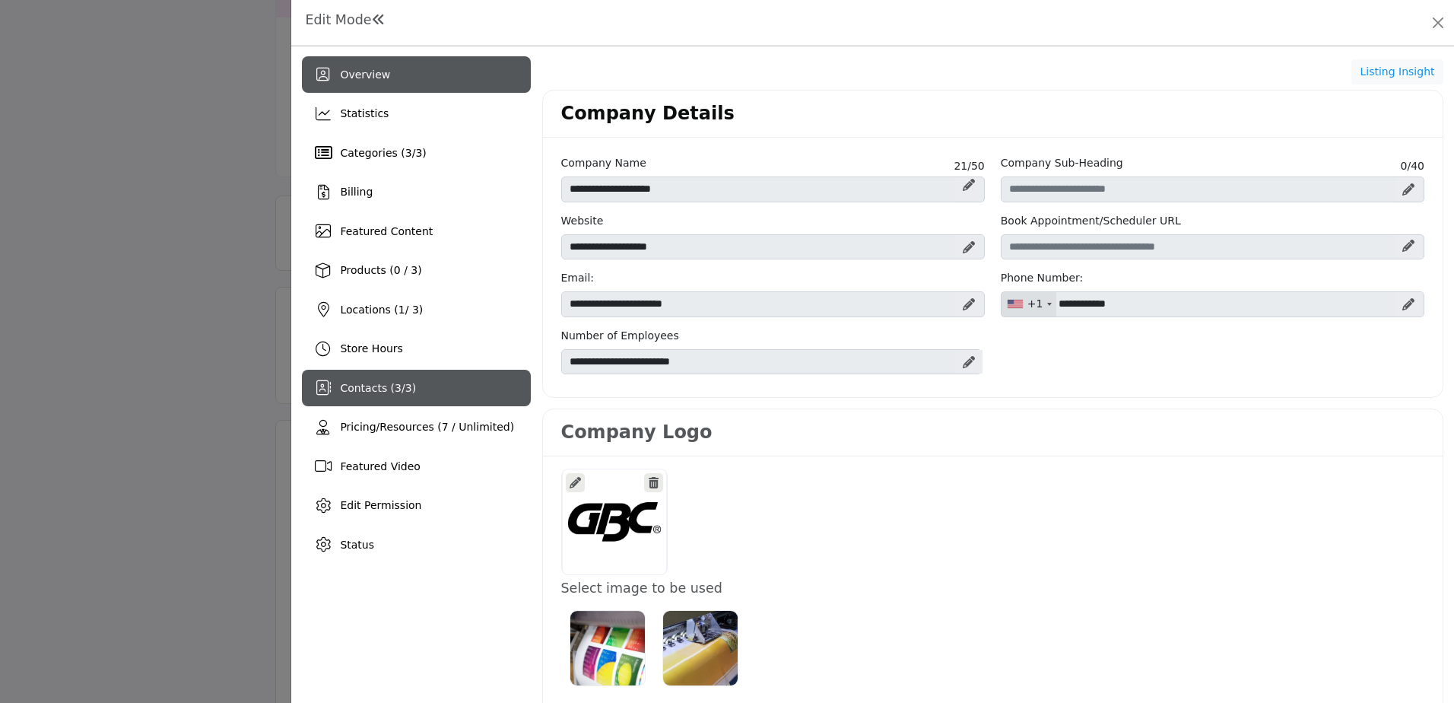
click at [400, 399] on div "Contacts ( 3 / 3 )" at bounding box center [416, 388] width 228 height 37
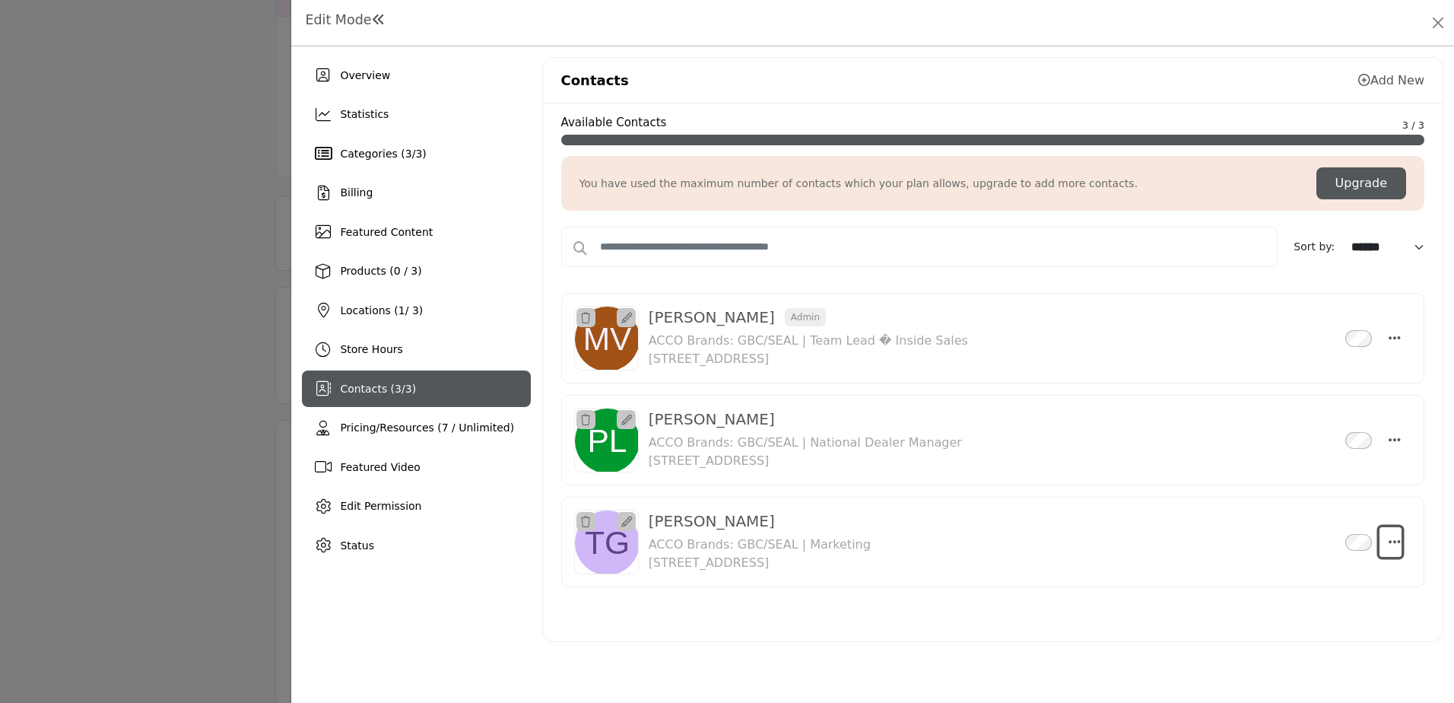
click at [1400, 545] on icon "Select Droddown options" at bounding box center [1395, 542] width 12 height 14
click at [1431, 468] on div "Available Contacts 3 / 3 You have used the maximum number of contacts which you…" at bounding box center [993, 372] width 900 height 538
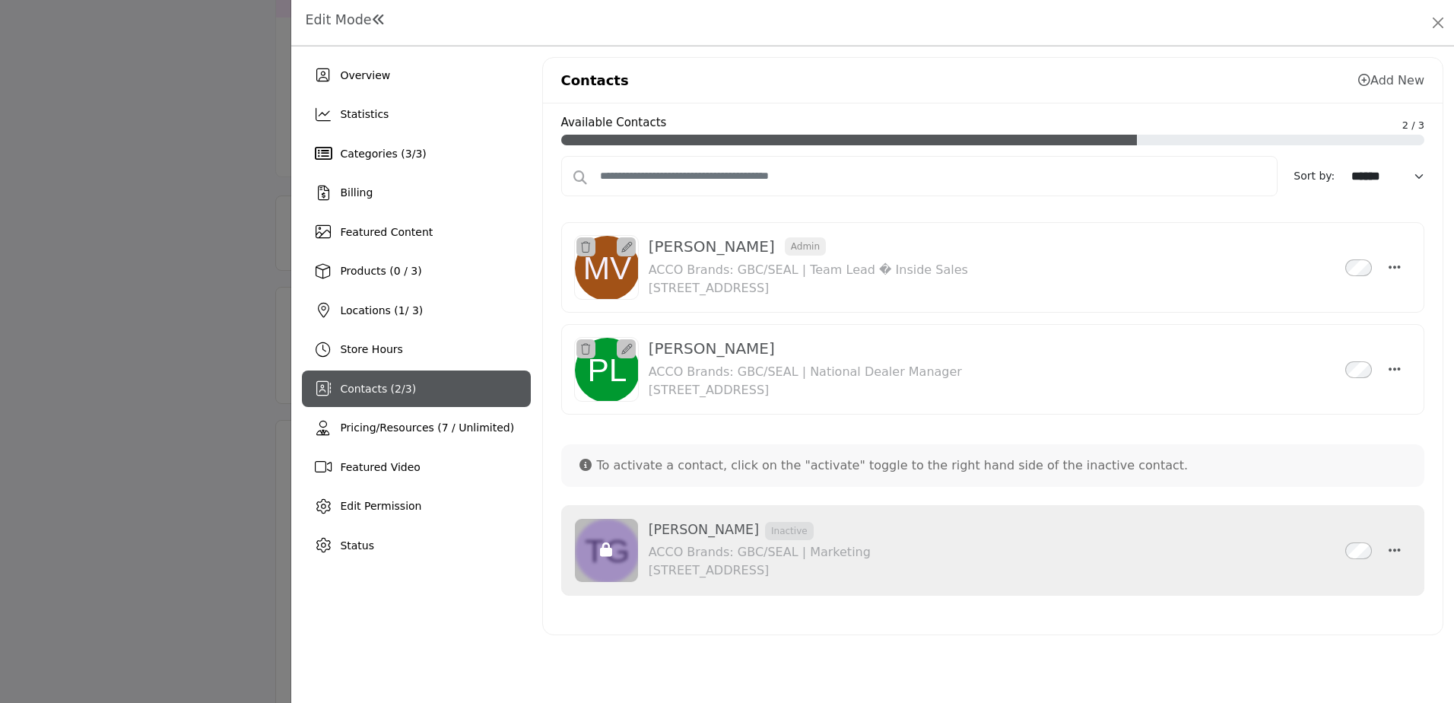
drag, startPoint x: 1286, startPoint y: 651, endPoint x: 713, endPoint y: 657, distance: 573.5
click at [713, 657] on div "Overview Statistics Categories ( 3 / 3 ) Billing Featured Content 1 2" at bounding box center [872, 374] width 1163 height 656
click at [399, 313] on span "1" at bounding box center [402, 310] width 7 height 12
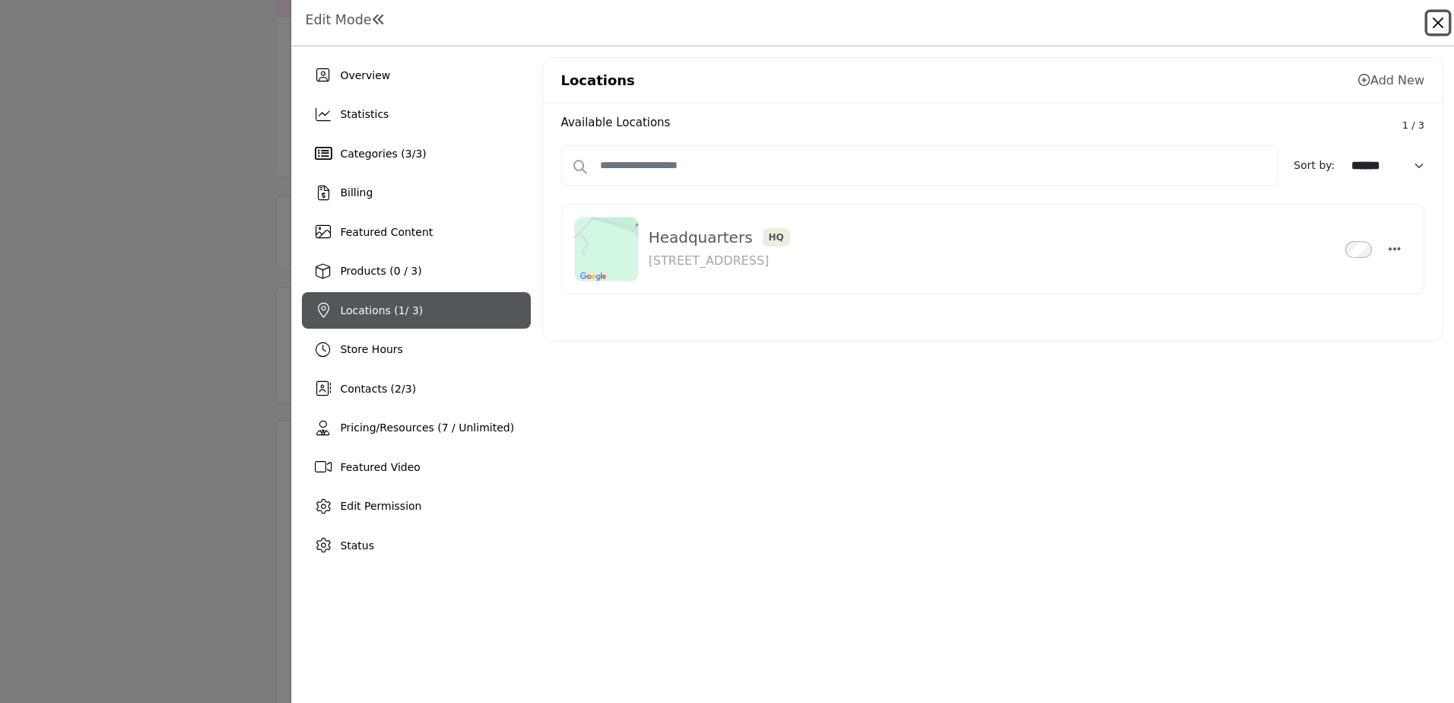
click at [1433, 17] on button "Close" at bounding box center [1438, 22] width 21 height 21
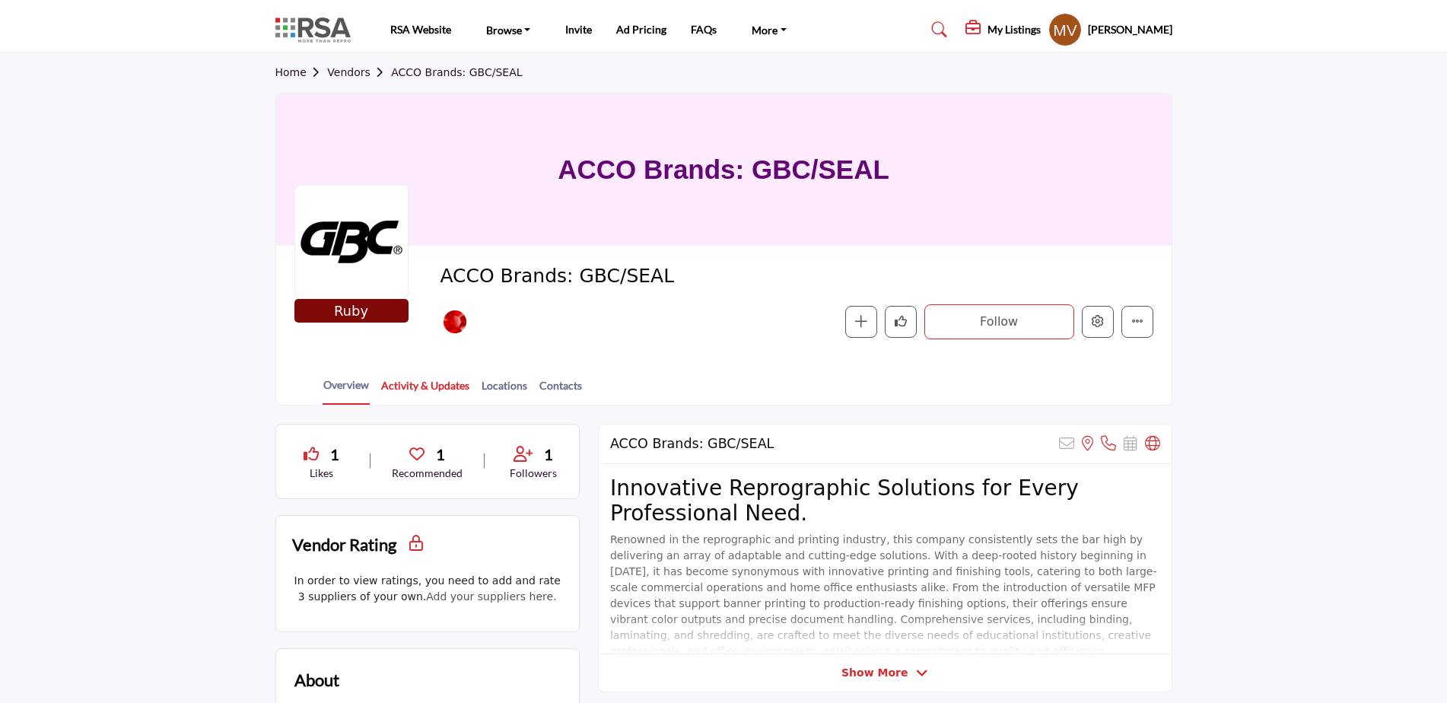
click at [457, 392] on link "Activity & Updates" at bounding box center [425, 390] width 90 height 27
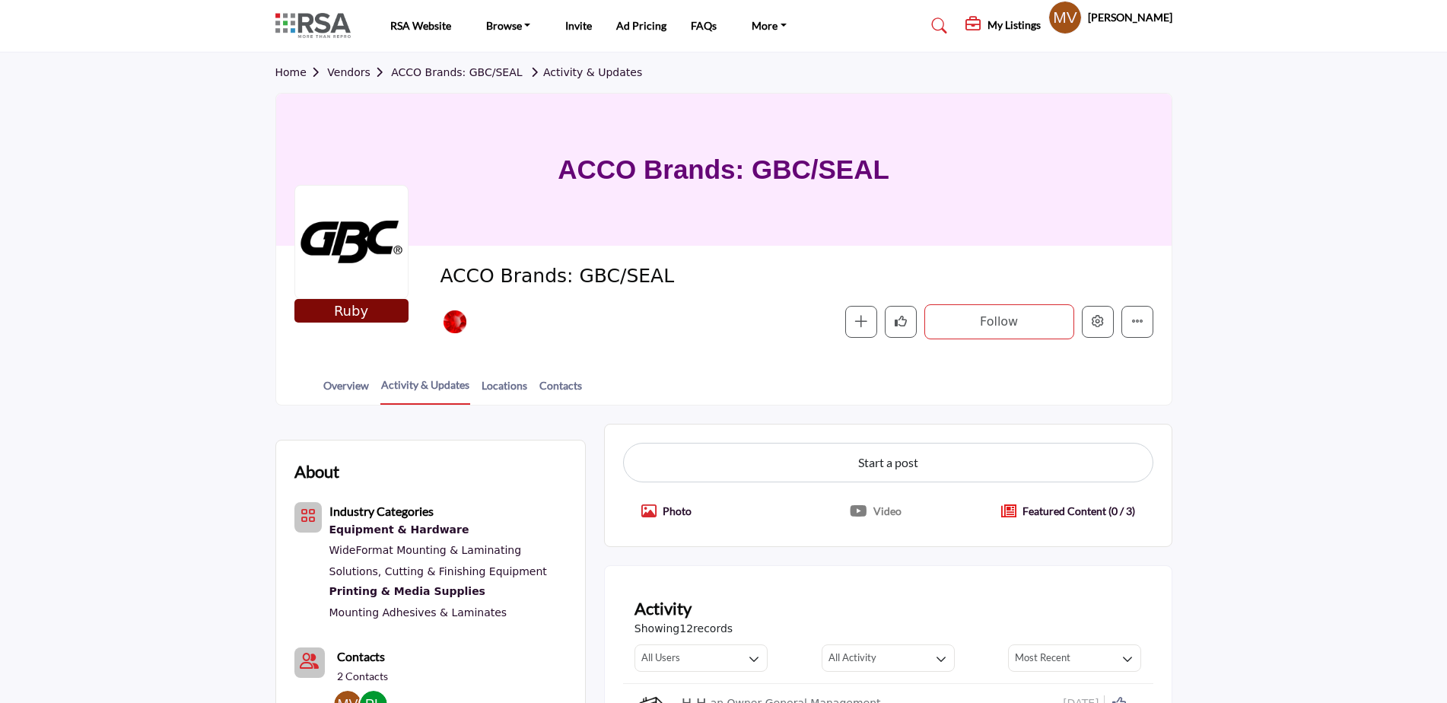
click at [0, 0] on div at bounding box center [0, 0] width 0 height 0
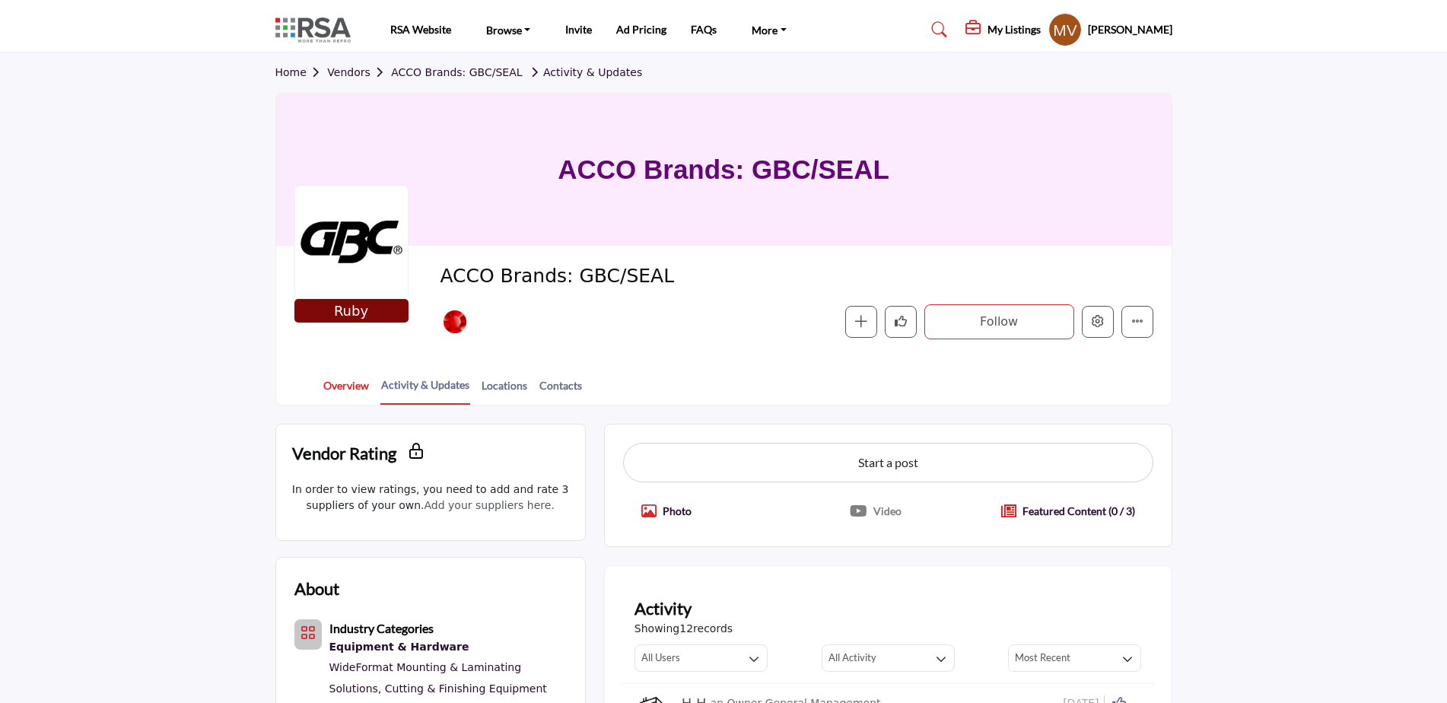
click at [338, 380] on link "Overview" at bounding box center [345, 390] width 47 height 27
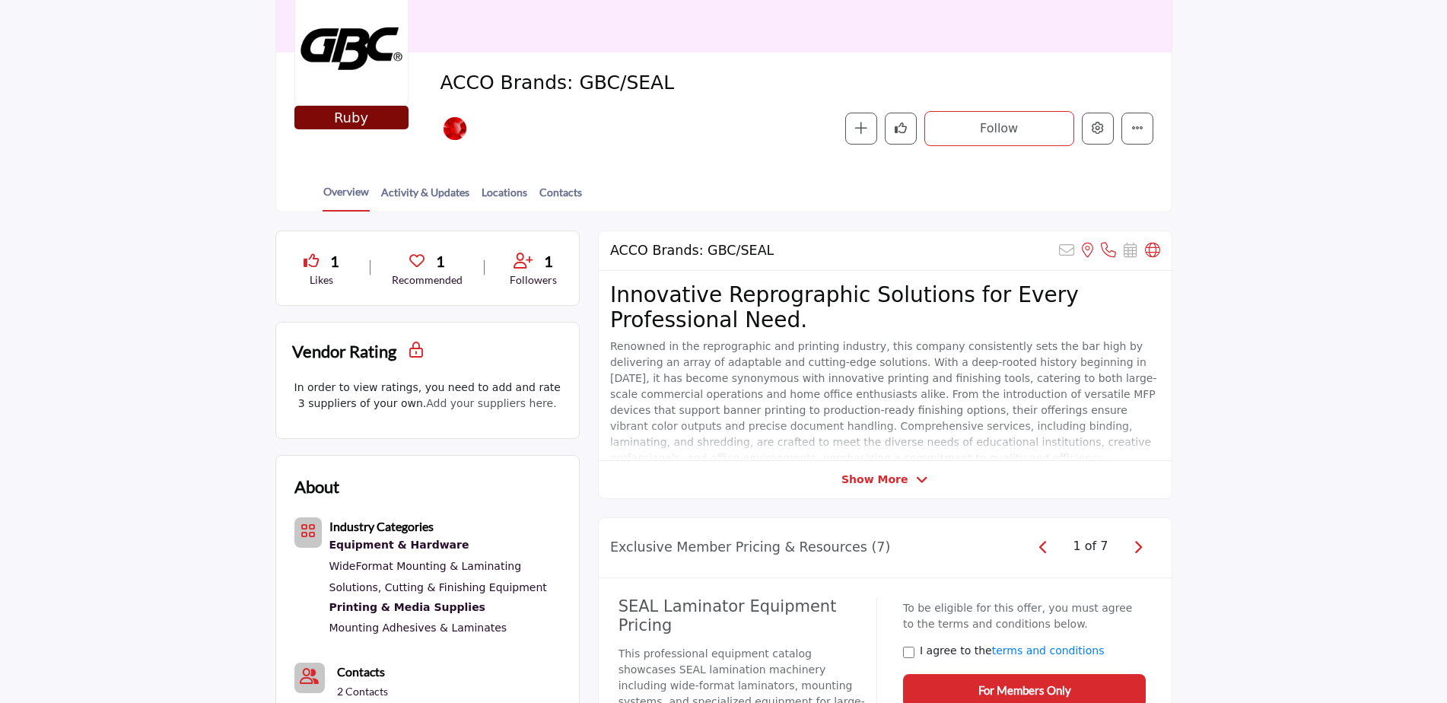
scroll to position [152, 0]
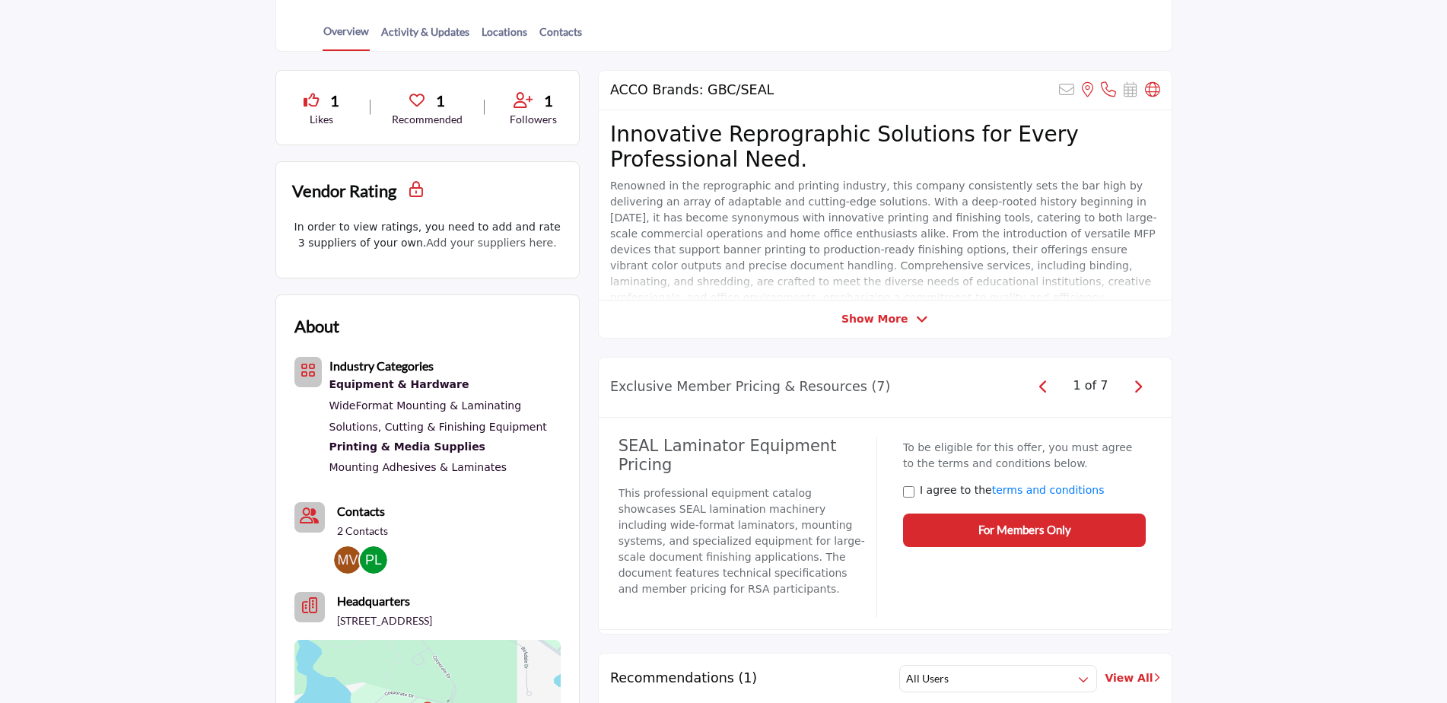
scroll to position [380, 0]
